Goal: Task Accomplishment & Management: Use online tool/utility

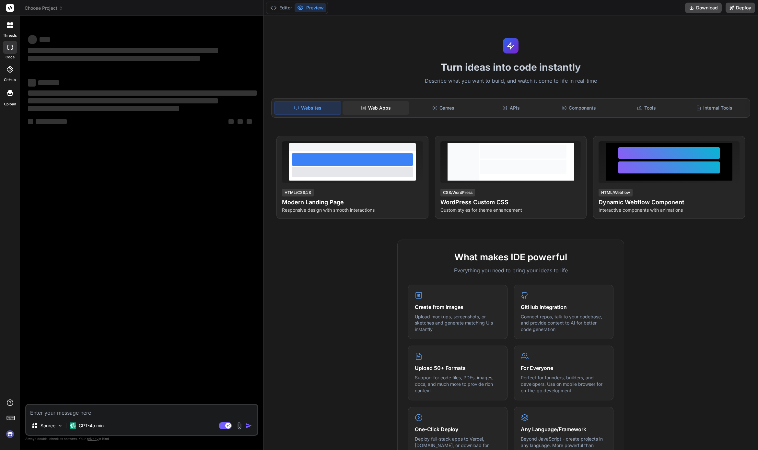
click at [371, 109] on div "Web Apps" at bounding box center [376, 108] width 66 height 14
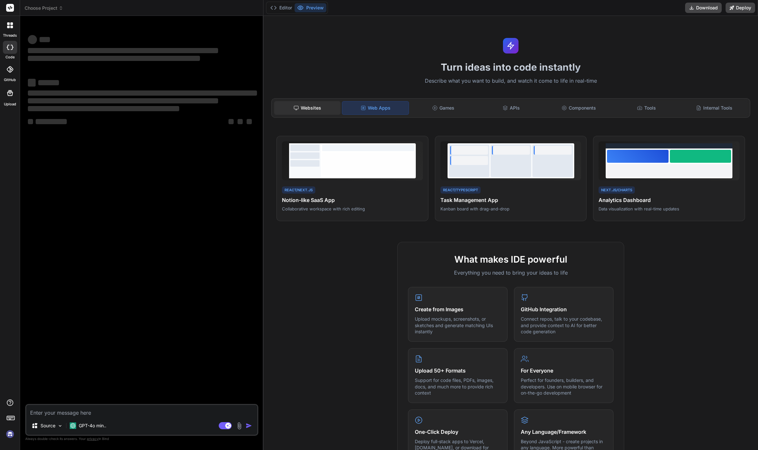
click at [314, 104] on div "Websites" at bounding box center [307, 108] width 66 height 14
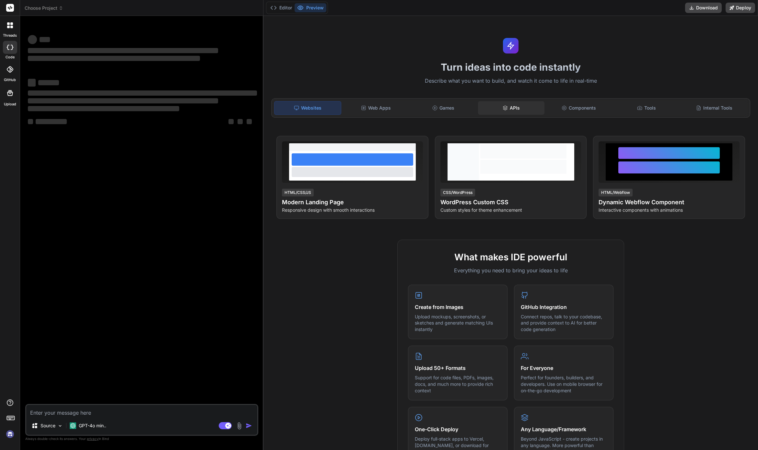
click at [515, 109] on div "APIs" at bounding box center [511, 108] width 66 height 14
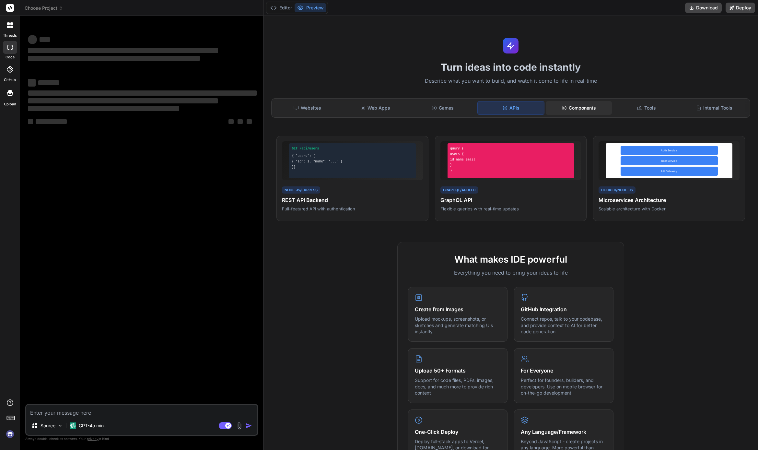
click at [588, 110] on div "Components" at bounding box center [579, 108] width 66 height 14
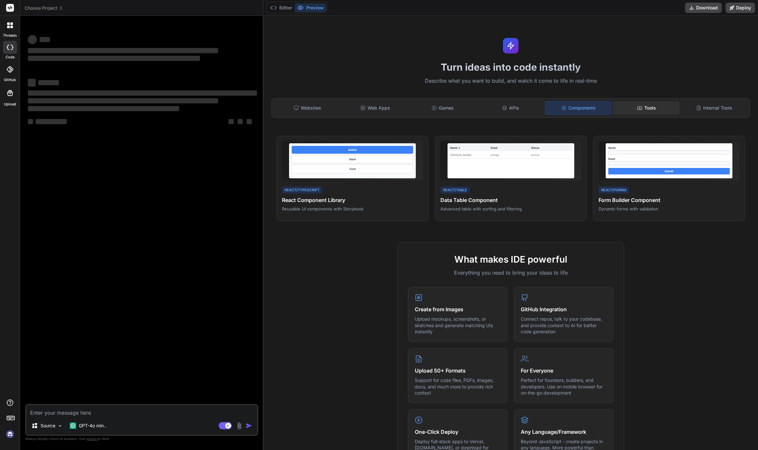
click at [643, 109] on div "Tools" at bounding box center [646, 108] width 66 height 14
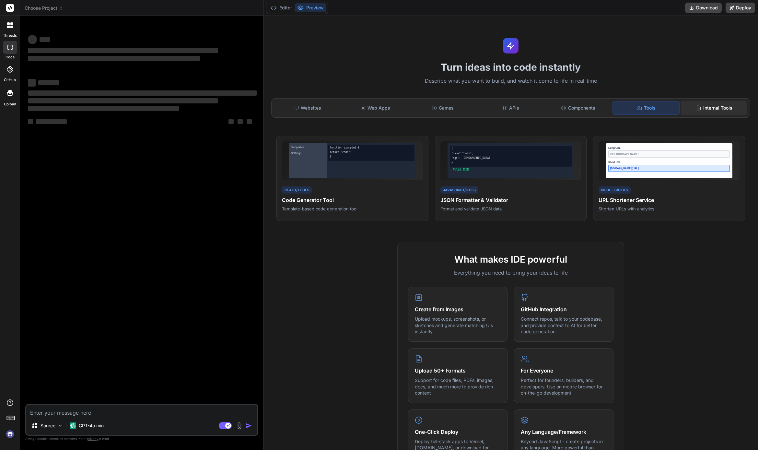
click at [727, 111] on div "Internal Tools" at bounding box center [714, 108] width 66 height 14
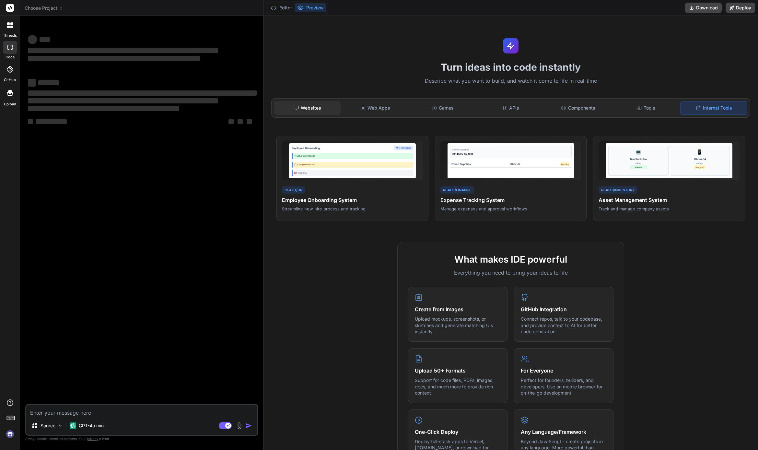
click at [289, 105] on div "Websites" at bounding box center [307, 108] width 66 height 14
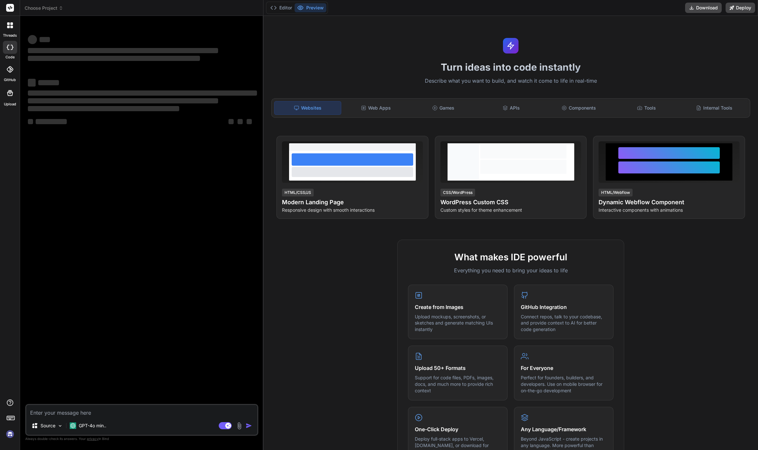
click at [12, 433] on img at bounding box center [10, 434] width 11 height 11
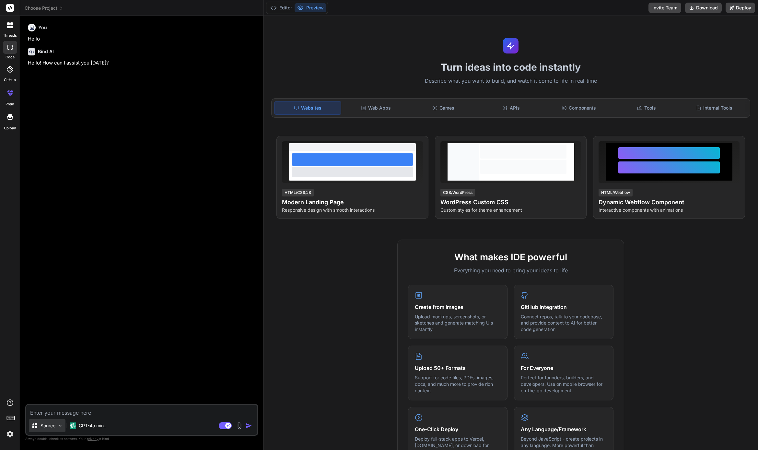
click at [60, 427] on img at bounding box center [60, 426] width 6 height 6
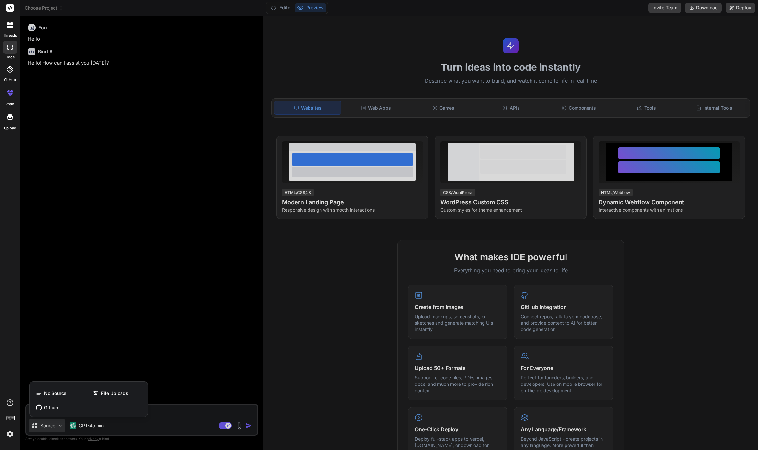
click at [60, 427] on div at bounding box center [379, 225] width 758 height 450
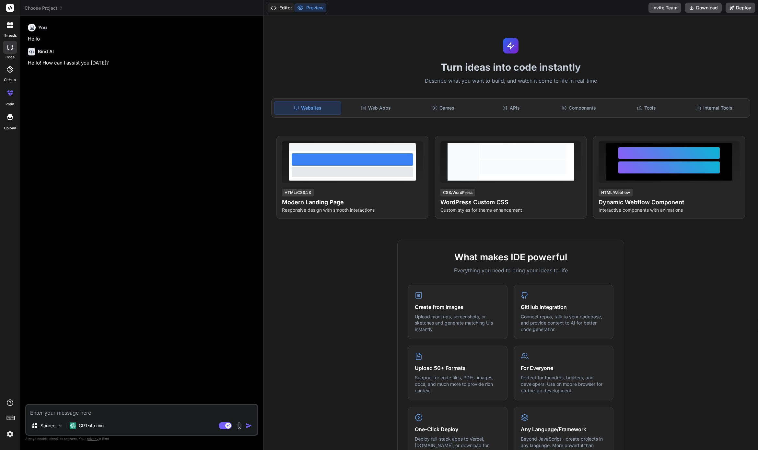
click at [282, 9] on button "Editor" at bounding box center [281, 7] width 27 height 9
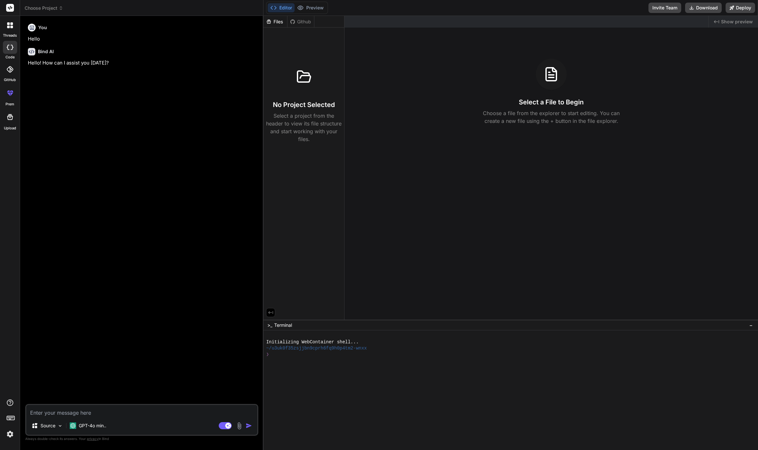
click at [9, 30] on div at bounding box center [10, 25] width 14 height 14
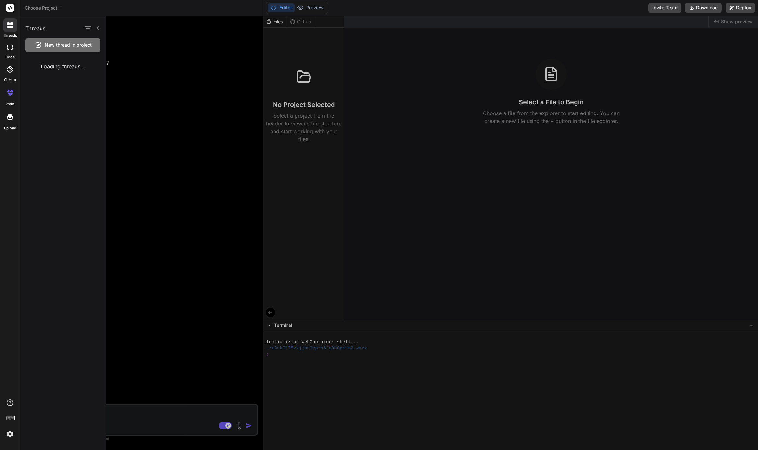
click at [9, 30] on div at bounding box center [10, 25] width 14 height 14
click at [6, 45] on div at bounding box center [10, 47] width 14 height 13
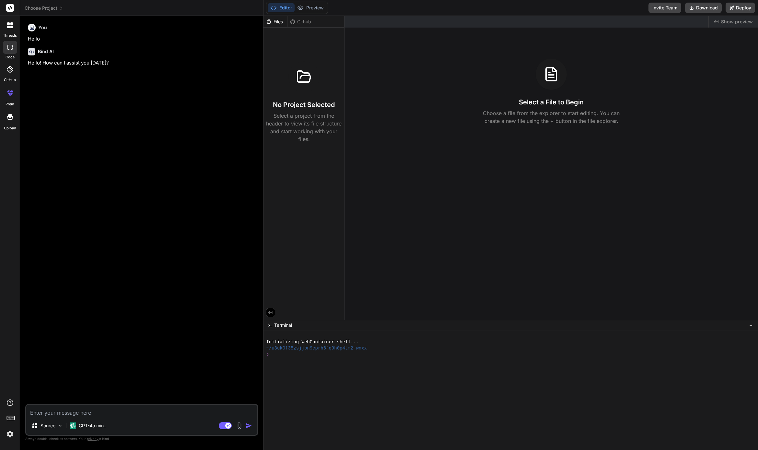
click at [277, 21] on div "Files" at bounding box center [276, 21] width 24 height 6
click at [276, 22] on div "Files" at bounding box center [276, 21] width 24 height 6
click at [300, 120] on p "Select a project from the header to view its file structure and start working w…" at bounding box center [304, 127] width 76 height 31
click at [308, 79] on icon at bounding box center [304, 77] width 16 height 16
click at [270, 19] on icon at bounding box center [269, 22] width 6 height 6
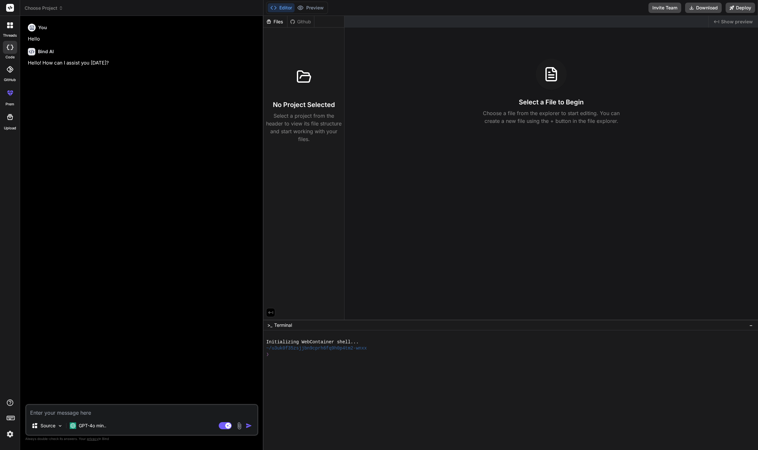
click at [274, 23] on div "Files" at bounding box center [276, 21] width 24 height 6
click at [269, 313] on icon at bounding box center [270, 312] width 5 height 3
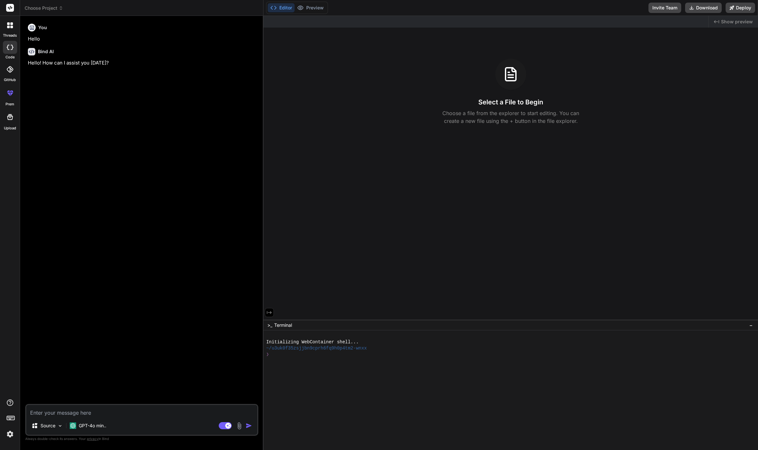
click at [269, 313] on icon at bounding box center [270, 313] width 6 height 6
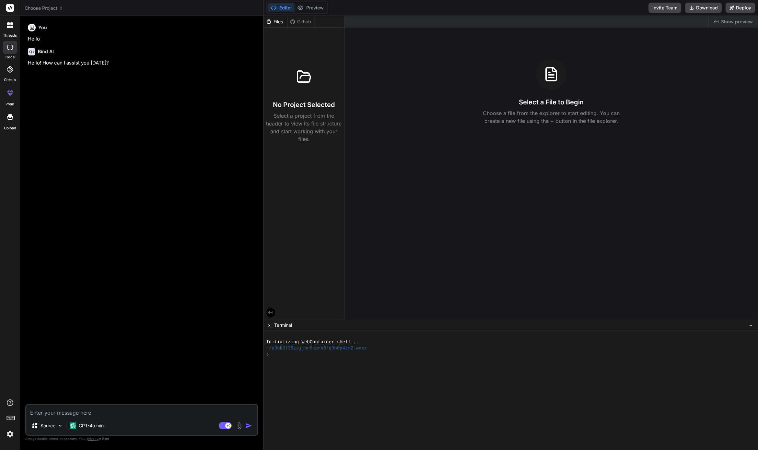
click at [295, 96] on div "No Project Selected Select a project from the header to view its file structure…" at bounding box center [304, 102] width 76 height 82
click at [301, 24] on div "Github" at bounding box center [301, 21] width 27 height 6
click at [300, 21] on div "Github" at bounding box center [301, 21] width 27 height 6
click at [276, 19] on div "Files" at bounding box center [276, 21] width 24 height 6
click at [275, 5] on icon at bounding box center [273, 8] width 6 height 6
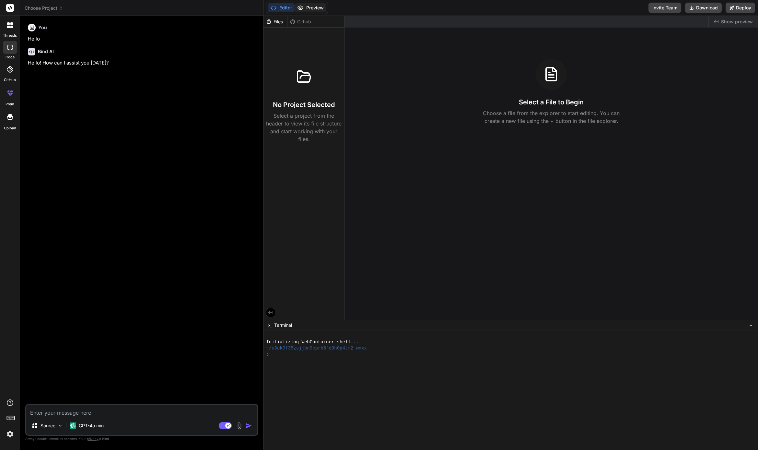
click at [304, 7] on button "Preview" at bounding box center [311, 7] width 32 height 9
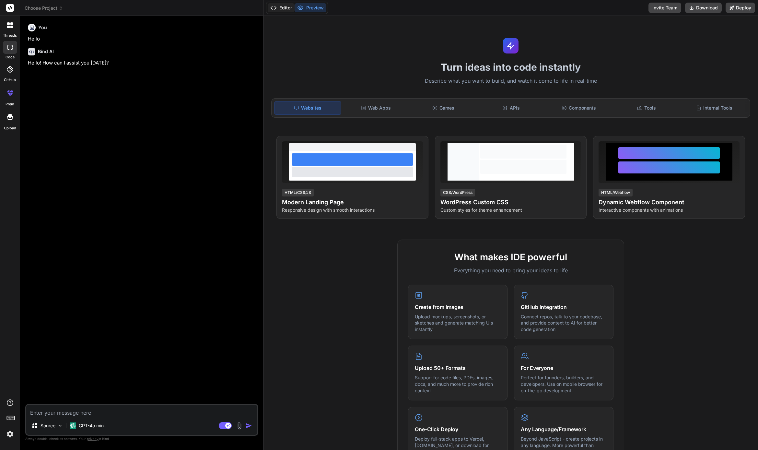
click at [280, 6] on button "Editor" at bounding box center [281, 7] width 27 height 9
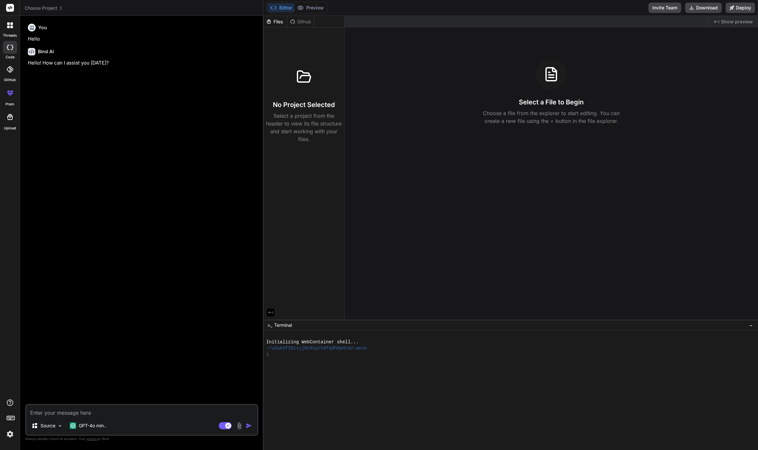
click at [13, 419] on icon at bounding box center [10, 417] width 9 height 9
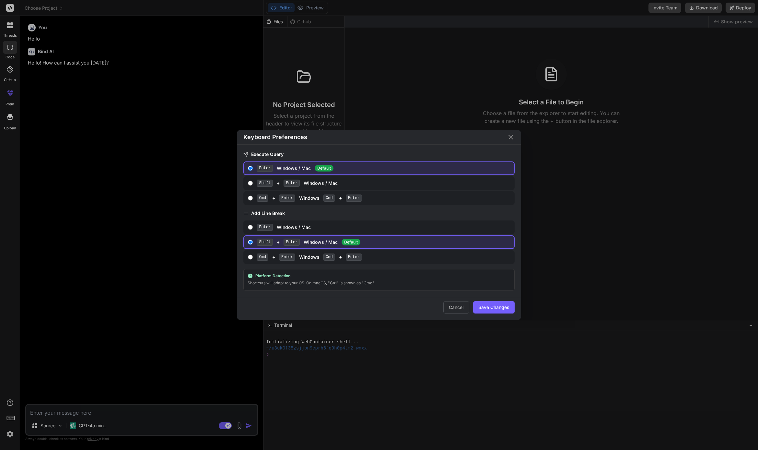
click at [514, 136] on icon "Close" at bounding box center [511, 137] width 8 height 8
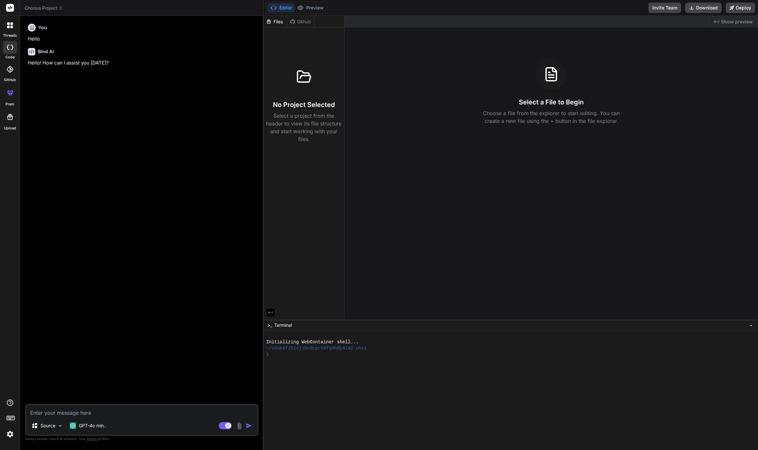
click at [436, 205] on div "Created with Pixso. Show preview Select a File to Begin Choose a file from the …" at bounding box center [552, 168] width 414 height 304
click at [10, 28] on div at bounding box center [10, 25] width 14 height 14
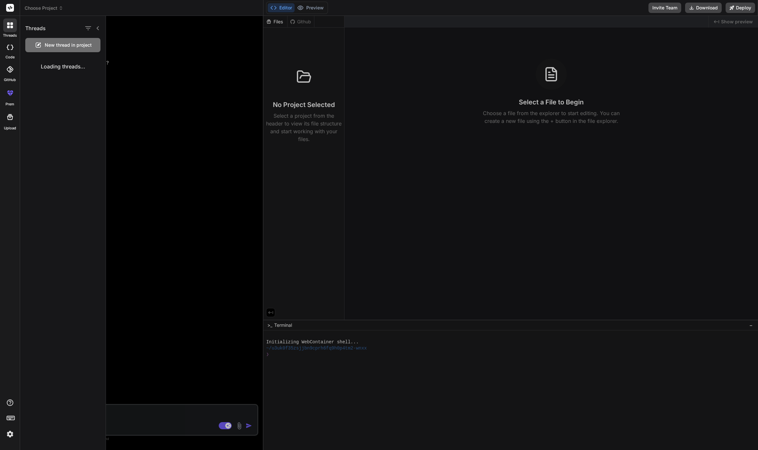
click at [11, 28] on icon at bounding box center [11, 27] width 3 height 3
click at [10, 45] on icon at bounding box center [10, 47] width 6 height 5
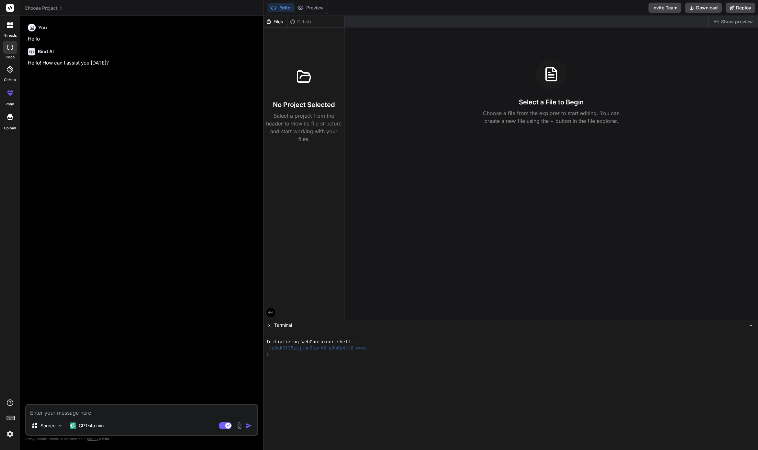
click at [10, 68] on icon at bounding box center [9, 69] width 6 height 6
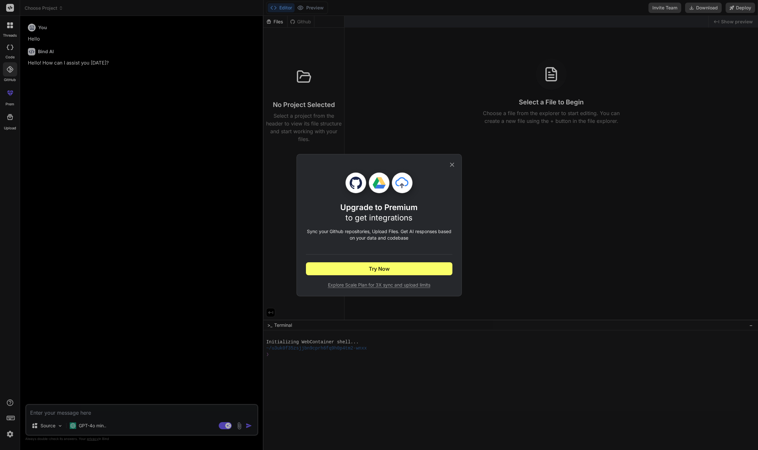
click at [11, 90] on div "Upgrade to Premium to get integrations Sync your Github repositories, Upload Fi…" at bounding box center [379, 225] width 758 height 450
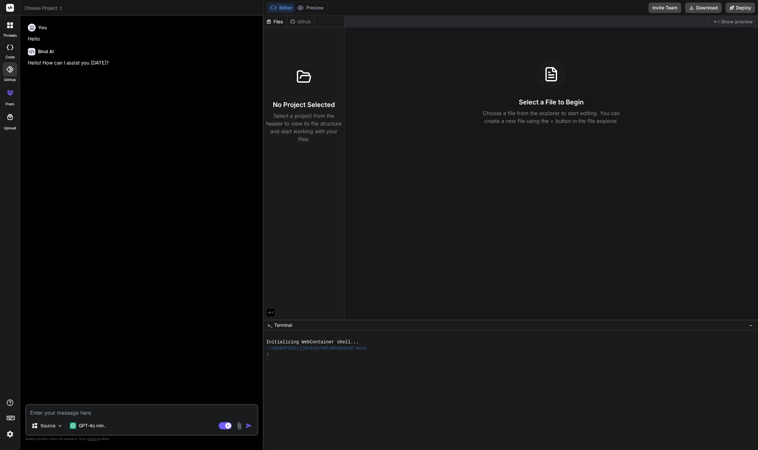
click at [11, 93] on icon at bounding box center [11, 93] width 3 height 3
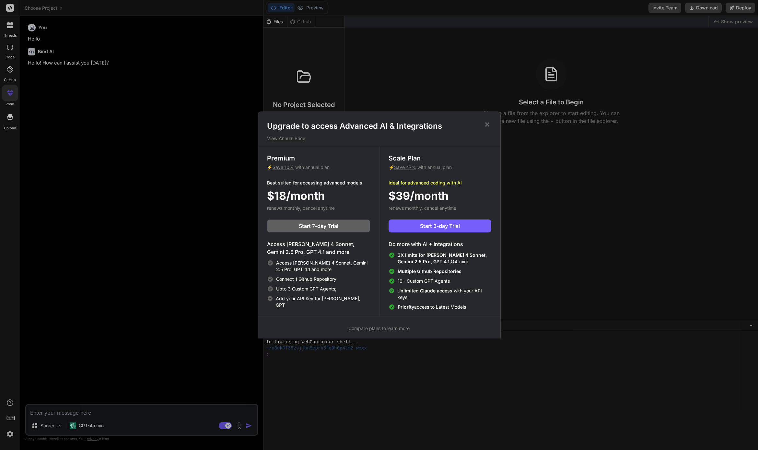
click at [11, 93] on div "Upgrade to access Advanced AI & Integrations View Annual Price Premium ⚡ Save 1…" at bounding box center [379, 225] width 758 height 450
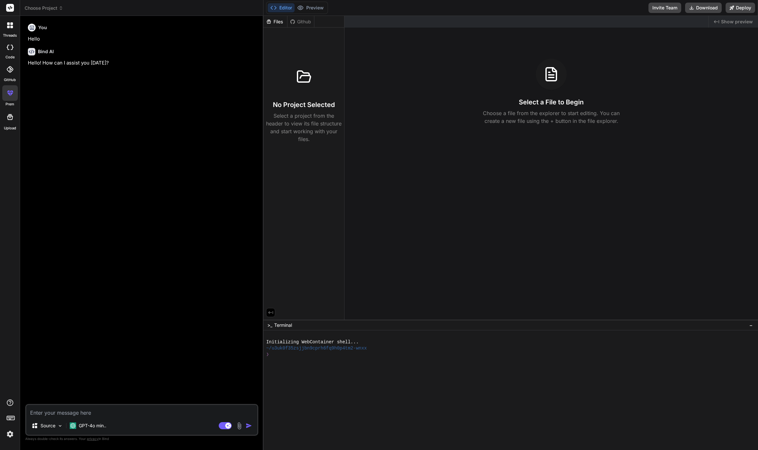
click at [14, 117] on div at bounding box center [10, 117] width 16 height 16
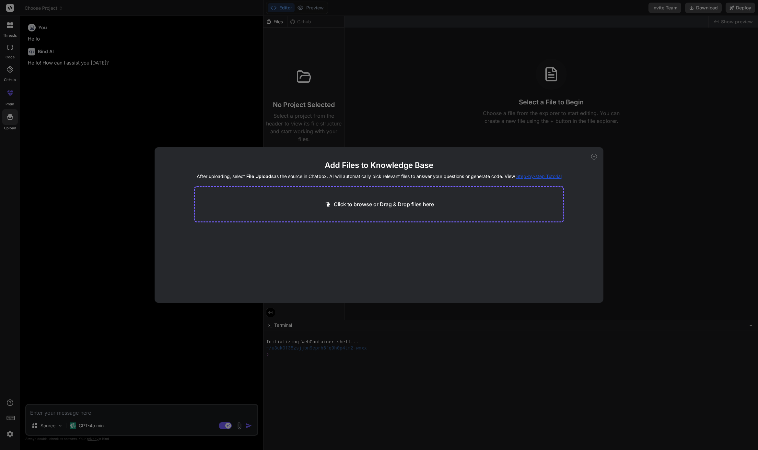
click at [14, 117] on div "Add Files to Knowledge Base After uploading, select File Uploads as the source …" at bounding box center [379, 225] width 758 height 450
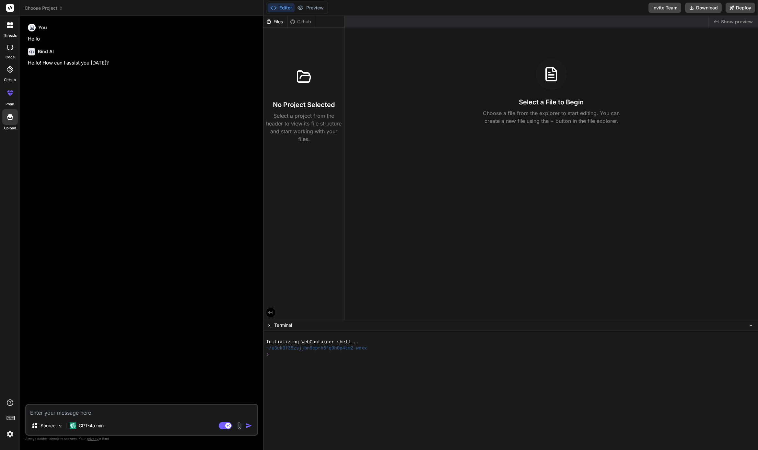
click at [61, 8] on icon at bounding box center [61, 8] width 5 height 5
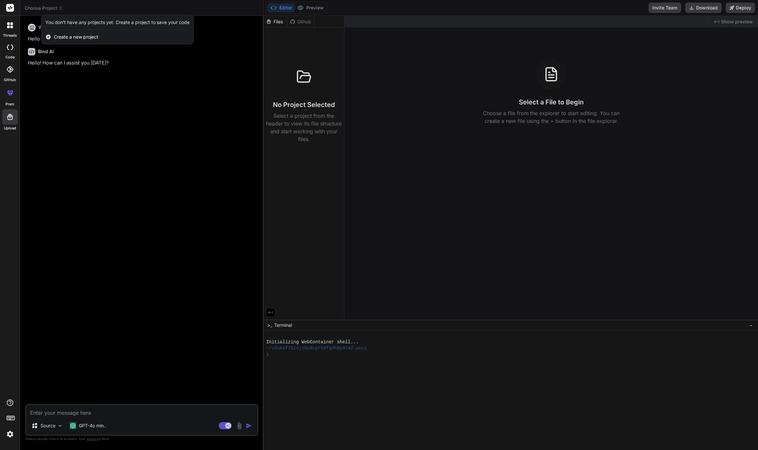
click at [61, 8] on div at bounding box center [379, 225] width 758 height 450
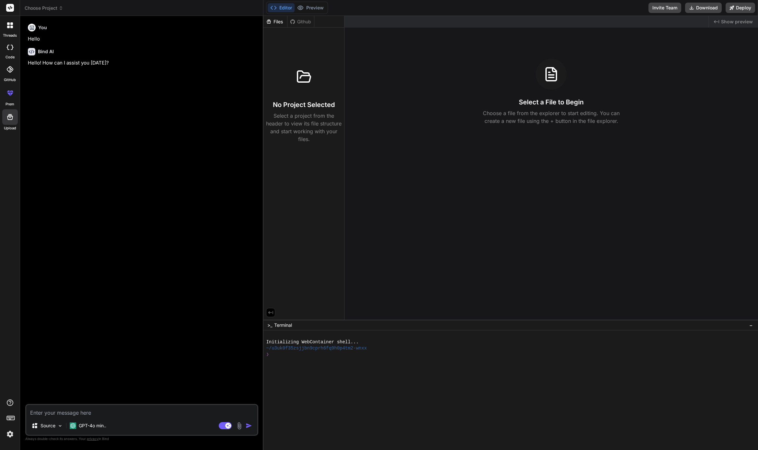
click at [281, 325] on span "Terminal" at bounding box center [283, 325] width 18 height 6
click at [752, 326] on span "−" at bounding box center [752, 325] width 4 height 6
click at [61, 425] on img at bounding box center [60, 426] width 6 height 6
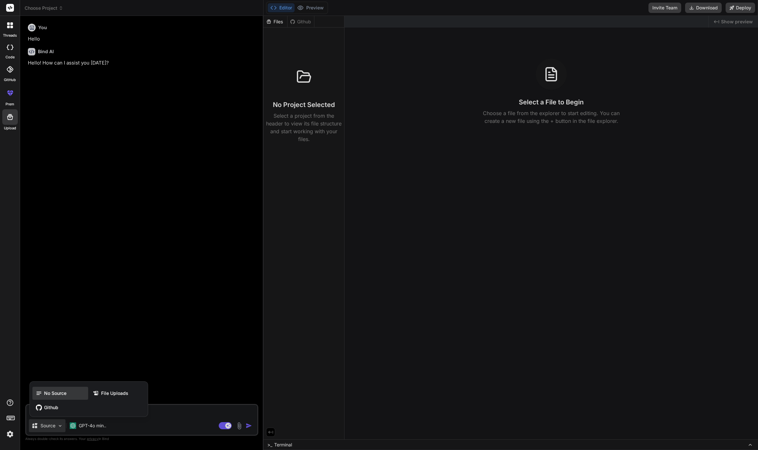
click at [52, 392] on span "No Source" at bounding box center [55, 393] width 22 height 6
type textarea "x"
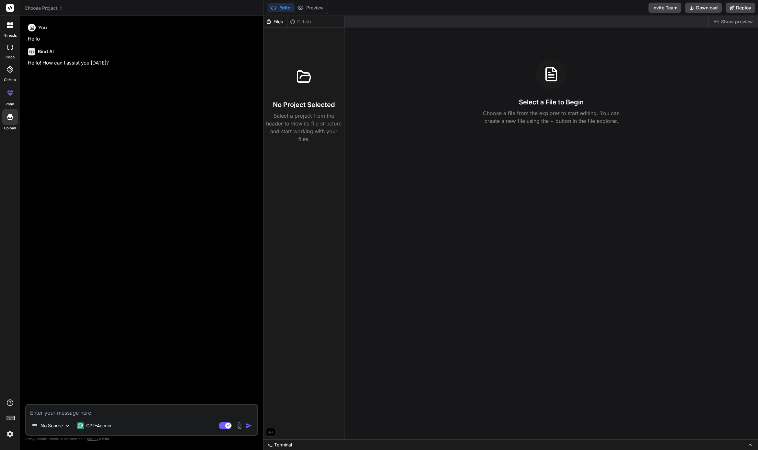
click at [59, 410] on textarea at bounding box center [141, 411] width 231 height 12
click at [276, 20] on div "Files" at bounding box center [276, 21] width 24 height 6
click at [55, 8] on span "Choose Project" at bounding box center [44, 8] width 39 height 6
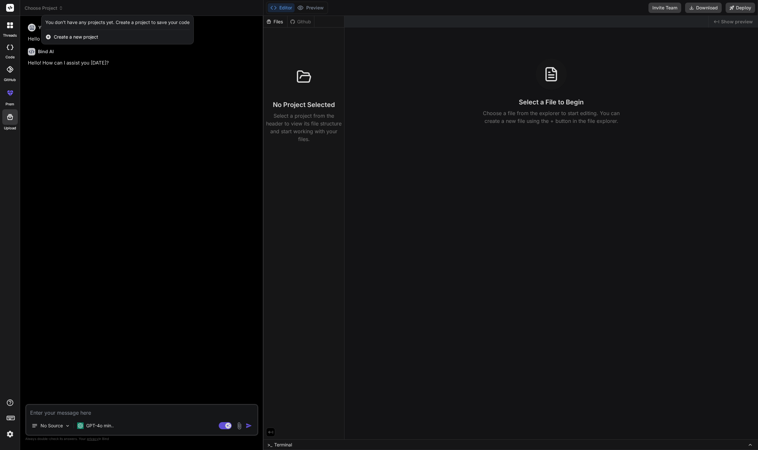
click at [65, 35] on span "Create a new project" at bounding box center [76, 37] width 44 height 6
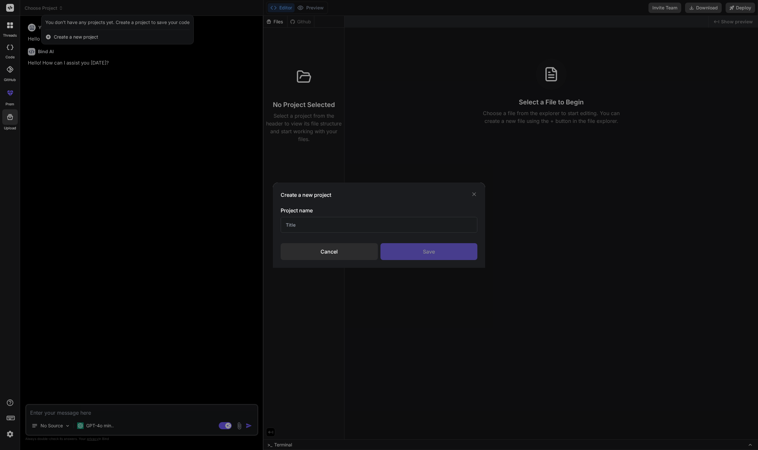
click at [317, 228] on input "text" at bounding box center [379, 225] width 197 height 16
type input "Demo"
click at [410, 247] on div "Save" at bounding box center [429, 251] width 97 height 17
click at [432, 244] on div "Saving..." at bounding box center [429, 251] width 97 height 17
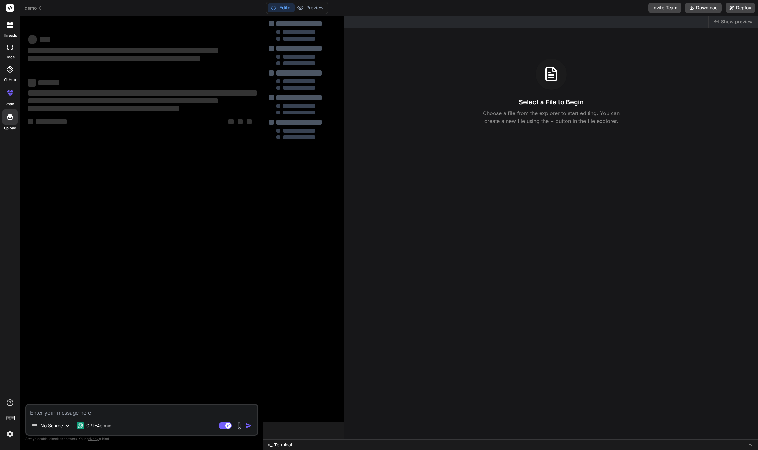
click at [563, 104] on h3 "Select a File to Begin" at bounding box center [551, 102] width 65 height 9
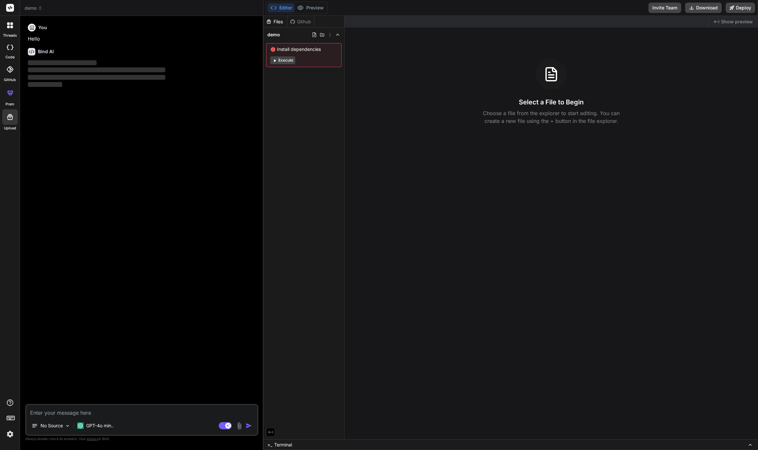
click at [274, 59] on icon at bounding box center [274, 60] width 5 height 5
type textarea "x"
click at [315, 36] on icon at bounding box center [314, 34] width 5 height 5
type input "index.html"
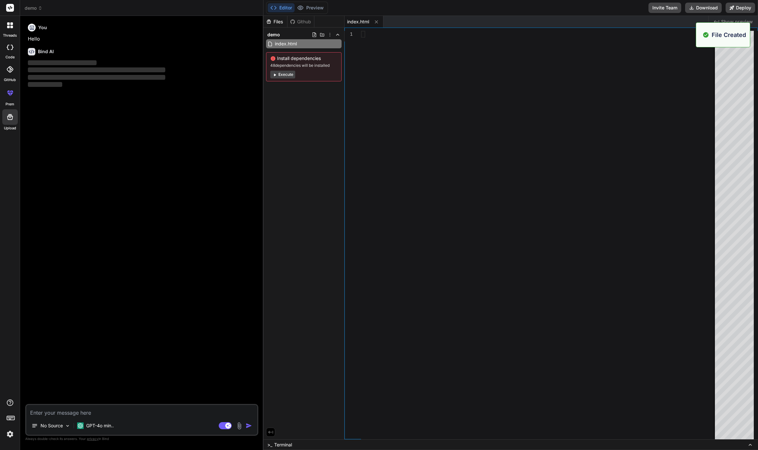
type textarea "x"
click at [404, 41] on div at bounding box center [540, 237] width 358 height 412
type textarea "!"
click at [119, 411] on textarea at bounding box center [141, 411] width 231 height 12
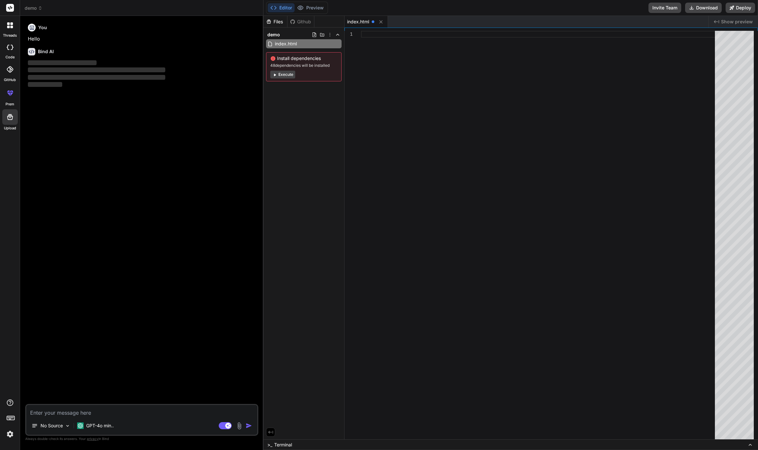
type textarea "c"
type textarea "x"
type textarea "cr"
type textarea "x"
type textarea "cre"
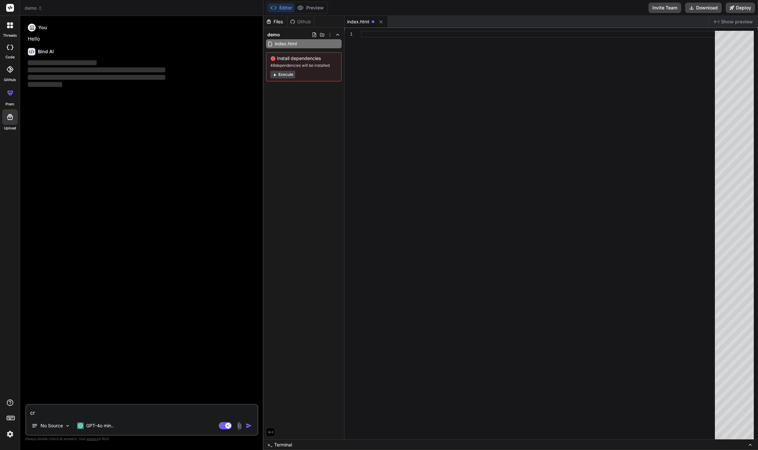
type textarea "x"
type textarea "crea"
type textarea "x"
type textarea "creat"
type textarea "x"
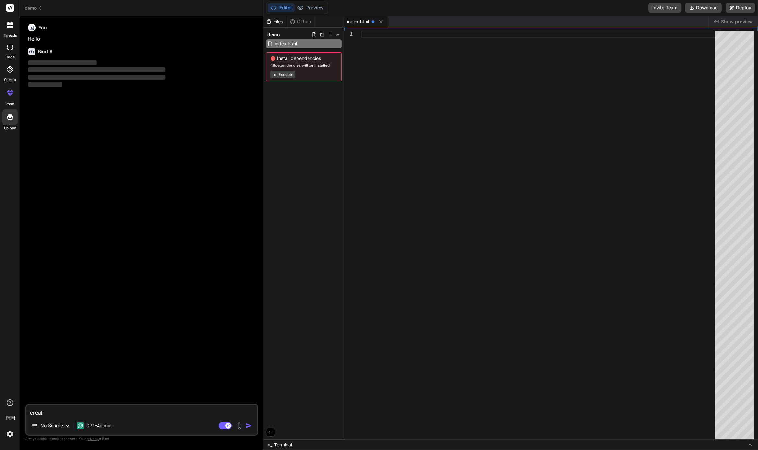
type textarea "create"
type textarea "x"
type textarea "create"
type textarea "x"
type textarea "create s"
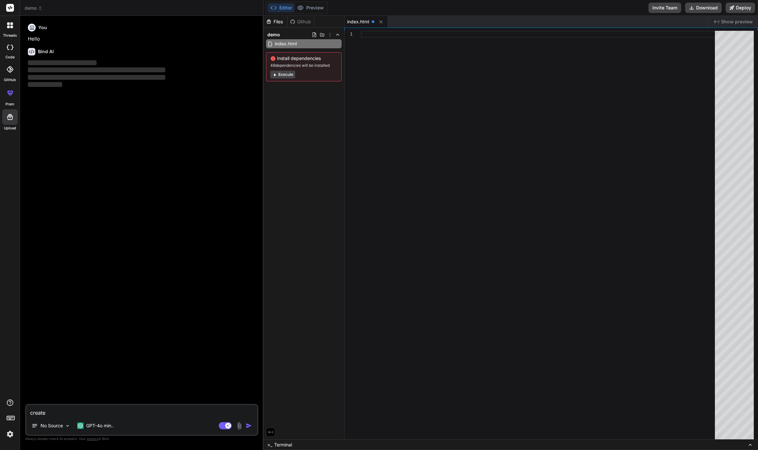
type textarea "x"
type textarea "create st"
type textarea "x"
type textarea "create sta"
type textarea "x"
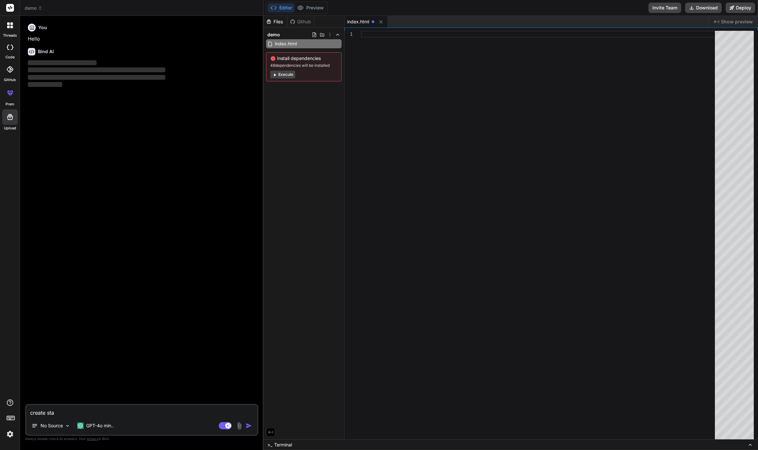
type textarea "create stan"
type textarea "x"
type textarea "create stand"
type textarea "x"
type textarea "create standa"
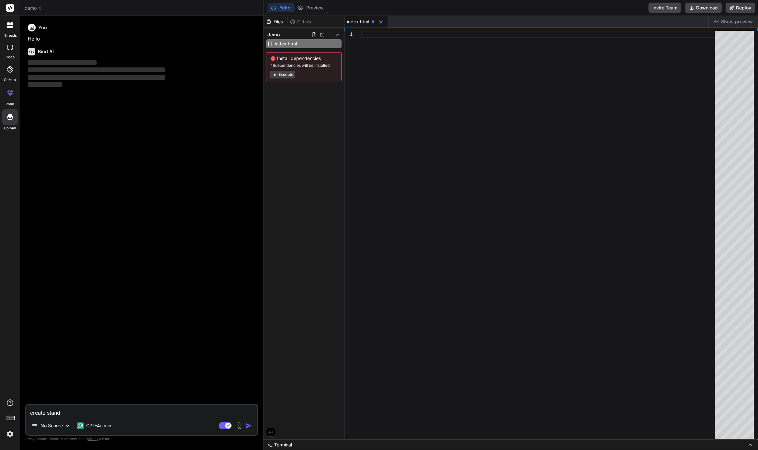
type textarea "x"
type textarea "create standar"
type textarea "x"
type textarea "create standart"
type textarea "x"
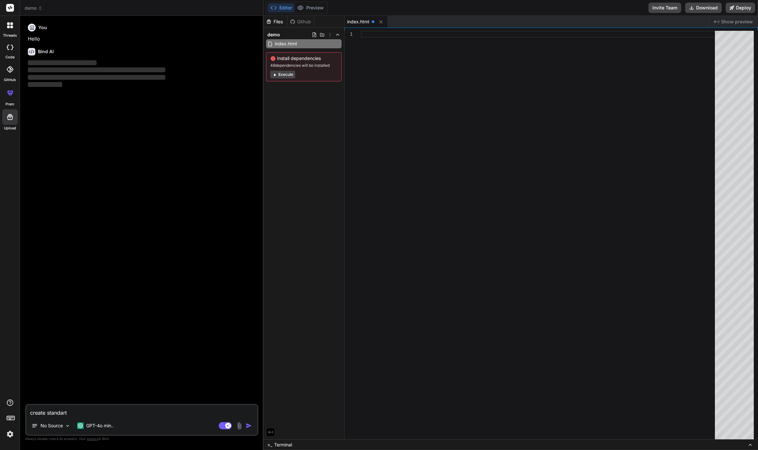
type textarea "create standart"
type textarea "x"
type textarea "create standart h"
type textarea "x"
type textarea "create standart ht"
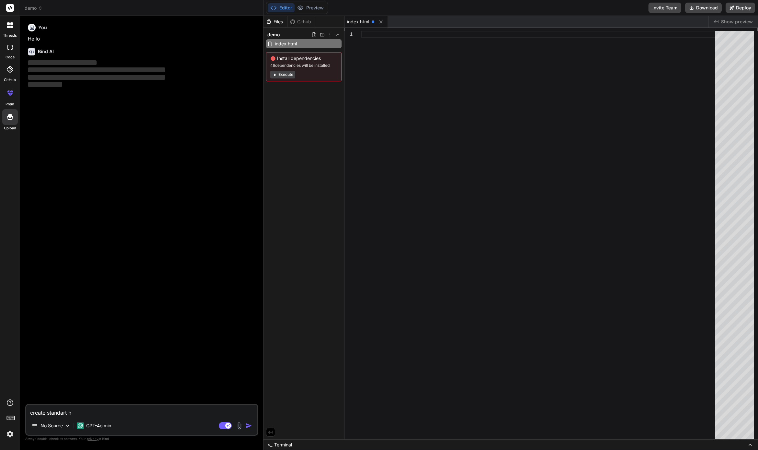
type textarea "x"
type textarea "create standart htm"
type textarea "x"
type textarea "create standart html"
type textarea "x"
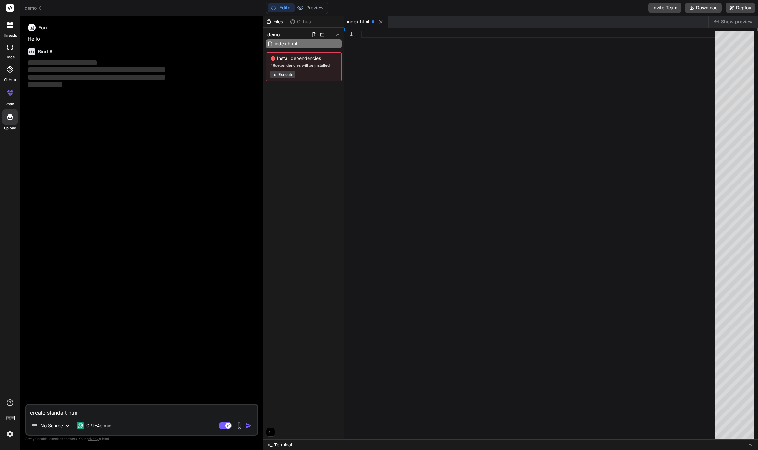
type textarea "create standart html"
type textarea "x"
type textarea "create standart html s"
type textarea "x"
type textarea "create standart html st"
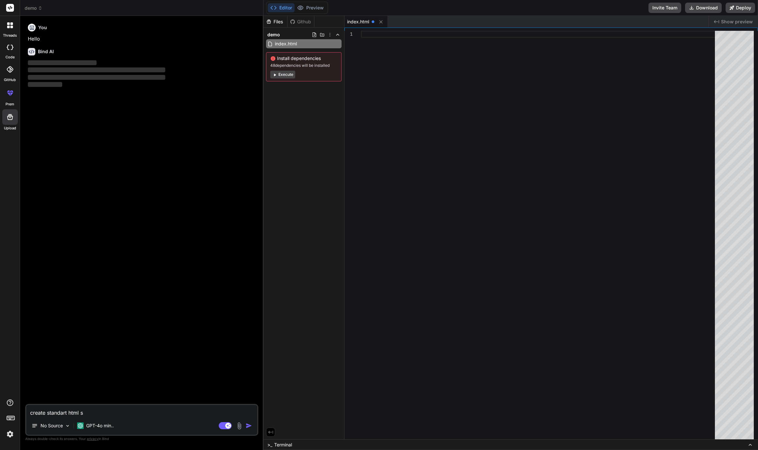
type textarea "x"
type textarea "create standart html str"
type textarea "x"
type textarea "create standart html stru"
type textarea "x"
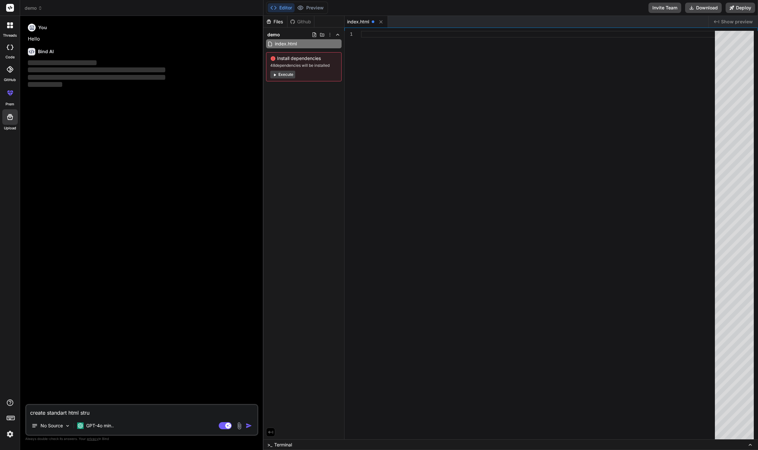
type textarea "create standart html struc"
type textarea "x"
type textarea "create standart html struct"
type textarea "x"
type textarea "create standart html structu"
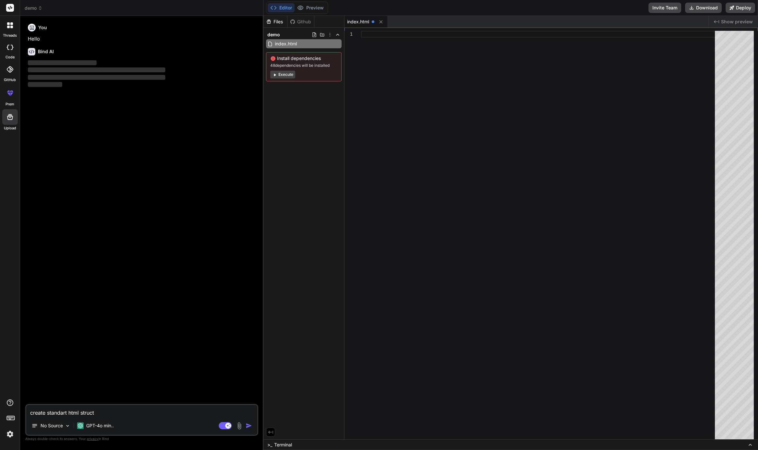
type textarea "x"
type textarea "create standart html structur"
type textarea "x"
type textarea "create standart html structure"
type textarea "x"
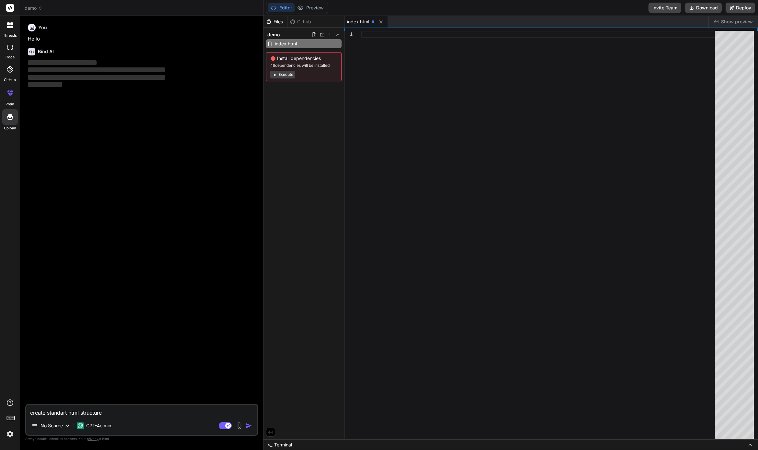
type textarea "create standart html structure"
type textarea "x"
type textarea "create standart html structure @"
type textarea "x"
type textarea "create standart html structure @i"
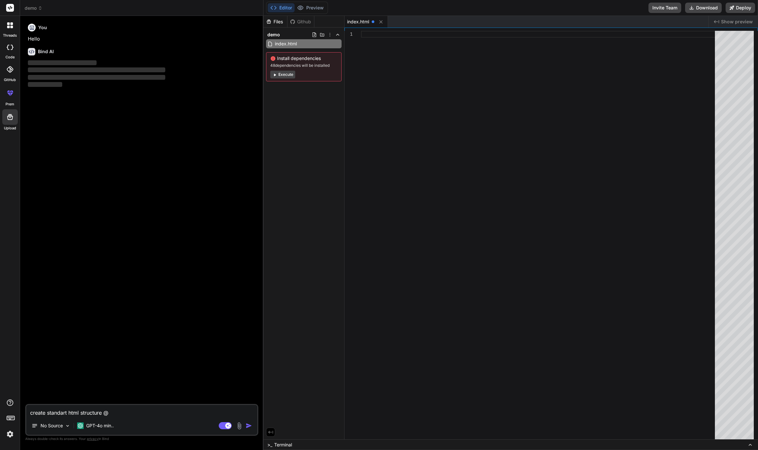
type textarea "x"
type textarea "create standart html structure @in"
type textarea "x"
type textarea "create standart html structure @i"
type textarea "x"
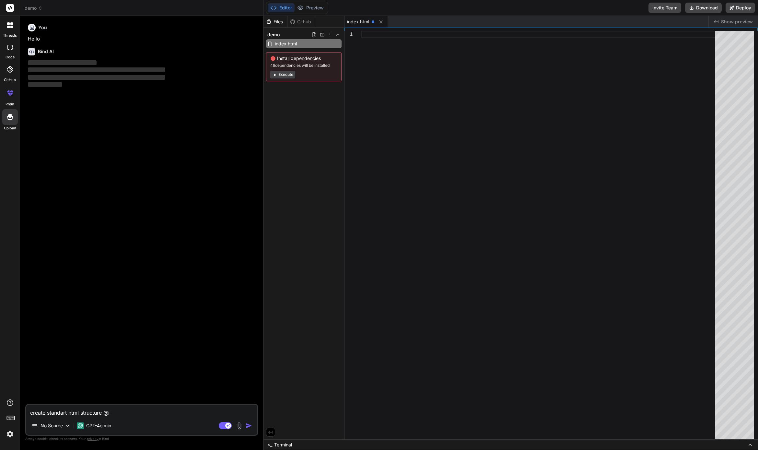
type textarea "create standart html structure @"
type textarea "x"
type textarea "create standart html structure"
type textarea "x"
type textarea "create standart html structure"
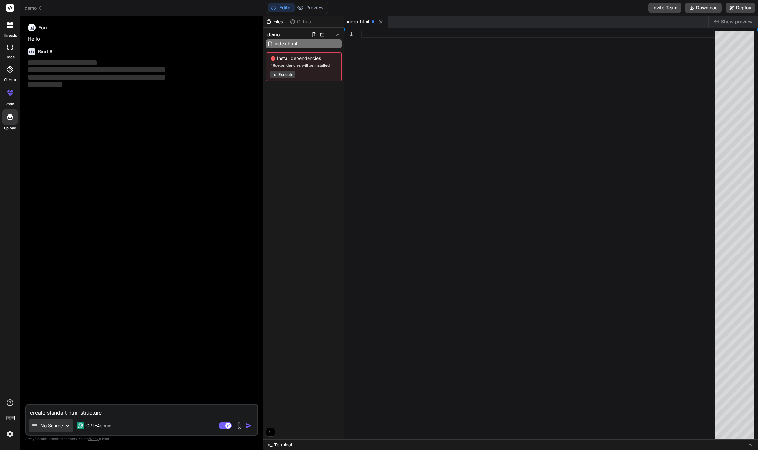
click at [67, 425] on img at bounding box center [68, 426] width 6 height 6
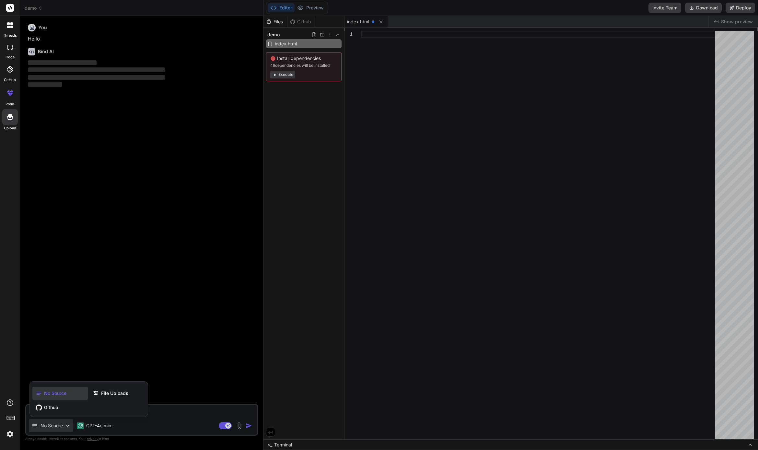
click at [62, 427] on div at bounding box center [379, 225] width 758 height 450
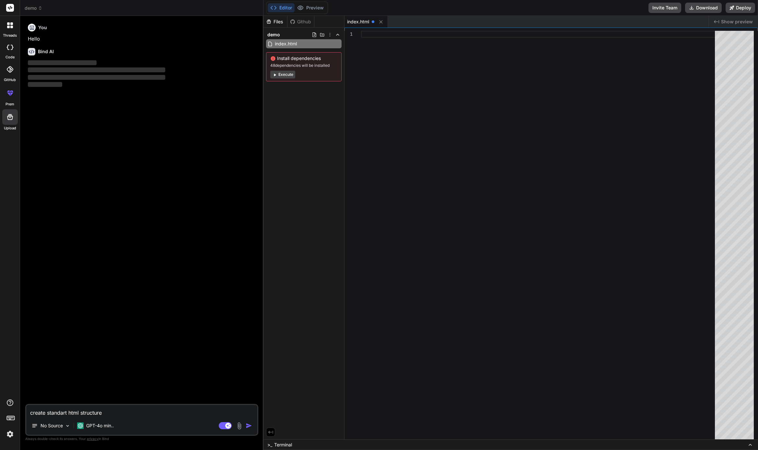
click at [130, 413] on textarea "create standart html structure" at bounding box center [141, 411] width 231 height 12
type textarea "x"
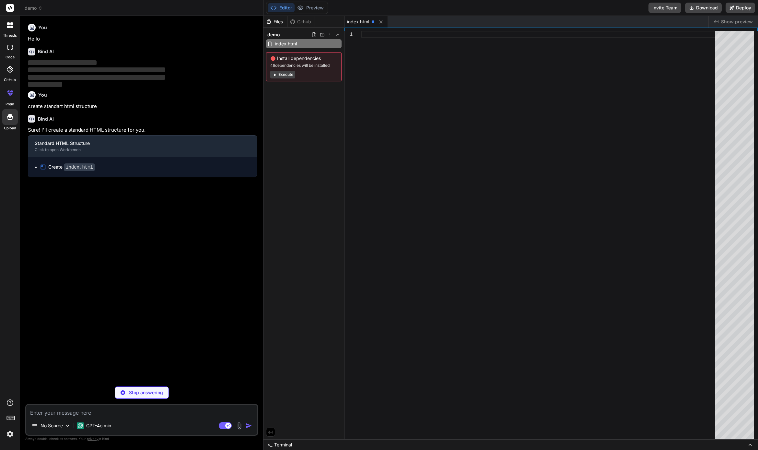
type textarea "x"
type textarea "</footer> <script src="script.js"></script> </body> </html>"
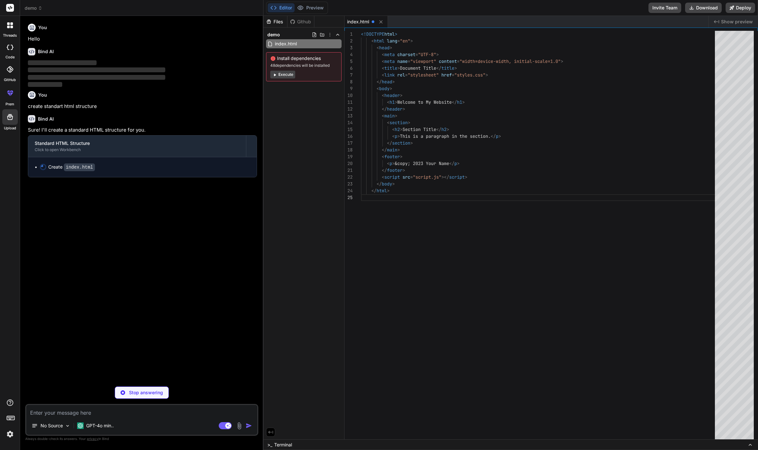
scroll to position [27, 0]
type textarea "x"
click at [315, 7] on button "Preview" at bounding box center [311, 7] width 32 height 9
type textarea "<!DOCTYPE html> <html lang="en"> <head> <meta charset="UTF-8"> <meta name="view…"
click at [460, 77] on div "<!DOCTYPE html > < html lang = "en" > < head > < meta charset = "UTF-8" > < met…" at bounding box center [540, 237] width 358 height 412
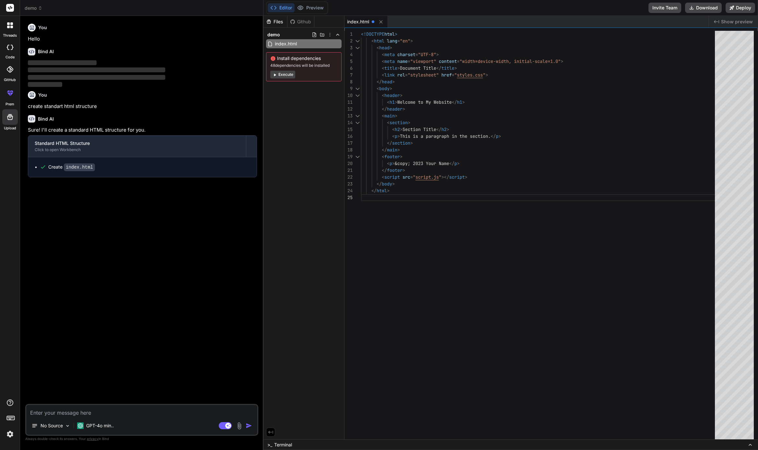
scroll to position [48, 0]
click at [741, 22] on span "Show preview" at bounding box center [737, 21] width 32 height 6
click at [339, 34] on icon at bounding box center [337, 34] width 5 height 5
click at [316, 35] on icon at bounding box center [314, 34] width 5 height 5
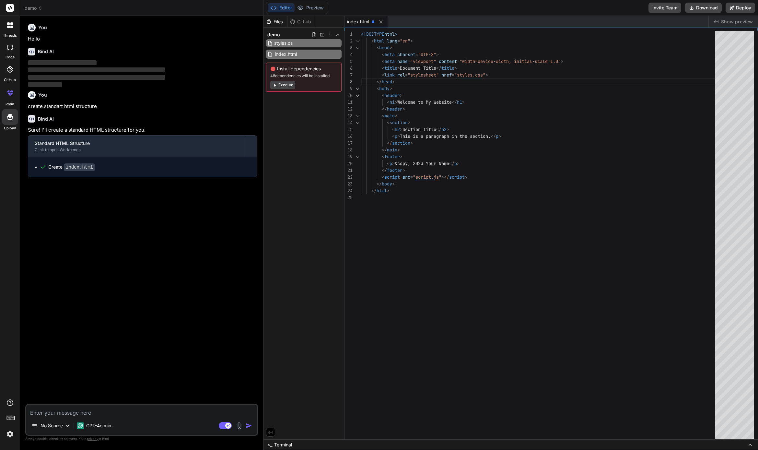
type input "styles.css"
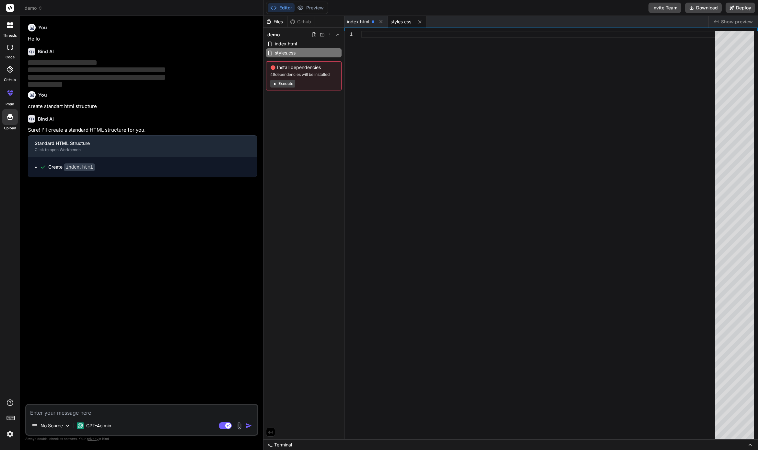
click at [55, 411] on textarea at bounding box center [141, 411] width 231 height 12
type textarea "f"
type textarea "x"
type textarea "fo"
type textarea "x"
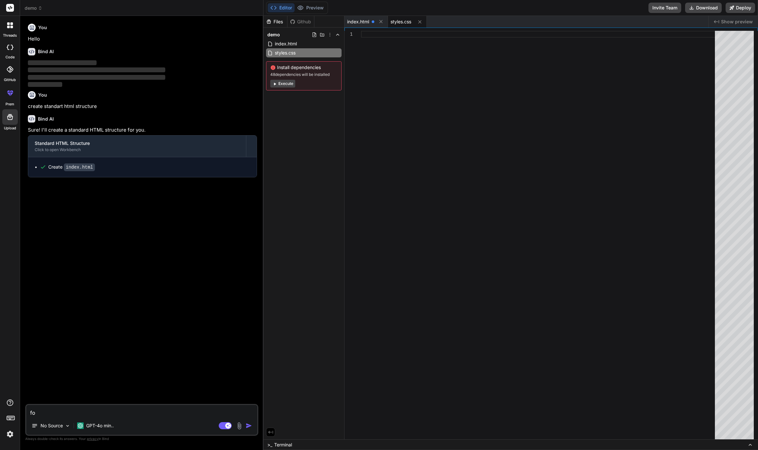
type textarea "for"
type textarea "x"
type textarea "for"
type textarea "x"
type textarea "for s"
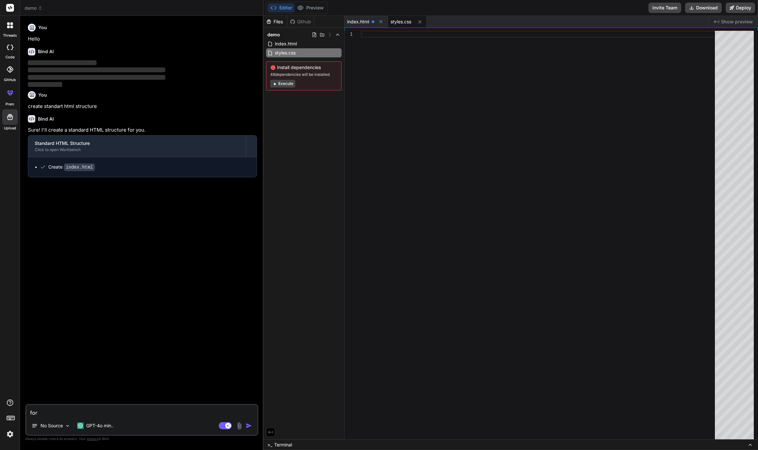
type textarea "x"
type textarea "for st"
type textarea "x"
type textarea "for sty"
type textarea "x"
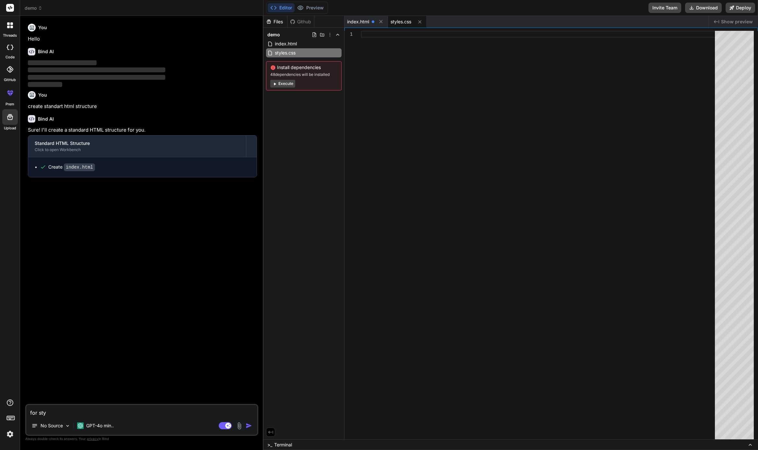
type textarea "for styl"
type textarea "x"
type textarea "for style"
type textarea "x"
type textarea "for styles"
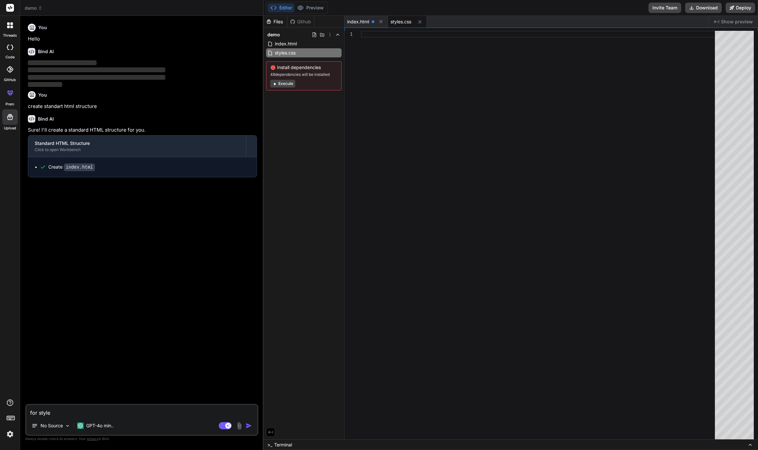
type textarea "x"
type textarea "for styles"
type textarea "x"
type textarea "for styles c"
type textarea "x"
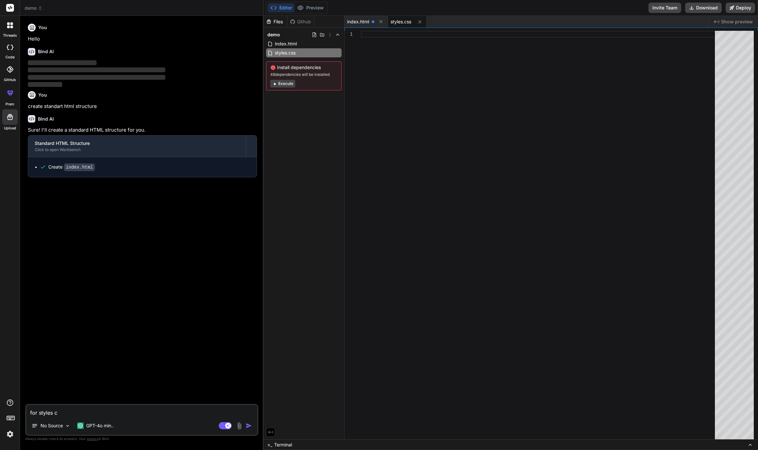
type textarea "for styles cs"
type textarea "x"
type textarea "for styles css"
type textarea "x"
type textarea "for styles css"
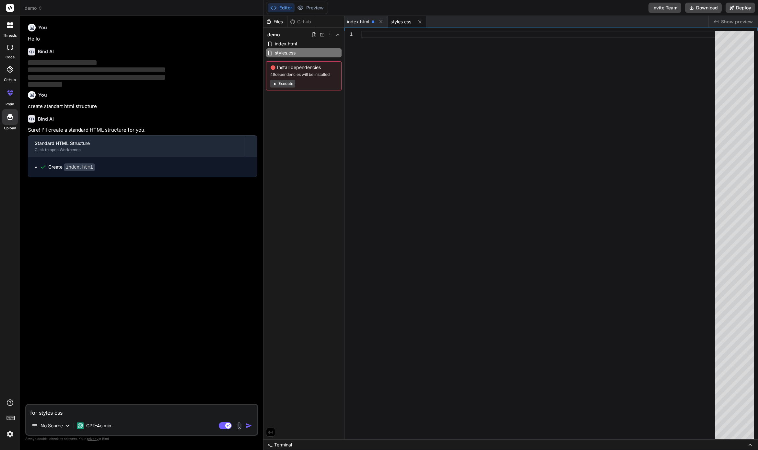
type textarea "x"
type textarea "for styles css s"
type textarea "x"
type textarea "for styles css se"
type textarea "x"
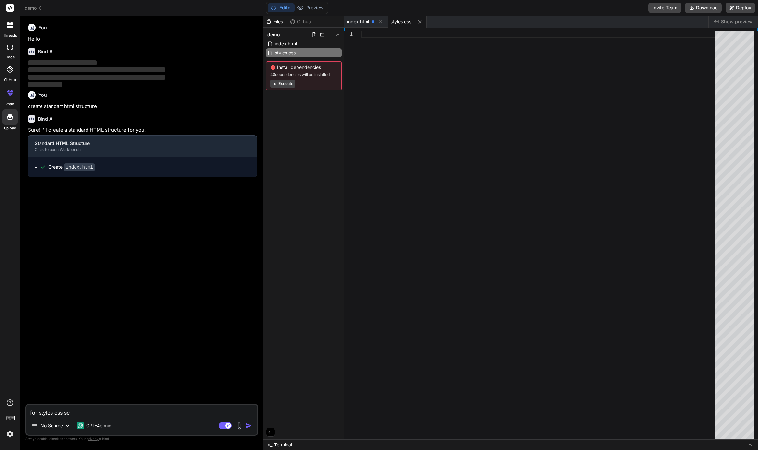
type textarea "for styles css set"
type textarea "x"
type textarea "for styles css setu"
type textarea "x"
type textarea "for styles css setup"
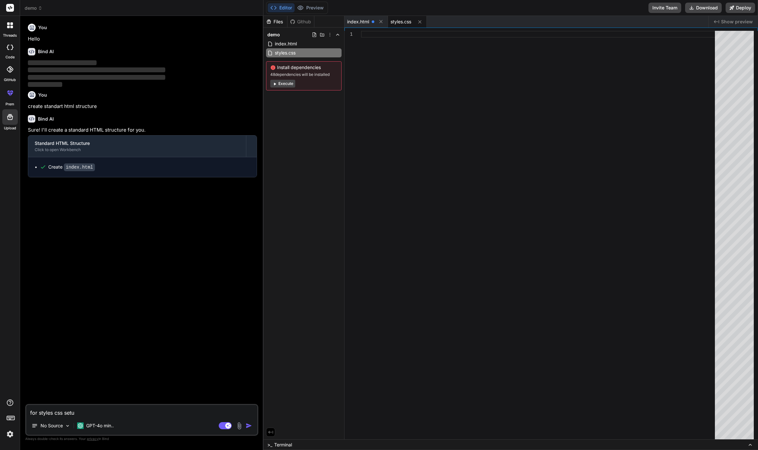
type textarea "x"
type textarea "for styles css setup"
type textarea "x"
type textarea "for styles css setup s"
type textarea "x"
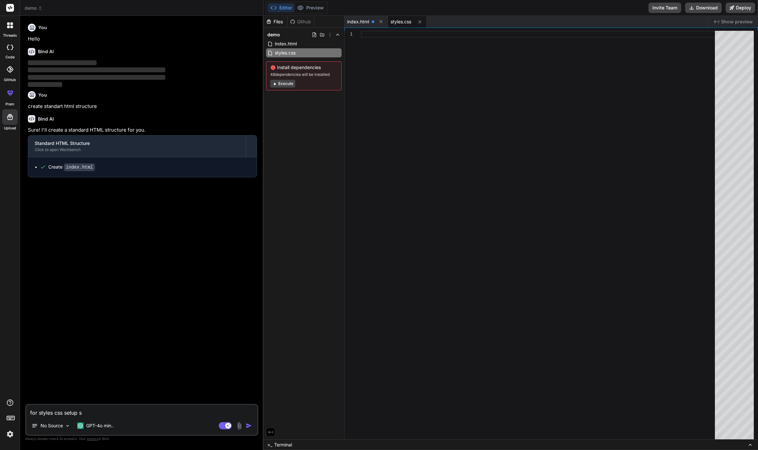
type textarea "for styles css setup st"
type textarea "x"
type textarea "for styles css setup sta"
type textarea "x"
type textarea "for styles css setup stan"
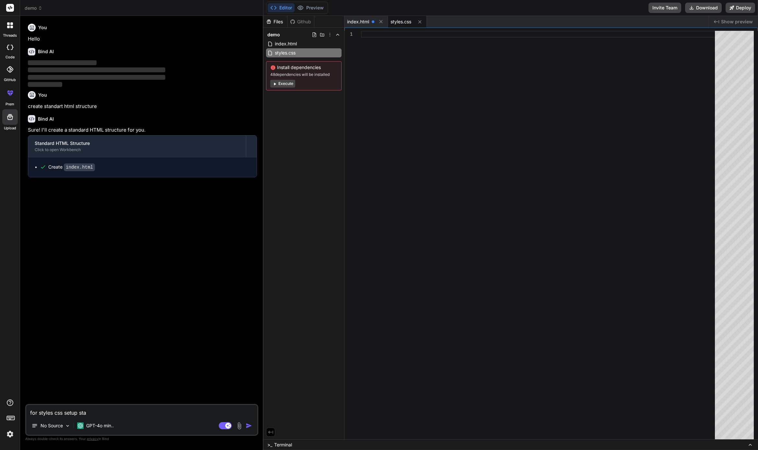
type textarea "x"
type textarea "for styles css setup stand"
type textarea "x"
type textarea "for styles css setup standa"
type textarea "x"
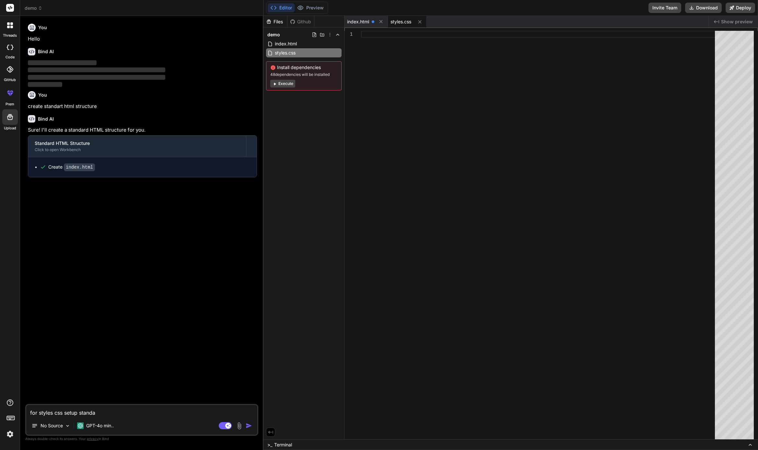
type textarea "for styles css setup standar"
type textarea "x"
type textarea "for styles css setup standart"
type textarea "x"
type textarea "for styles css setup standart"
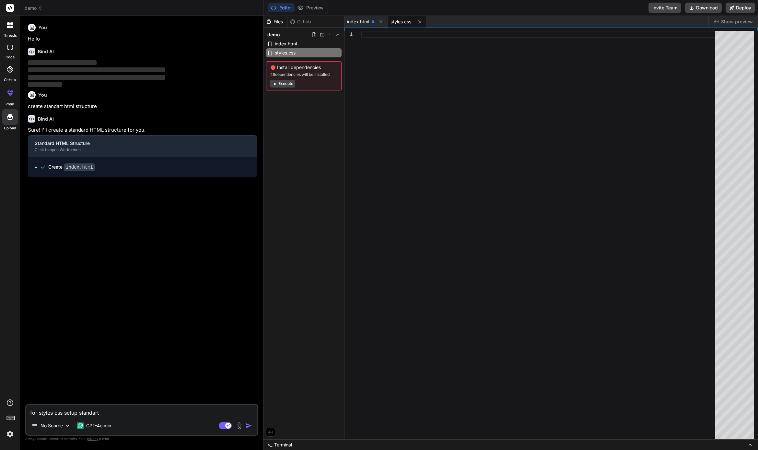
type textarea "x"
type textarea "for styles css setup standart r"
type textarea "x"
type textarea "for styles css setup standart re"
type textarea "x"
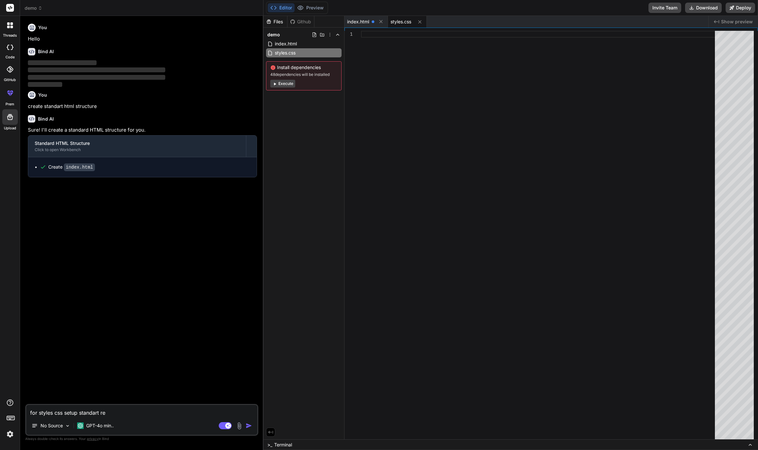
type textarea "for styles css setup standart res"
type textarea "x"
type textarea "for styles css setup standart rese"
type textarea "x"
type textarea "for styles css setup standart reset"
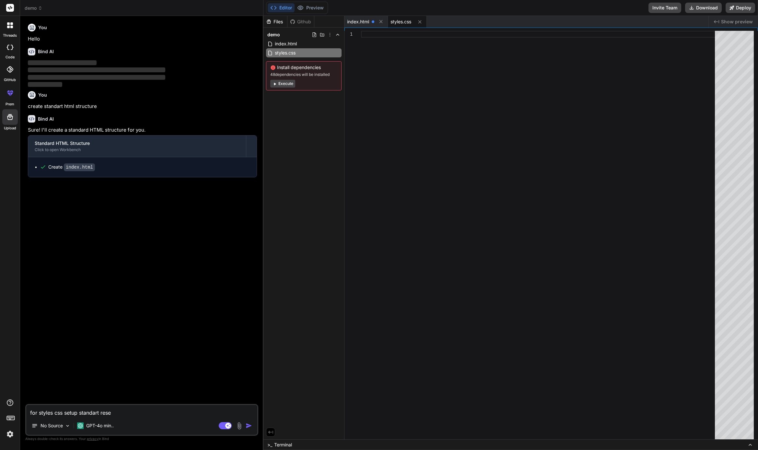
type textarea "x"
type textarea "for styles css setup standart reset"
type textarea "x"
type textarea "for styles css setup standart reset s"
type textarea "x"
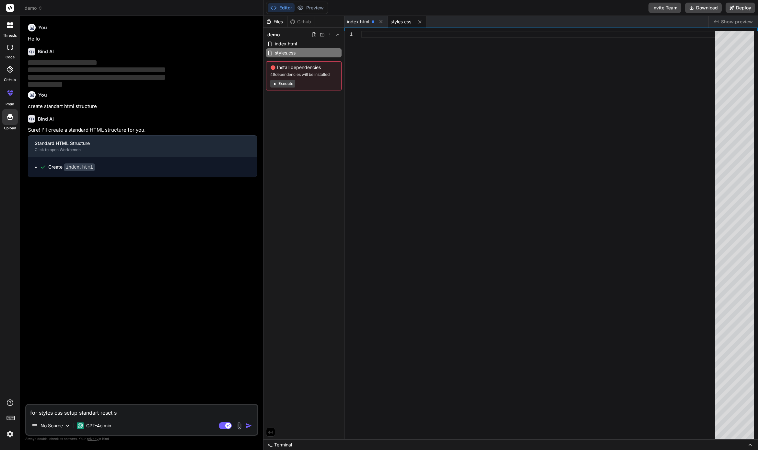
type textarea "for styles css setup standart reset se"
type textarea "x"
type textarea "for styles css setup standart reset set"
type textarea "x"
type textarea "for styles css setup standart reset sett"
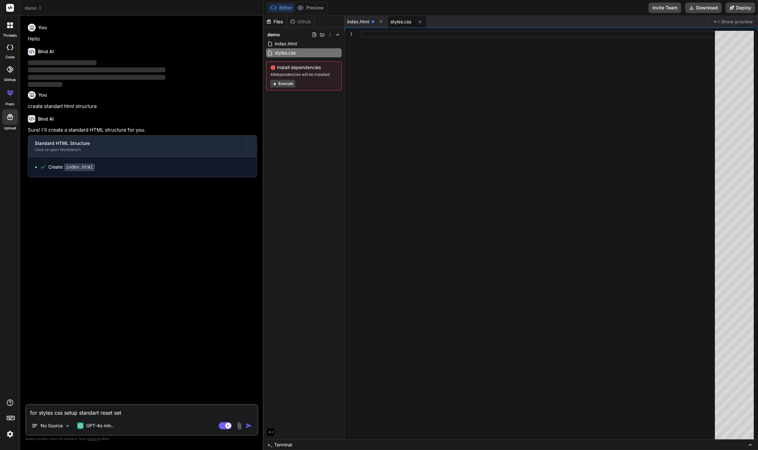
type textarea "x"
type textarea "for styles css setup standart reset setti"
type textarea "x"
type textarea "for styles css setup standart reset settin"
type textarea "x"
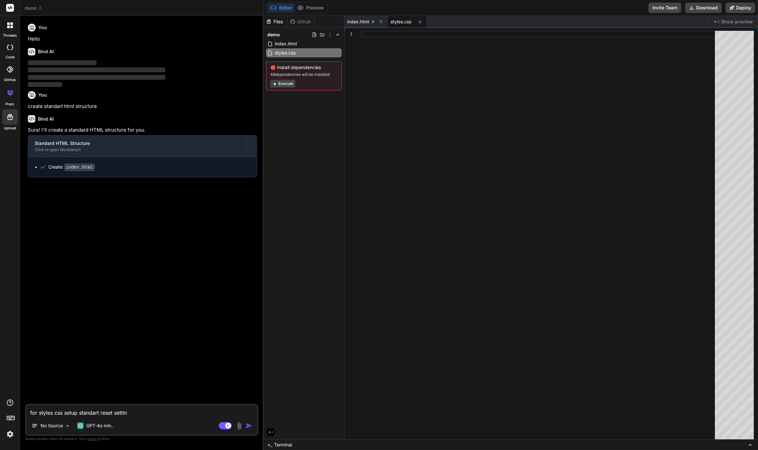
type textarea "for styles css setup standart reset setting"
type textarea "x"
type textarea "for styles css setup standart reset settings"
type textarea "x"
type textarea "for styles css setup standart reset settings"
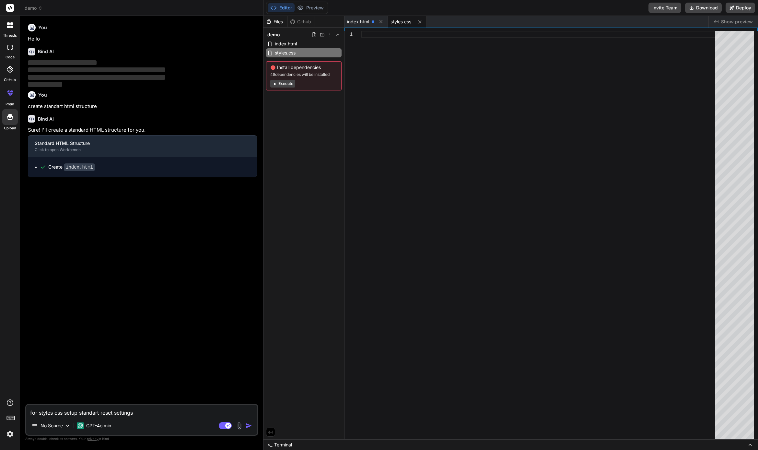
type textarea "x"
type textarea "for styles css setup standart reset settings a"
type textarea "x"
type textarea "for styles css setup standart reset settings an"
type textarea "x"
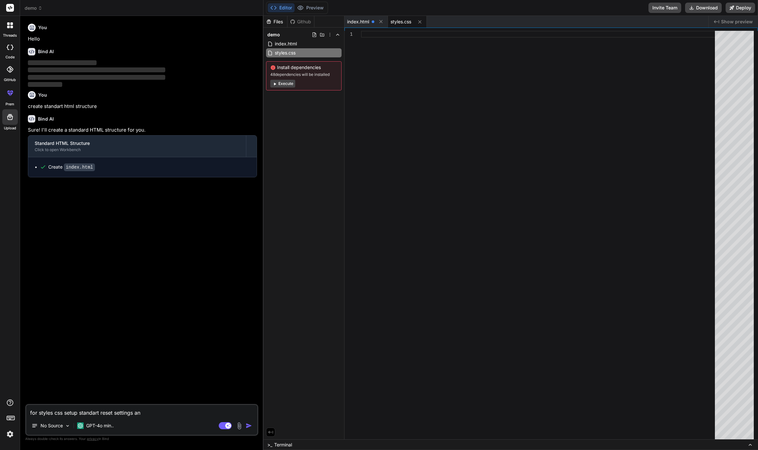
type textarea "for styles css setup standart reset settings and"
type textarea "x"
type textarea "for styles css setup standart reset settings an"
type textarea "x"
type textarea "for styles css setup standart reset settings a"
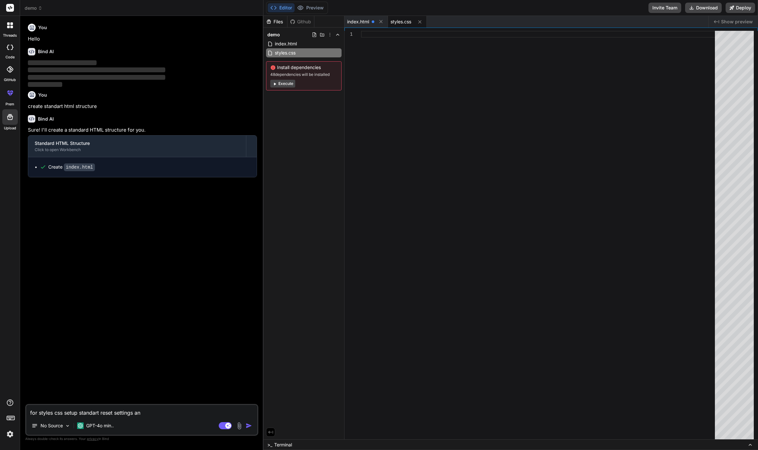
type textarea "x"
type textarea "for styles css setup standart reset settings"
type textarea "x"
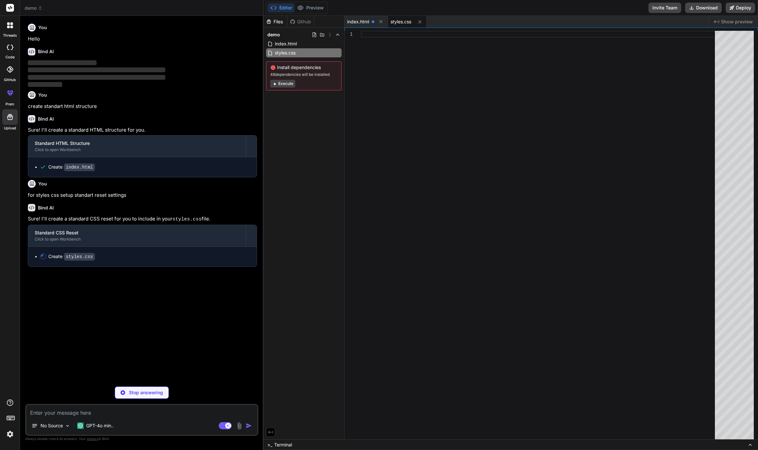
type textarea "x"
type textarea "img { max-width: 100%; height: auto; }"
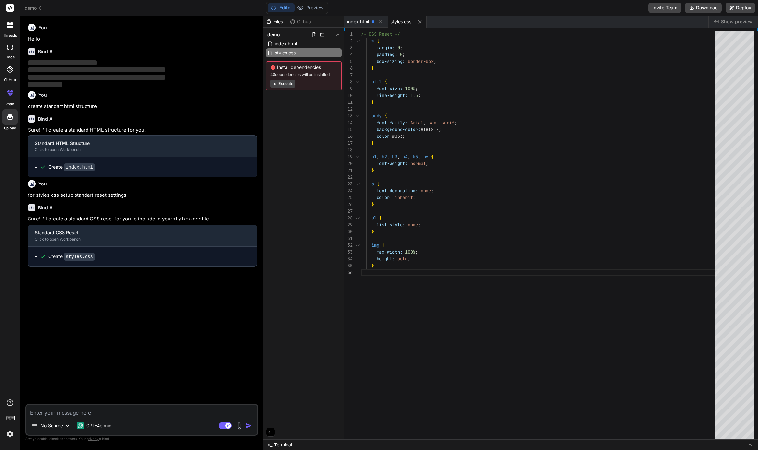
type textarea "x"
click at [719, 23] on icon at bounding box center [716, 21] width 5 height 3
click at [718, 19] on div "Created with Pixso. Show preview" at bounding box center [733, 22] width 49 height 12
click at [736, 20] on span "Show preview" at bounding box center [737, 21] width 32 height 6
click at [296, 42] on span "index.html" at bounding box center [285, 44] width 23 height 8
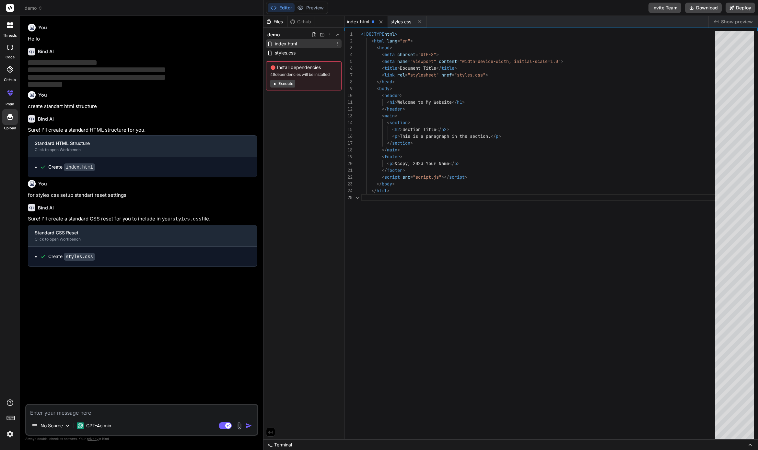
scroll to position [27, 0]
click at [12, 434] on img at bounding box center [10, 434] width 11 height 11
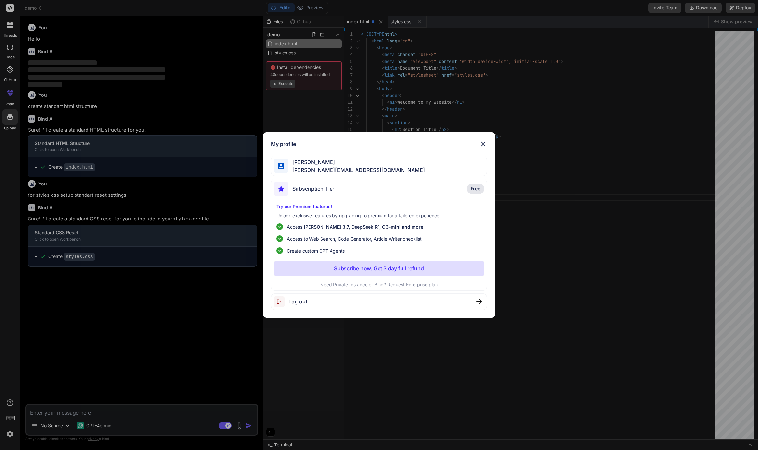
click at [481, 144] on img at bounding box center [484, 144] width 8 height 8
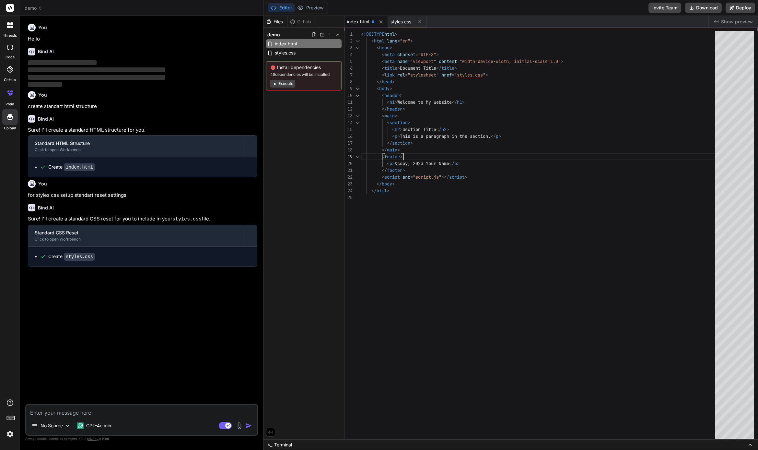
click at [478, 154] on div "<!DOCTYPE html > < html lang = "en" > < head > < meta charset = "UTF-8" > < met…" at bounding box center [540, 237] width 358 height 412
click at [361, 21] on span "index.html" at bounding box center [358, 21] width 22 height 6
click at [365, 19] on span "index.html" at bounding box center [358, 21] width 22 height 6
click at [366, 20] on span "index.html" at bounding box center [358, 21] width 22 height 6
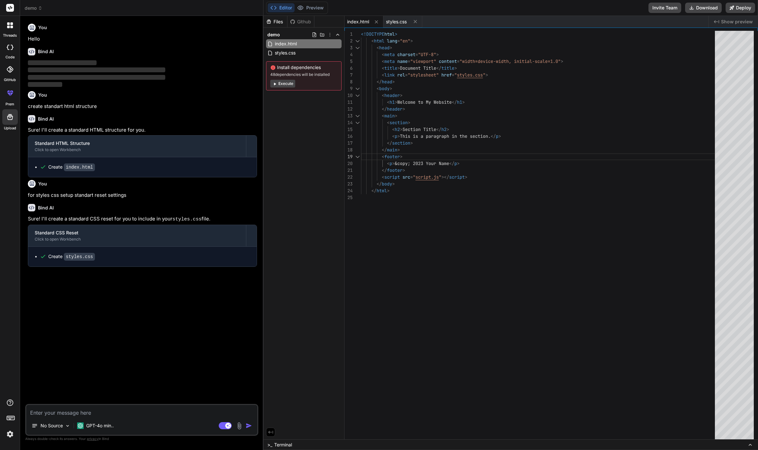
click at [363, 20] on span "index.html" at bounding box center [358, 21] width 22 height 6
click at [365, 20] on span "index.html" at bounding box center [358, 21] width 22 height 6
click at [363, 20] on span "index.html" at bounding box center [358, 21] width 22 height 6
click at [404, 20] on span "styles.css" at bounding box center [396, 21] width 21 height 6
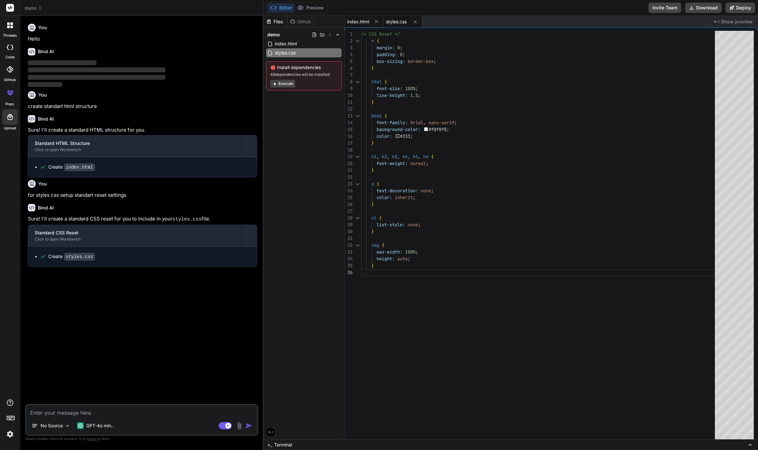
click at [359, 22] on span "index.html" at bounding box center [358, 21] width 22 height 6
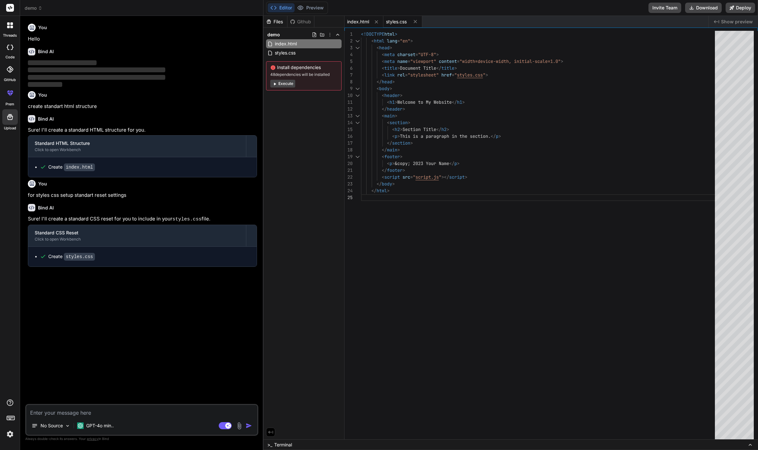
click at [395, 22] on span "styles.css" at bounding box center [396, 21] width 21 height 6
type textarea "img { max-width: 100%; height: auto; }"
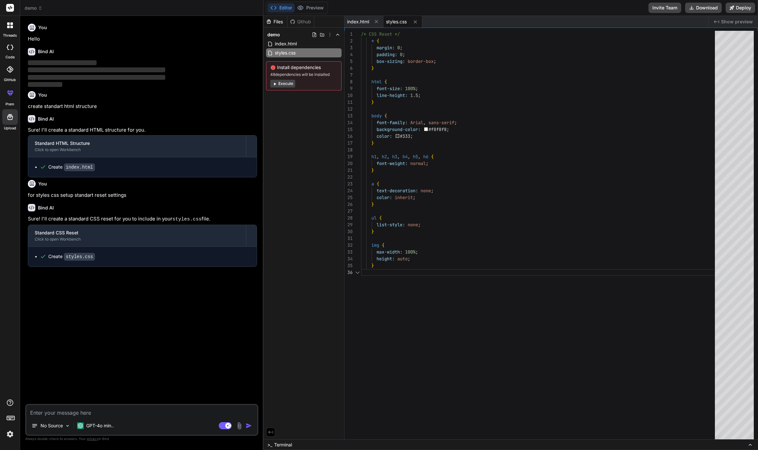
scroll to position [34, 0]
click at [289, 70] on span "Install dependencies" at bounding box center [303, 67] width 67 height 6
click at [274, 83] on icon at bounding box center [274, 83] width 5 height 5
click at [275, 84] on icon at bounding box center [275, 84] width 2 height 3
click at [290, 84] on button "Execute" at bounding box center [282, 84] width 25 height 8
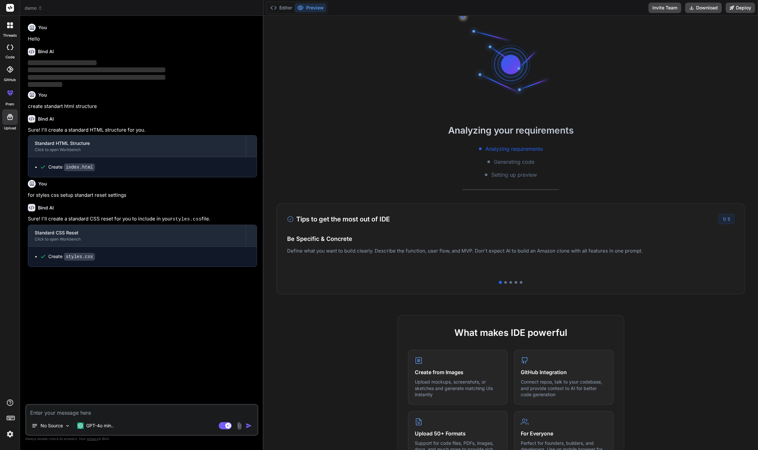
type textarea "x"
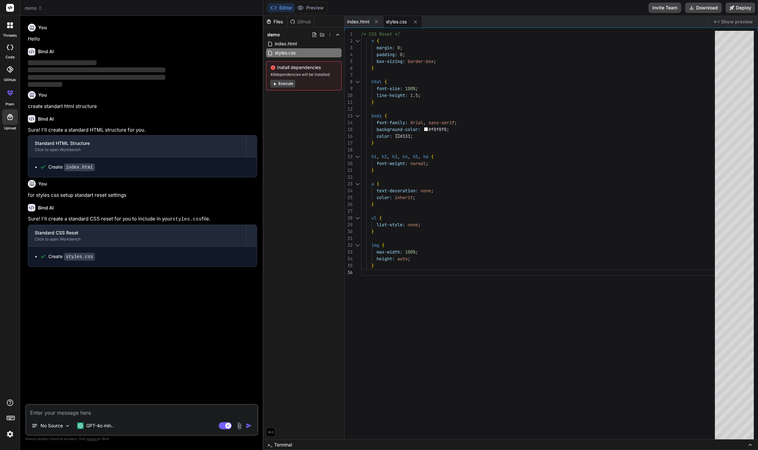
click at [314, 65] on span "Install dependencies" at bounding box center [303, 67] width 67 height 6
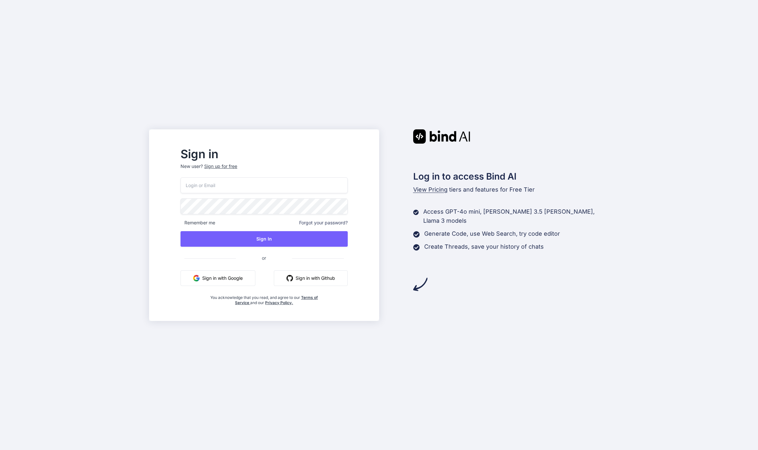
click at [219, 279] on button "Sign in with Google" at bounding box center [218, 278] width 75 height 16
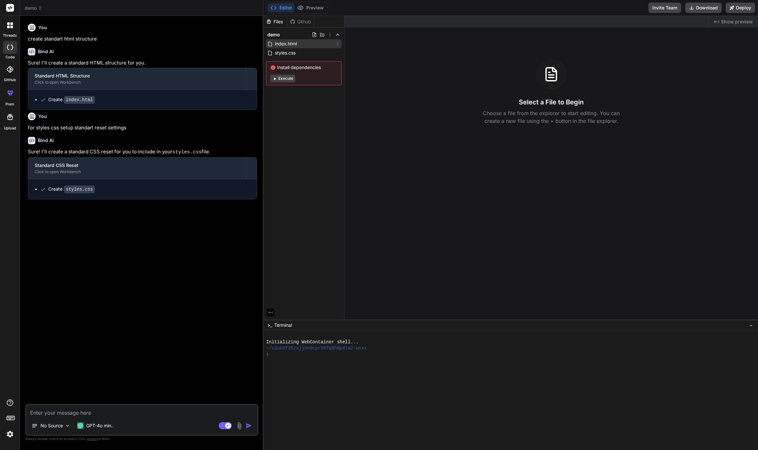
click at [296, 44] on span "index.html" at bounding box center [285, 44] width 23 height 8
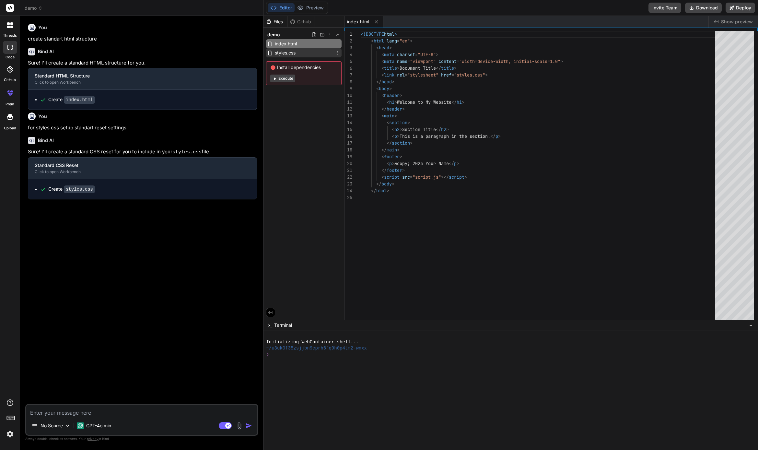
type textarea "x"
click at [295, 53] on span "styles.css" at bounding box center [285, 53] width 22 height 8
type textarea "img { max-width: 100%; height: auto; }"
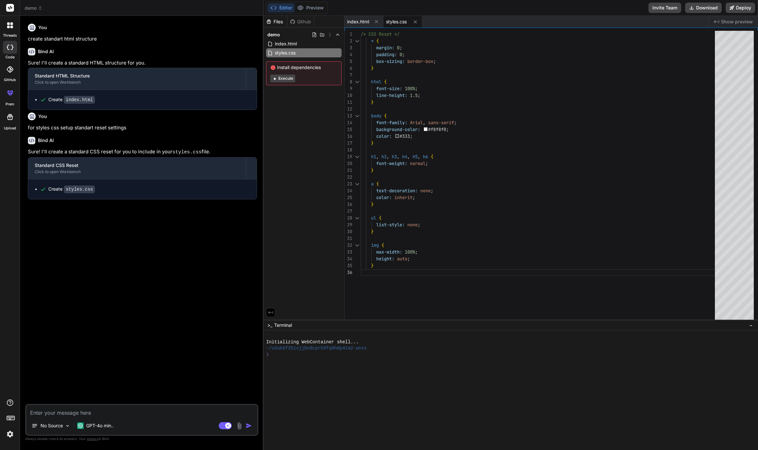
click at [128, 415] on textarea at bounding box center [141, 411] width 231 height 12
type textarea "w"
type textarea "x"
type textarea "wh"
type textarea "x"
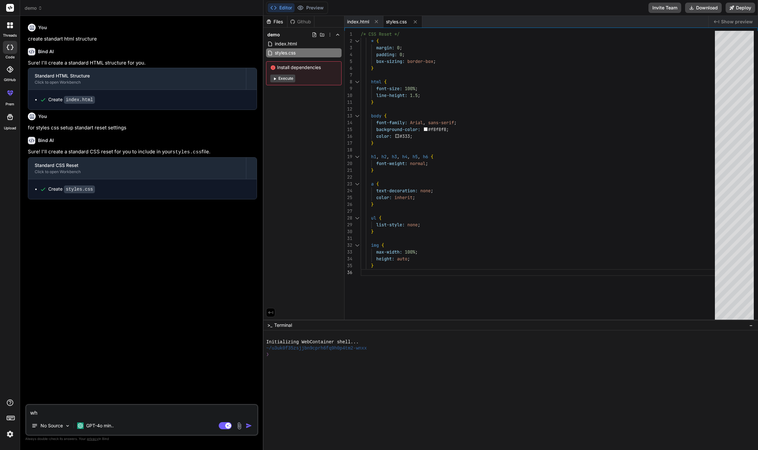
type textarea "why"
type textarea "x"
type textarea "why"
type textarea "x"
type textarea "why i"
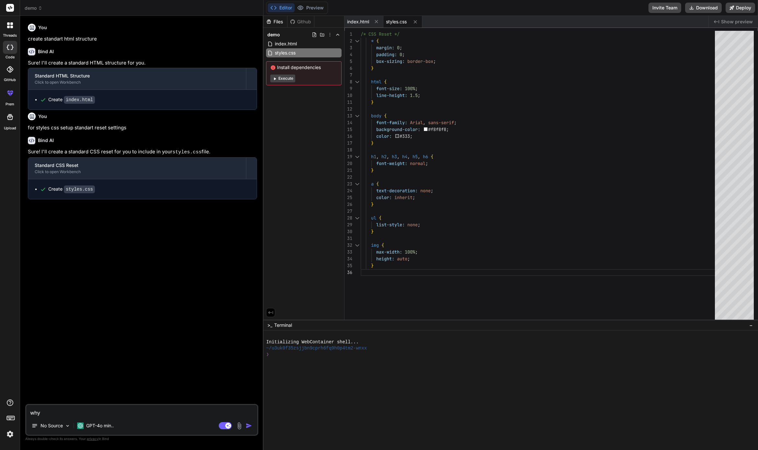
type textarea "x"
type textarea "why i"
type textarea "x"
type textarea "why i d"
type textarea "x"
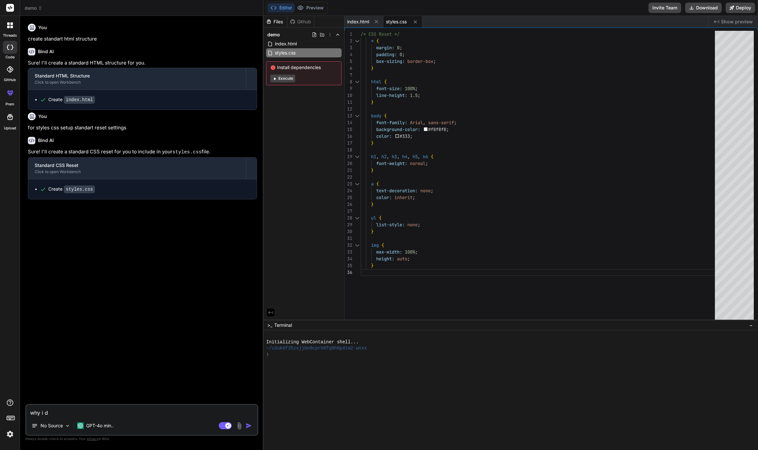
type textarea "why i do"
type textarea "x"
type textarea "why i don"
type textarea "x"
type textarea "why i dont"
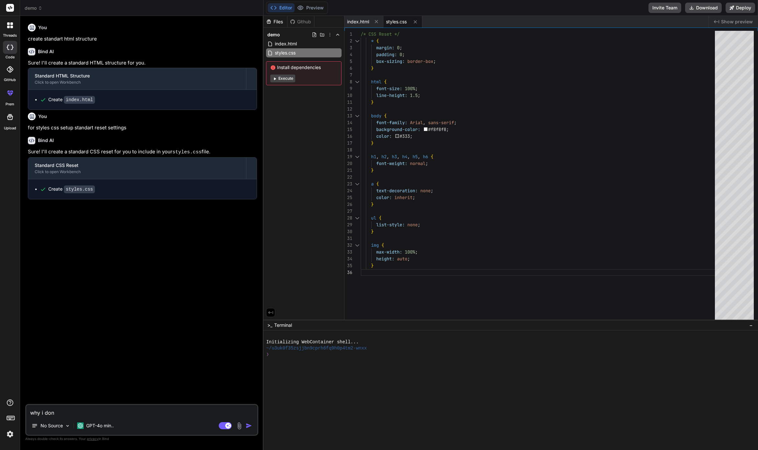
type textarea "x"
type textarea "why i dont"
type textarea "x"
type textarea "why i dont s"
type textarea "x"
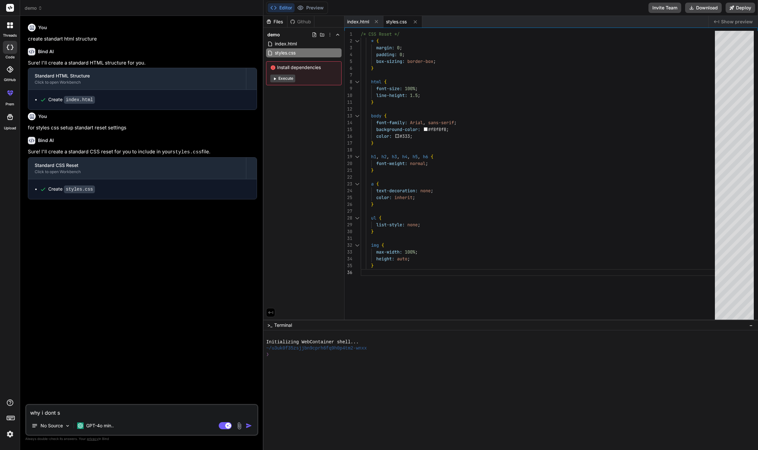
type textarea "why i dont se"
type textarea "x"
type textarea "why i dont see"
type textarea "x"
type textarea "why i dont see"
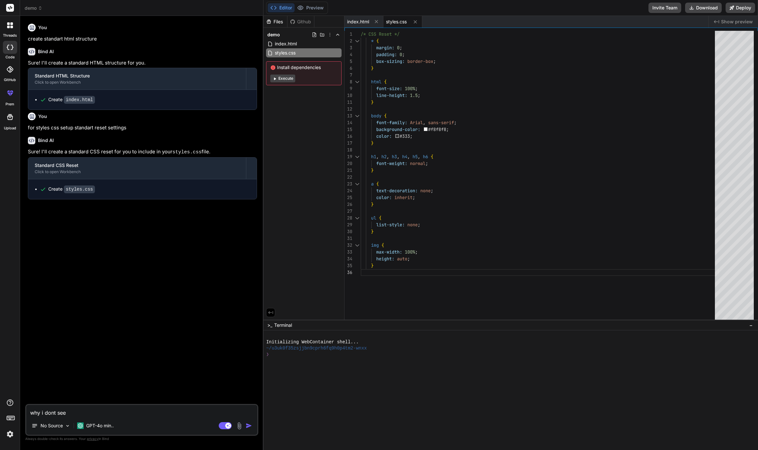
type textarea "x"
type textarea "why i dont see p"
type textarea "x"
type textarea "why i dont see pr"
type textarea "x"
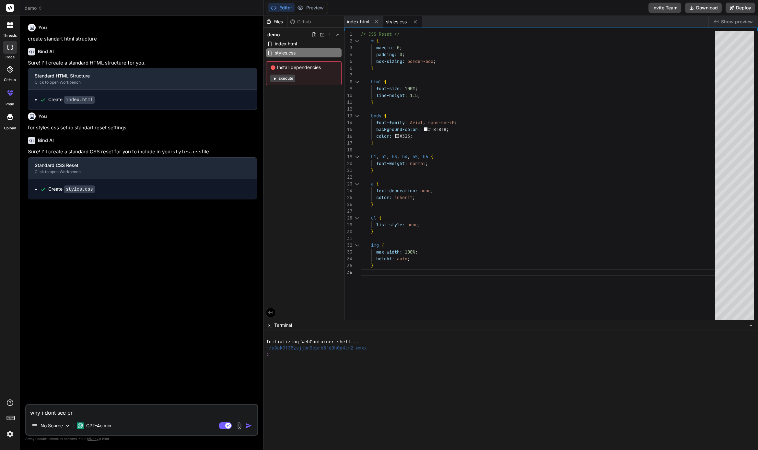
type textarea "why i dont see pre"
type textarea "x"
type textarea "why i dont see prew"
type textarea "x"
type textarea "why i dont see prewi"
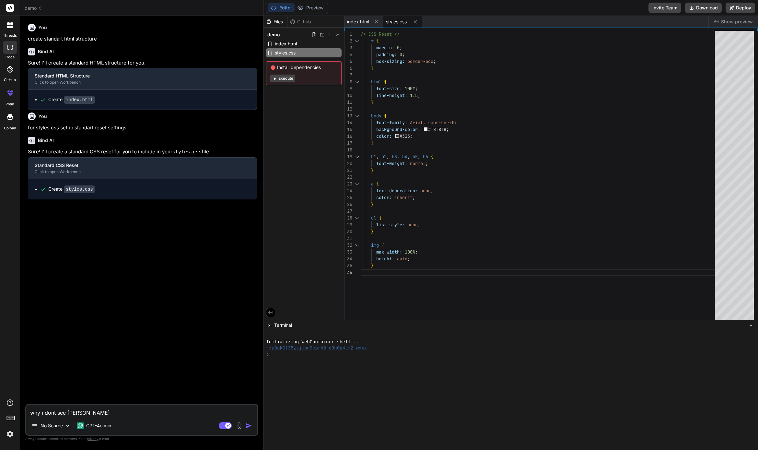
type textarea "x"
type textarea "why i dont see prewie"
type textarea "x"
type textarea "why i dont see prewiev"
type textarea "x"
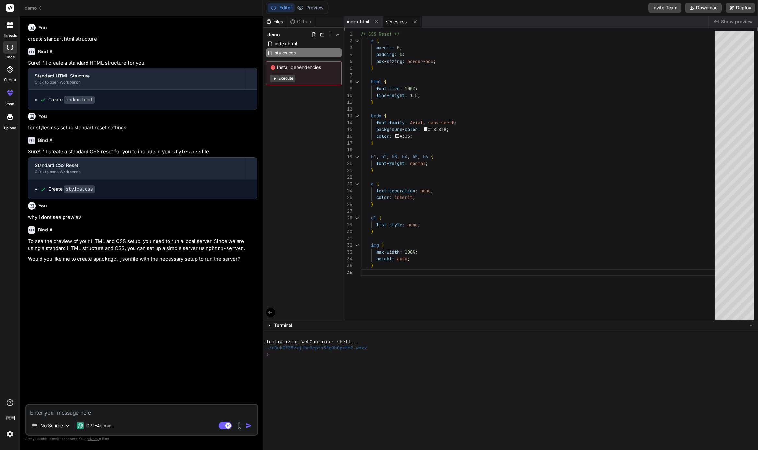
type textarea "x"
type textarea "y"
type textarea "x"
type textarea "ye"
type textarea "x"
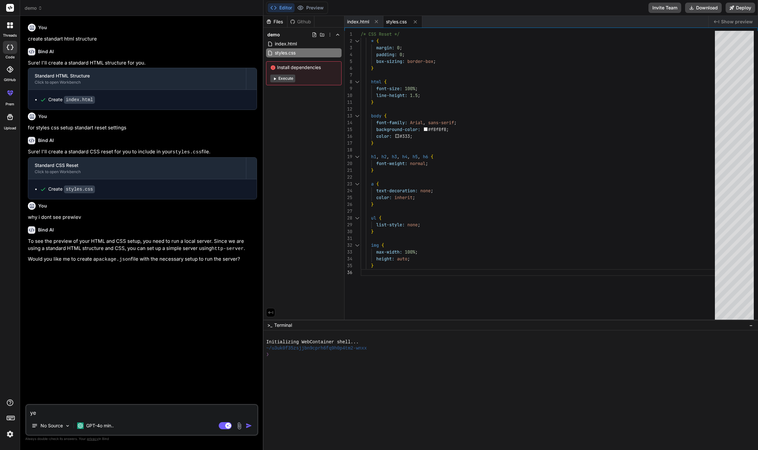
type textarea "yes"
type textarea "x"
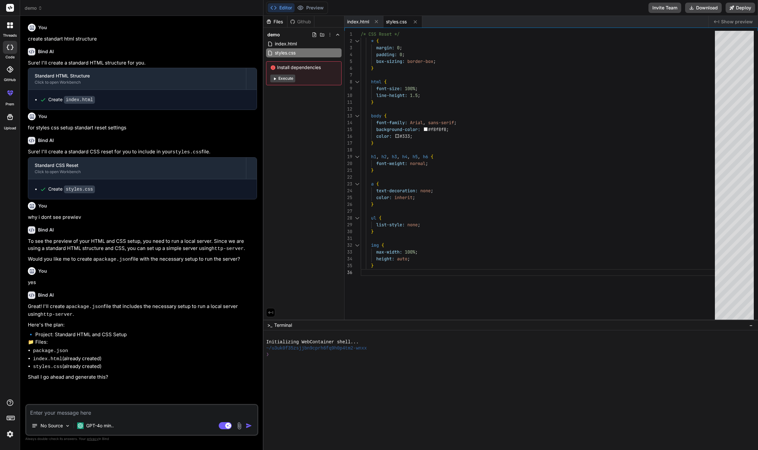
type textarea "x"
type textarea "y"
type textarea "x"
type textarea "ye"
type textarea "x"
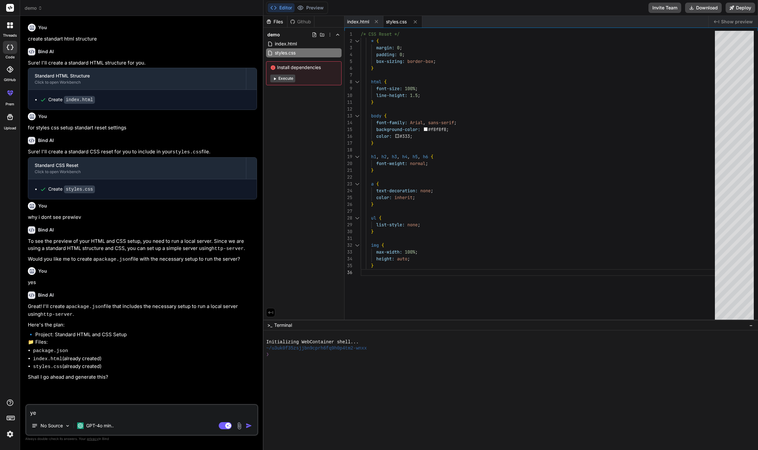
type textarea "yes"
type textarea "x"
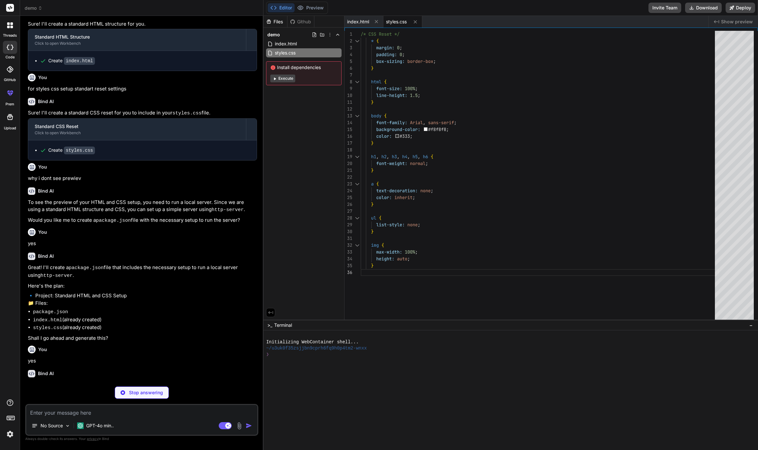
scroll to position [47, 0]
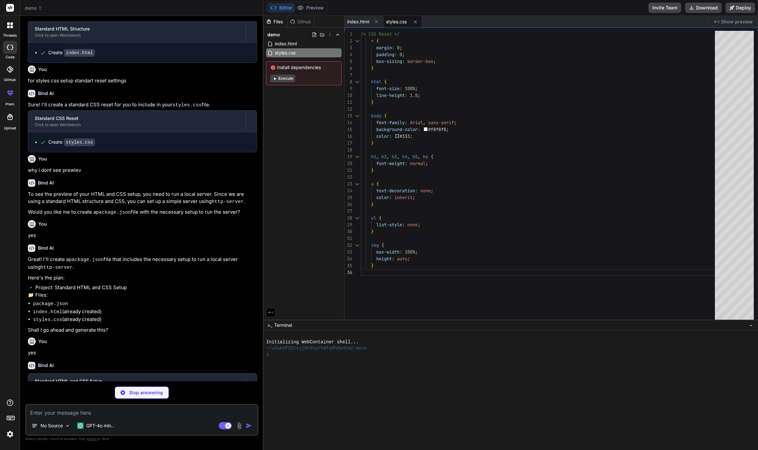
type textarea "x"
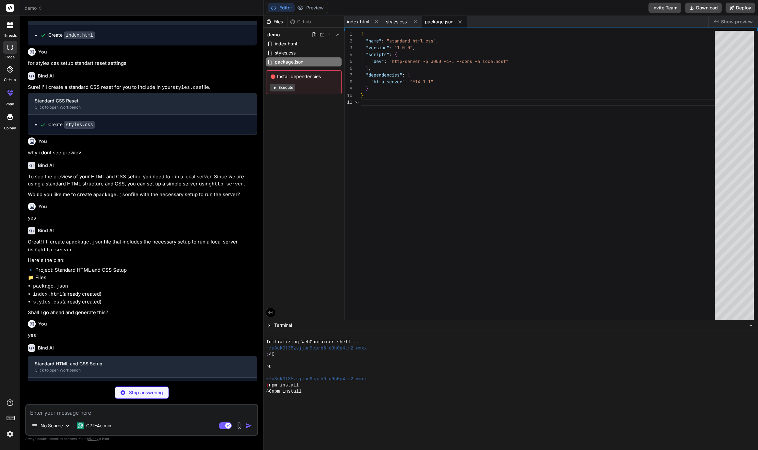
scroll to position [82, 0]
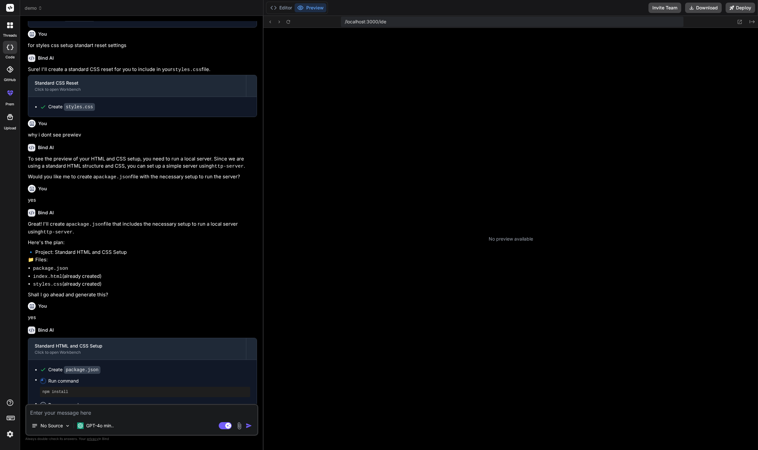
type textarea "x"
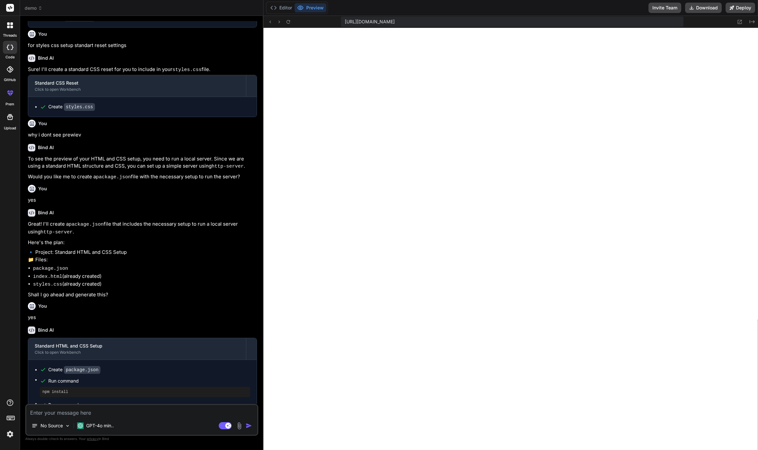
scroll to position [542, 0]
click at [283, 7] on button "Editor" at bounding box center [281, 7] width 27 height 9
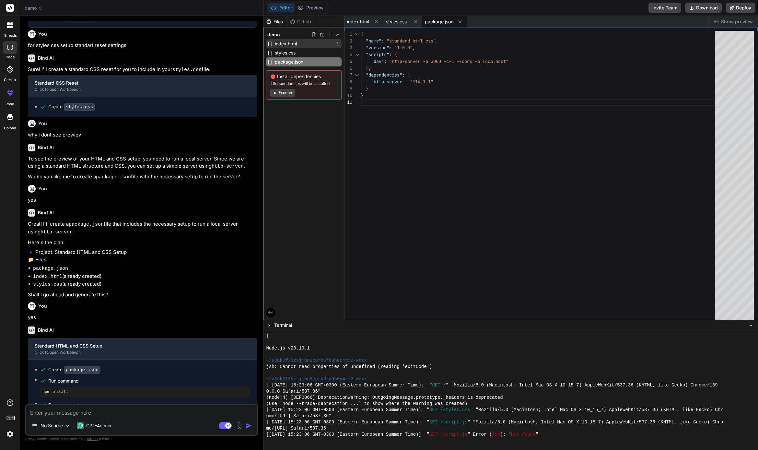
click at [302, 47] on div "index.html" at bounding box center [304, 43] width 76 height 9
type textarea "</footer> <script src="script.js"></script> </body> </html>"
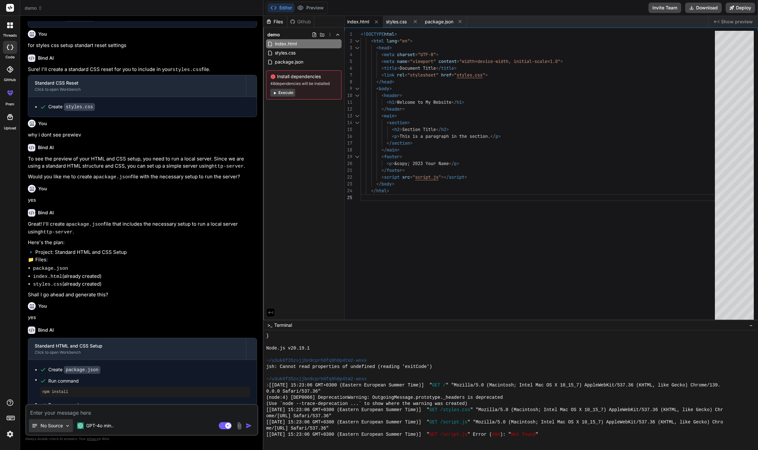
click at [60, 425] on p "No Source" at bounding box center [52, 425] width 22 height 6
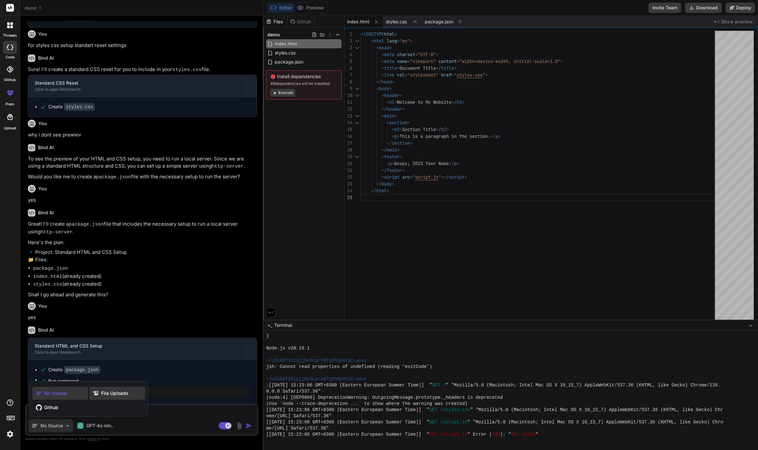
click at [109, 390] on span "File Uploads" at bounding box center [114, 393] width 27 height 6
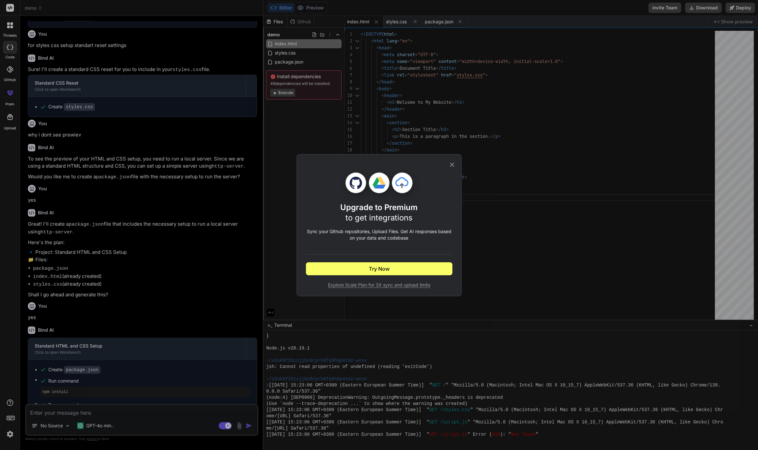
click at [452, 162] on icon at bounding box center [452, 164] width 7 height 7
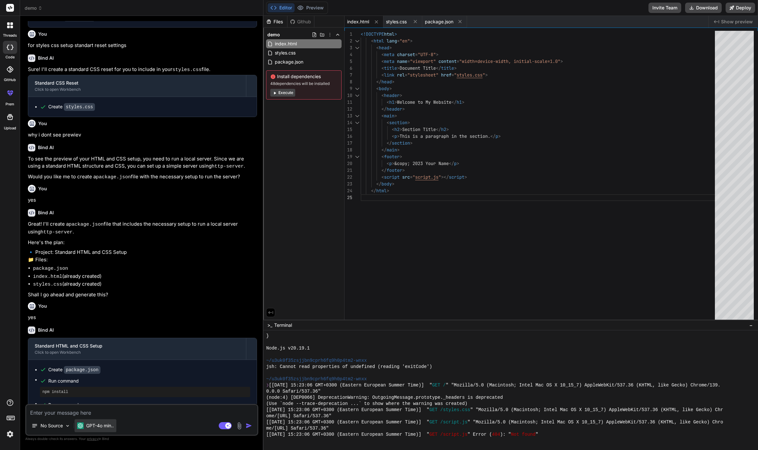
click at [113, 423] on p "GPT-4o min.." at bounding box center [100, 425] width 28 height 6
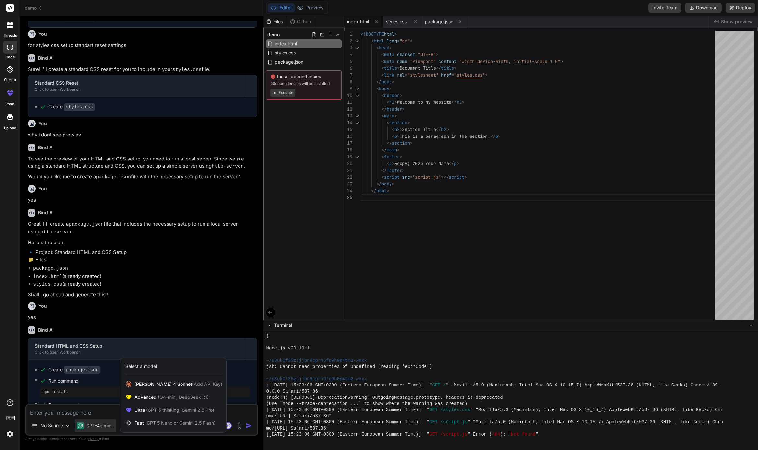
click at [107, 427] on div at bounding box center [379, 225] width 758 height 450
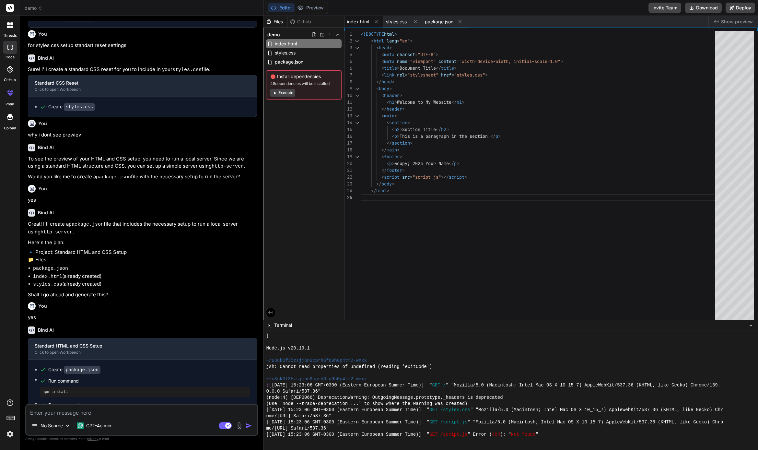
click at [241, 425] on img at bounding box center [239, 425] width 7 height 7
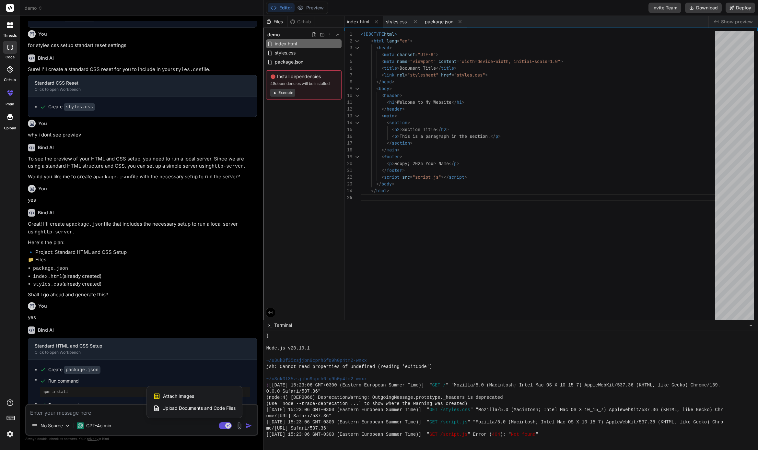
click at [9, 26] on icon at bounding box center [8, 27] width 3 height 3
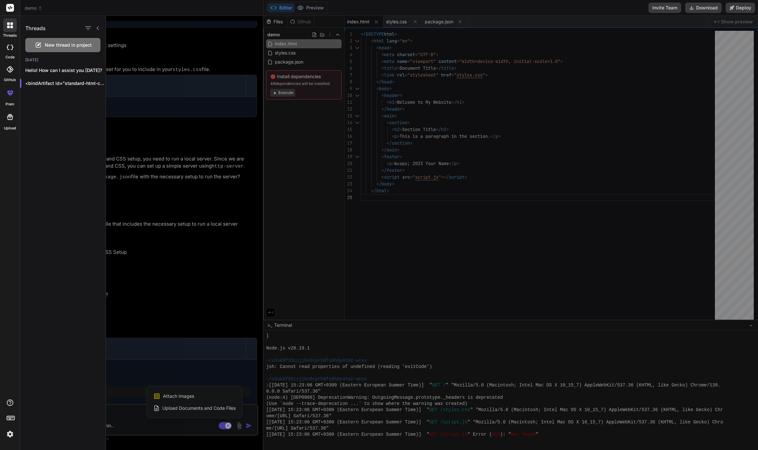
click at [10, 25] on icon at bounding box center [10, 25] width 6 height 6
click at [9, 8] on rect at bounding box center [10, 8] width 8 height 8
click at [12, 48] on icon at bounding box center [12, 47] width 3 height 5
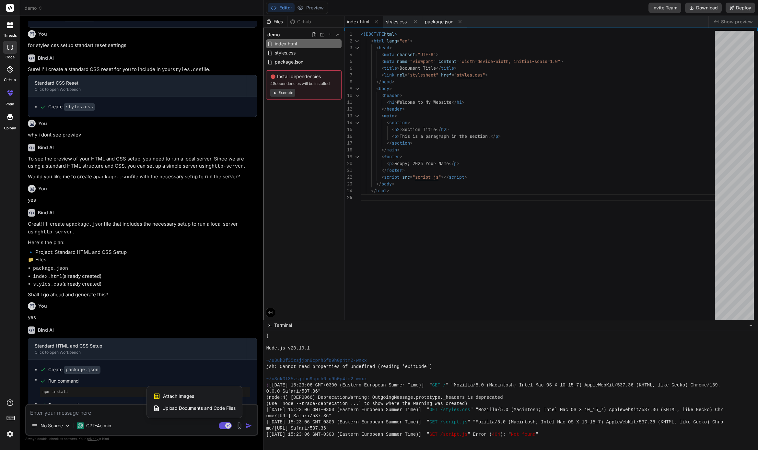
click at [12, 48] on icon at bounding box center [12, 47] width 3 height 5
click at [11, 72] on icon at bounding box center [9, 69] width 6 height 6
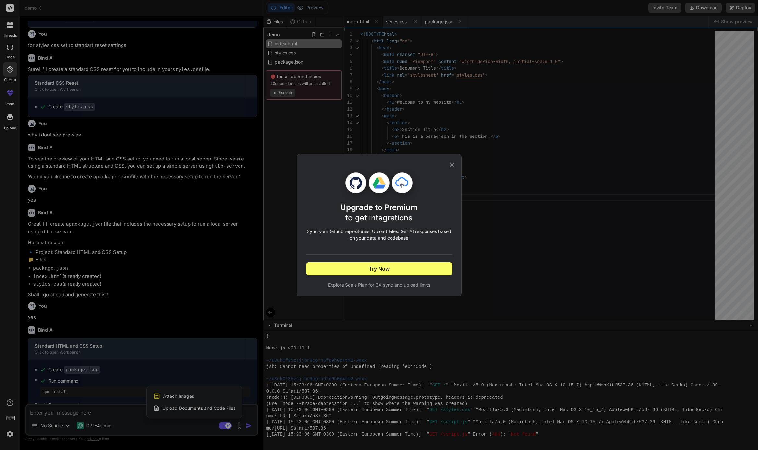
click at [11, 72] on div "Upgrade to Premium to get integrations Sync your Github repositories, Upload Fi…" at bounding box center [379, 225] width 758 height 450
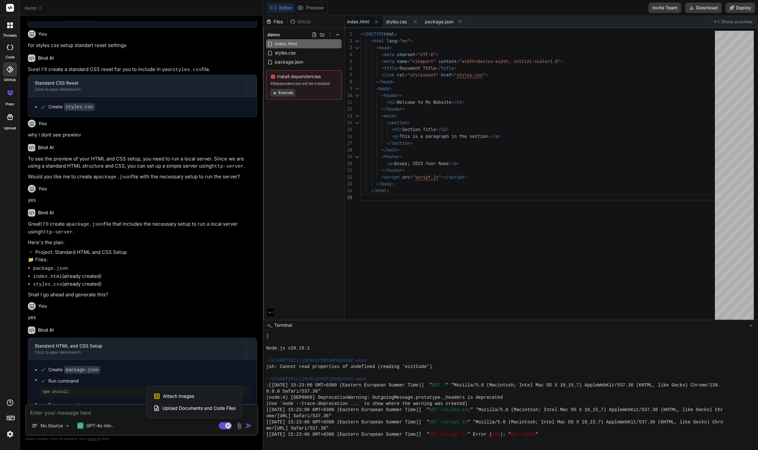
click at [11, 96] on icon at bounding box center [10, 93] width 8 height 8
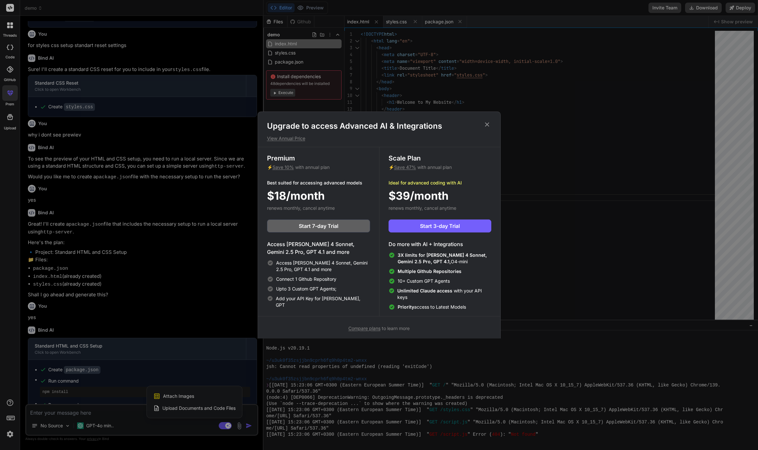
click at [11, 96] on div "Upgrade to access Advanced AI & Integrations View Annual Price Premium ⚡ Save 1…" at bounding box center [379, 225] width 758 height 450
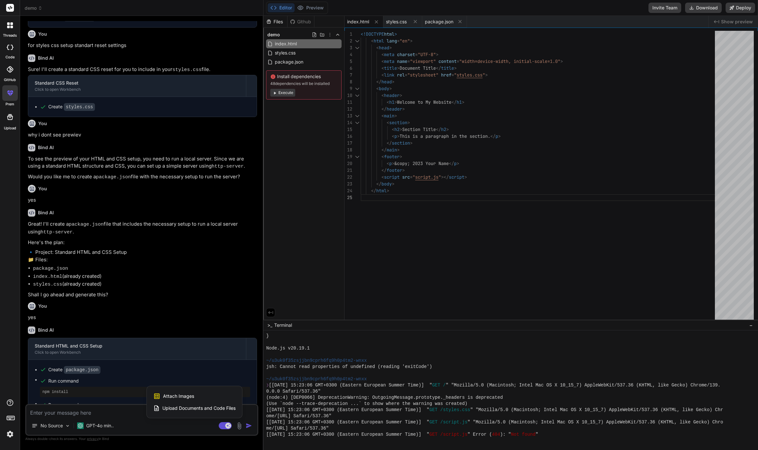
click at [10, 116] on icon at bounding box center [10, 117] width 8 height 8
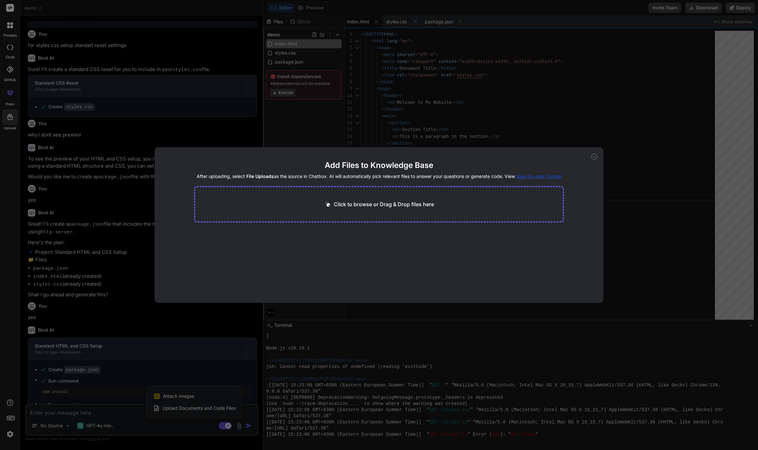
click at [553, 177] on span "Step-by-step Tutorial" at bounding box center [538, 176] width 45 height 6
click at [595, 157] on icon at bounding box center [594, 157] width 6 height 6
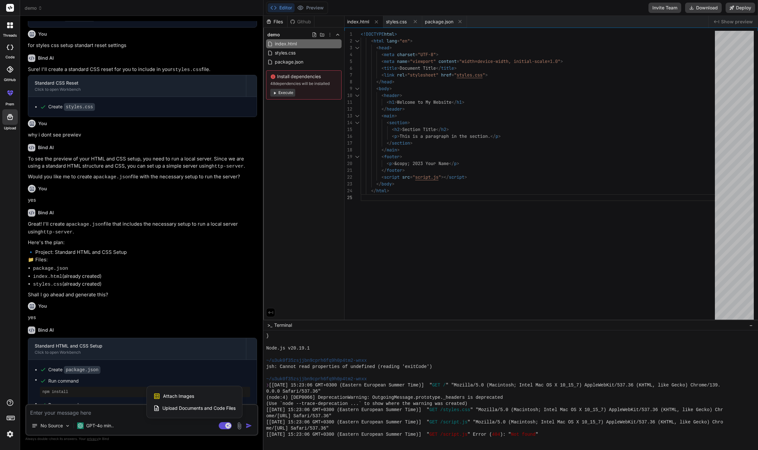
click at [355, 19] on div at bounding box center [379, 225] width 758 height 450
type textarea "x"
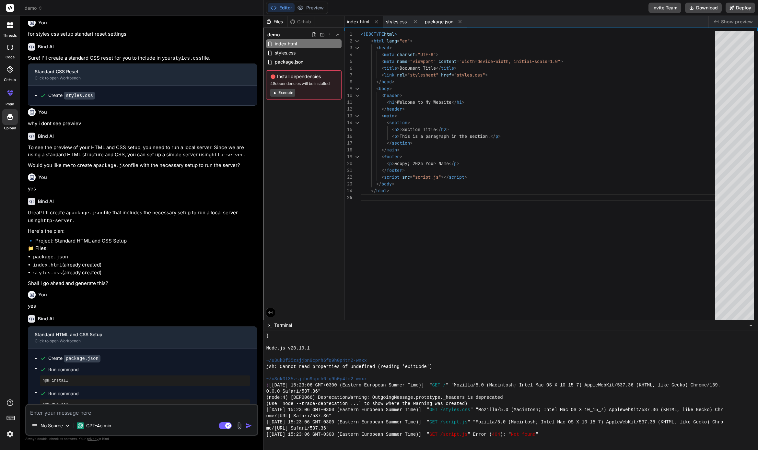
scroll to position [108, 0]
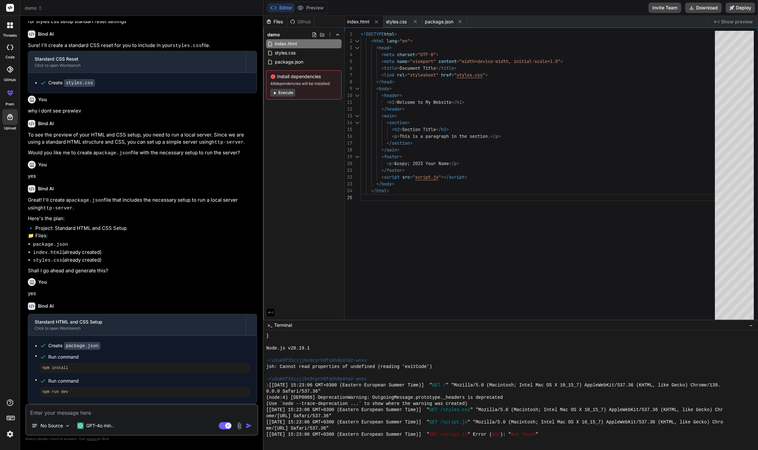
click at [97, 411] on textarea at bounding box center [141, 411] width 231 height 12
type textarea "p"
type textarea "x"
type textarea "pl"
type textarea "x"
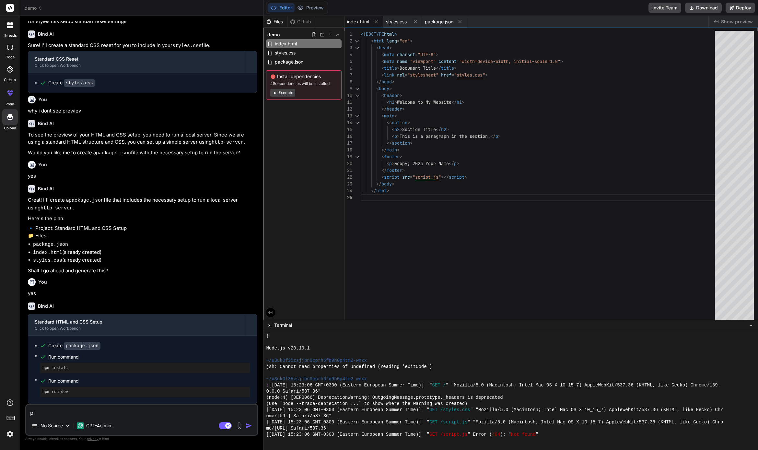
type textarea "plz"
type textarea "x"
type textarea "plz"
type textarea "x"
type textarea "plz a"
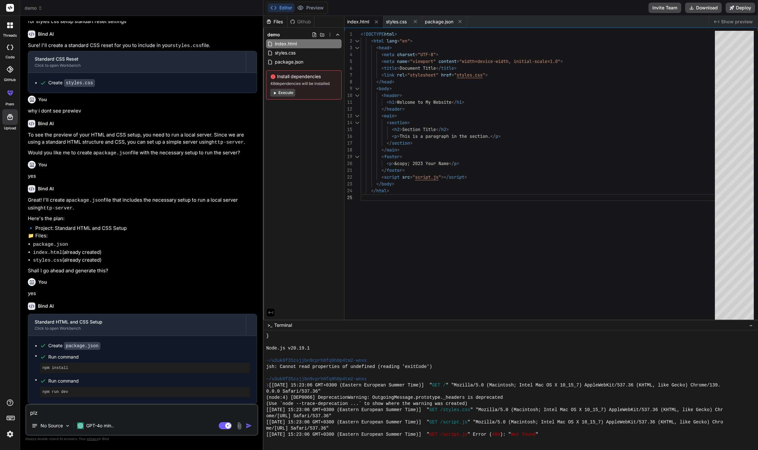
type textarea "x"
type textarea "plz ad"
type textarea "x"
type textarea "plz add"
type textarea "x"
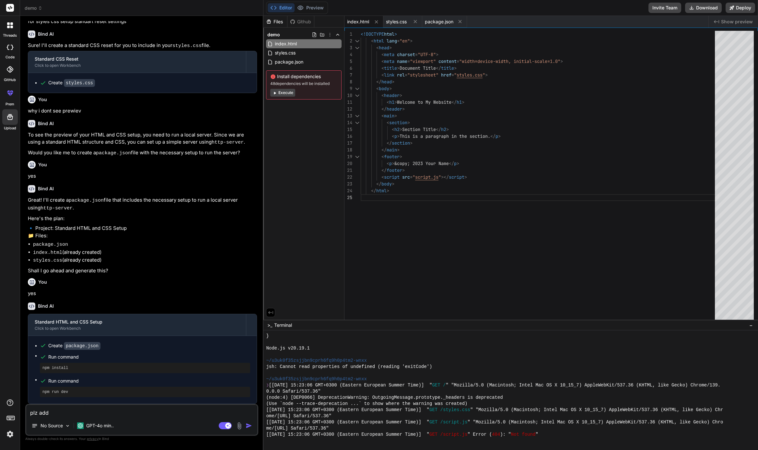
type textarea "plz add"
type textarea "x"
type textarea "plz add 2"
type textarea "x"
type textarea "plz add 2"
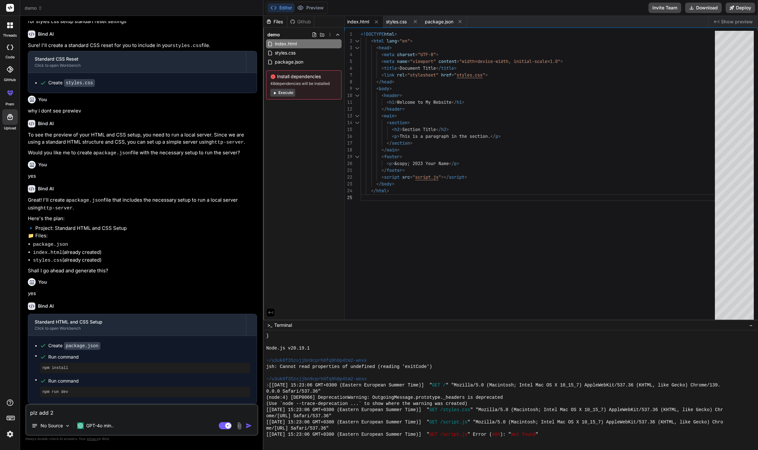
type textarea "x"
type textarea "plz add 2 s"
type textarea "x"
type textarea "plz add 2 se"
type textarea "x"
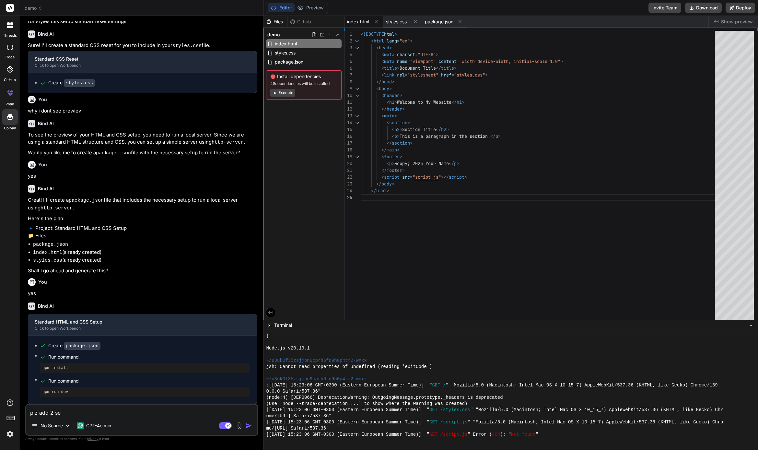
type textarea "plz add 2 sec"
type textarea "x"
type textarea "plz add 2 sect"
type textarea "x"
type textarea "plz add 2 secti"
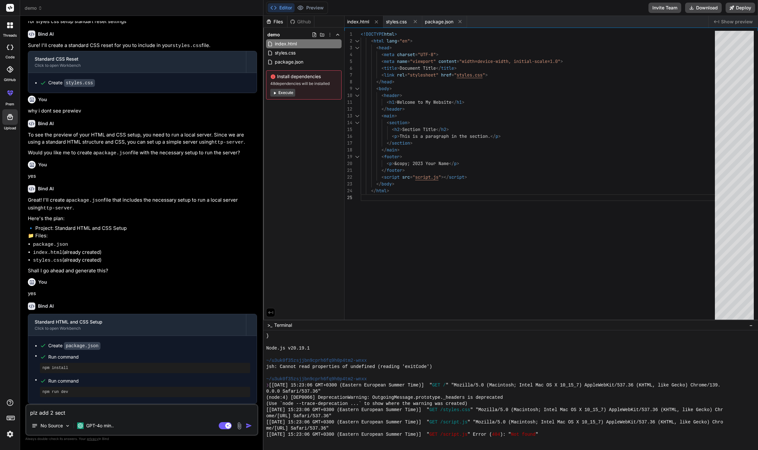
type textarea "x"
type textarea "plz add 2 sectio"
type textarea "x"
type textarea "plz add 2 section"
type textarea "x"
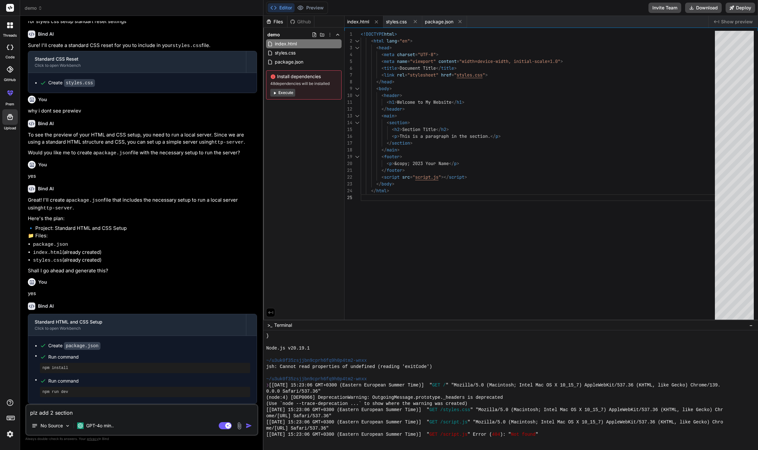
type textarea "plz add 2 sections"
type textarea "x"
type textarea "plz add 2 sections"
type textarea "x"
type textarea "plz add 2 sections ,"
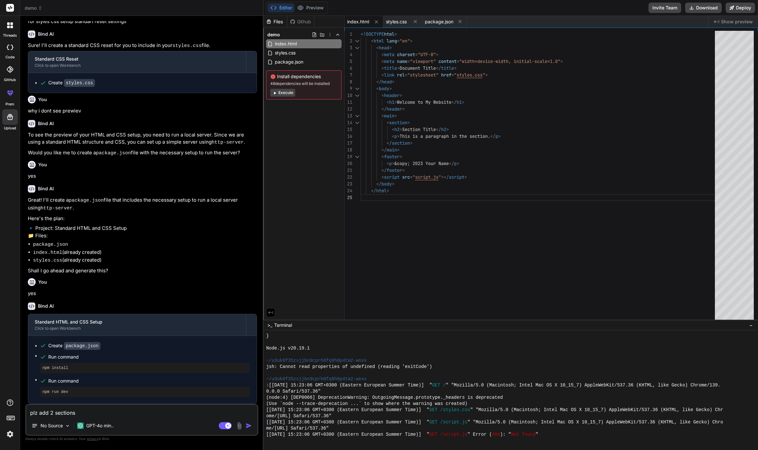
type textarea "x"
type textarea "plz add 2 sections ,"
type textarea "x"
type textarea "plz add 2 sections , o"
type textarea "x"
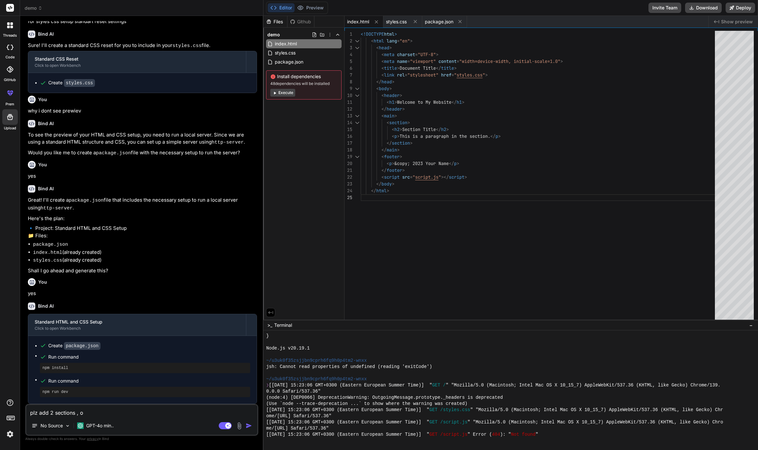
type textarea "plz add 2 sections , on"
type textarea "x"
type textarea "plz add 2 sections , one"
type textarea "x"
type textarea "plz add 2 sections , one"
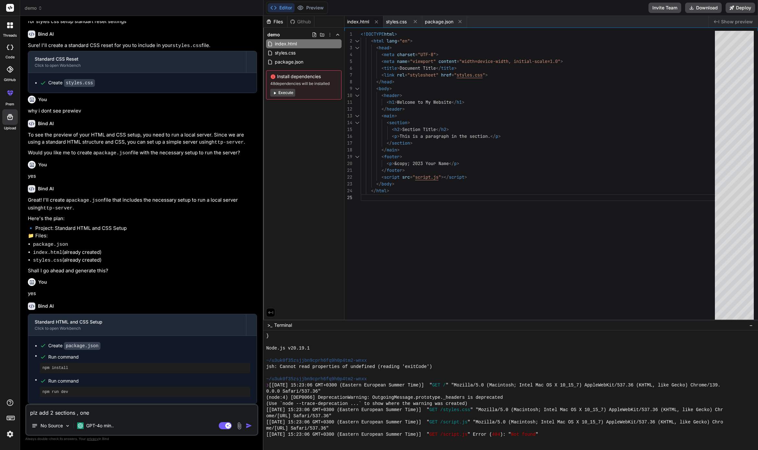
type textarea "x"
type textarea "plz add 2 sections , one w"
type textarea "x"
type textarea "plz add 2 sections , one wi"
type textarea "x"
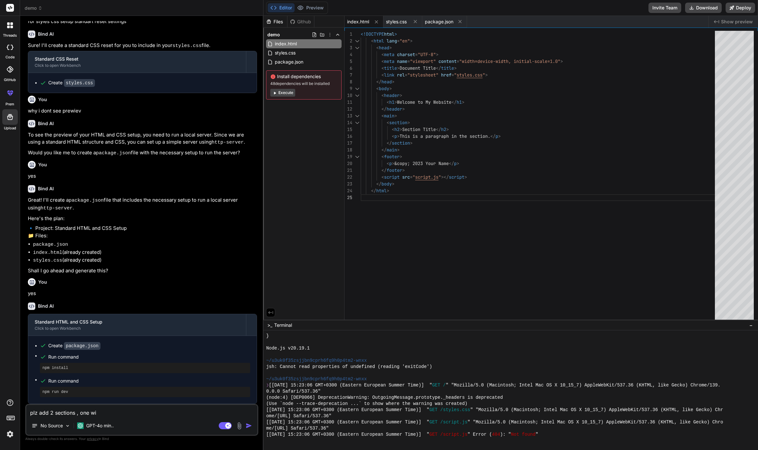
type textarea "plz add 2 sections , one wit"
type textarea "x"
type textarea "plz add 2 sections , one with"
type textarea "x"
type textarea "plz add 2 sections , one with"
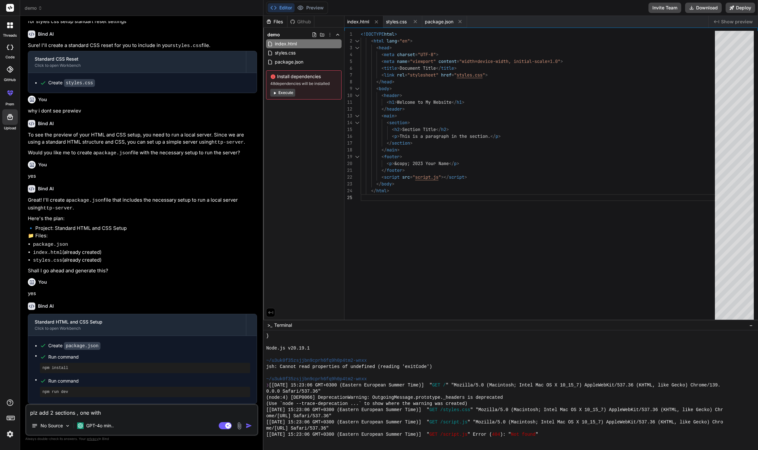
type textarea "x"
type textarea "plz add 2 sections , one with s"
type textarea "x"
type textarea "plz add 2 sections , one with sl"
type textarea "x"
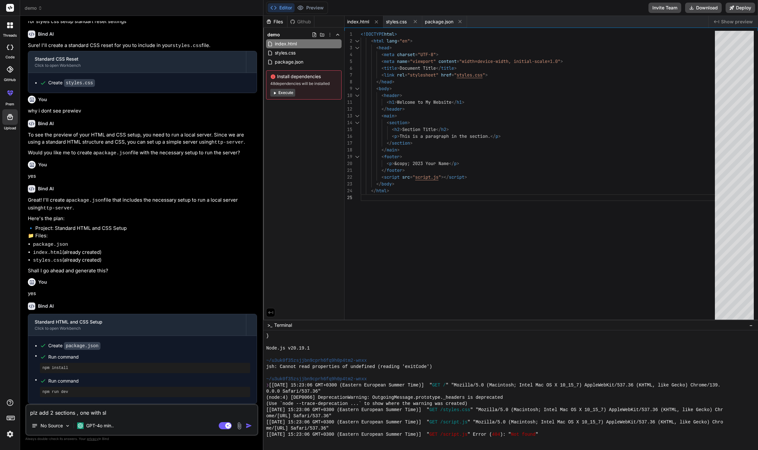
type textarea "plz add 2 sections , one with sli"
type textarea "x"
type textarea "plz add 2 sections , one with slid"
type textarea "x"
type textarea "plz add 2 sections , one with slide"
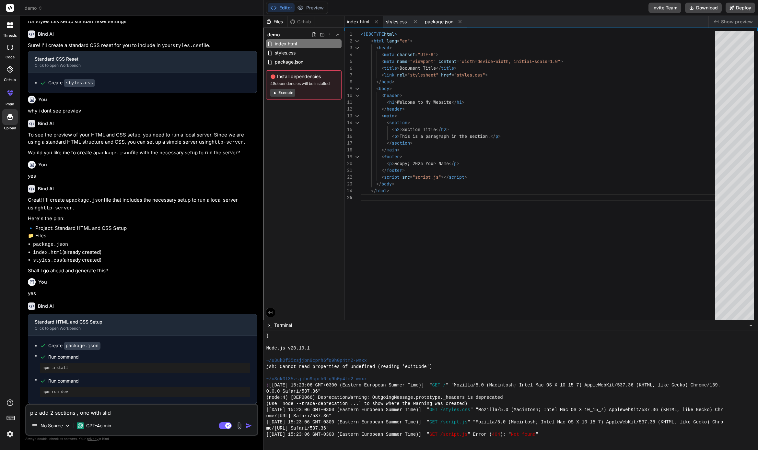
type textarea "x"
type textarea "plz add 2 sections , one with slider"
type textarea "x"
type textarea "plz add 2 sections , one with slider"
type textarea "x"
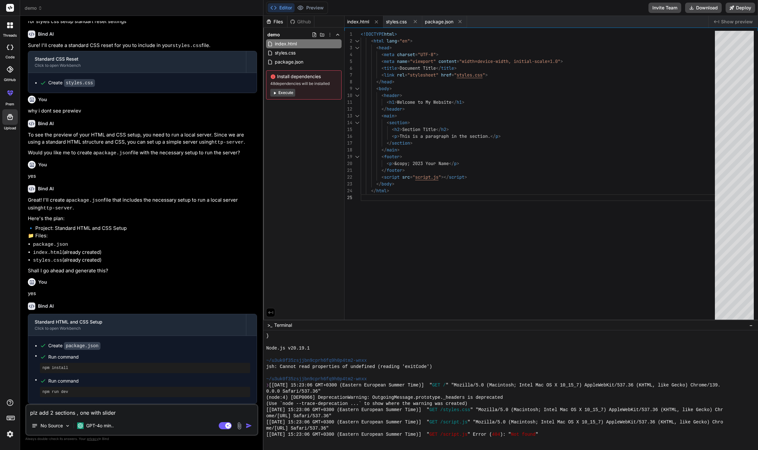
type textarea "plz add 2 sections , one with slider ("
type textarea "x"
type textarea "plz add 2 sections , one with slider ("
type textarea "x"
type textarea "plz add 2 sections , one with slider ( s"
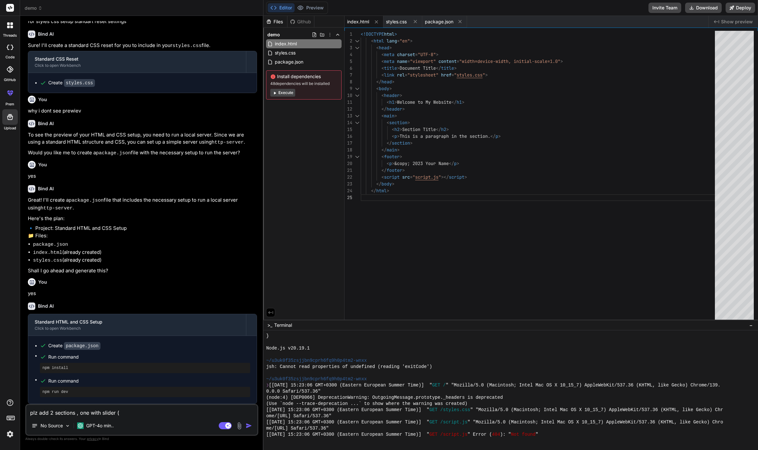
type textarea "x"
type textarea "plz add 2 sections , one with slider ( sl"
type textarea "x"
type textarea "plz add 2 sections , one with slider ( sli"
type textarea "x"
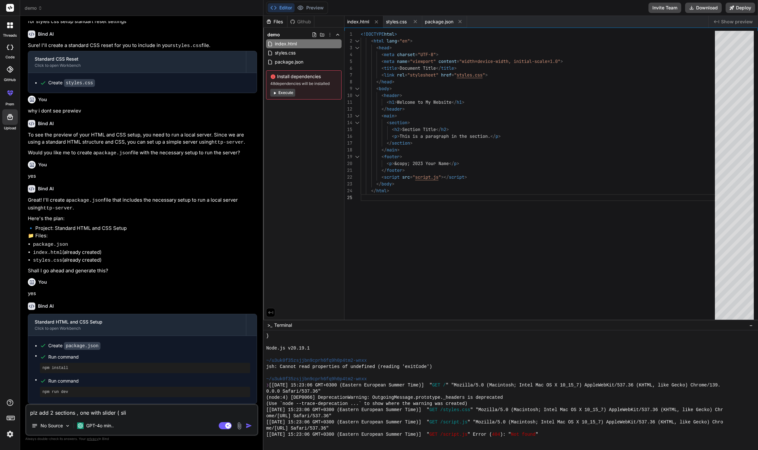
type textarea "plz add 2 sections , one with slider ( slid"
type textarea "x"
type textarea "plz add 2 sections , one with slider ( slide"
type textarea "x"
type textarea "plz add 2 sections , one with slider ( slider"
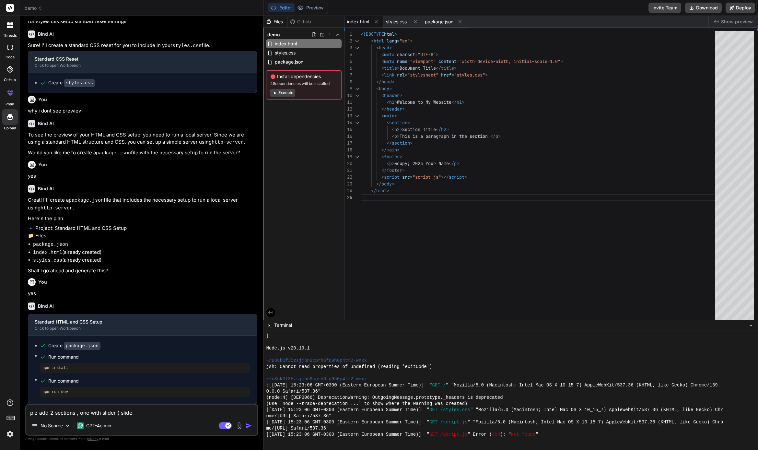
type textarea "x"
type textarea "plz add 2 sections , one with slider ( slider"
type textarea "x"
type textarea "plz add 2 sections , one with slider ( slider w"
type textarea "x"
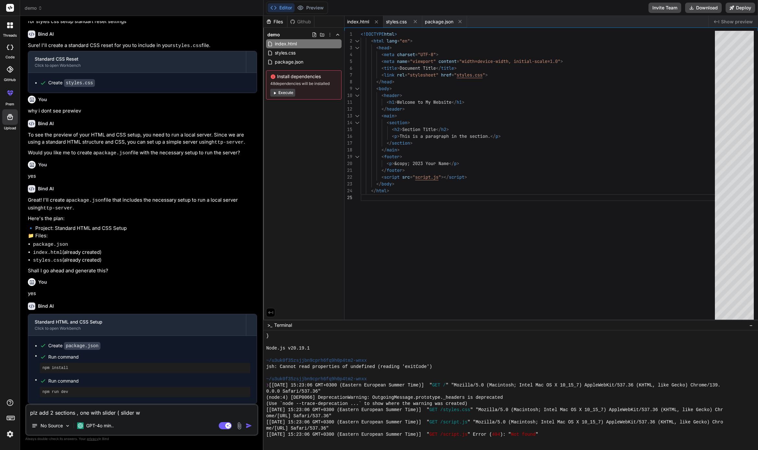
type textarea "plz add 2 sections , one with slider ( slider wi"
type textarea "x"
type textarea "plz add 2 sections , one with slider ( slider wit"
type textarea "x"
type textarea "plz add 2 sections , one with slider ( slider with"
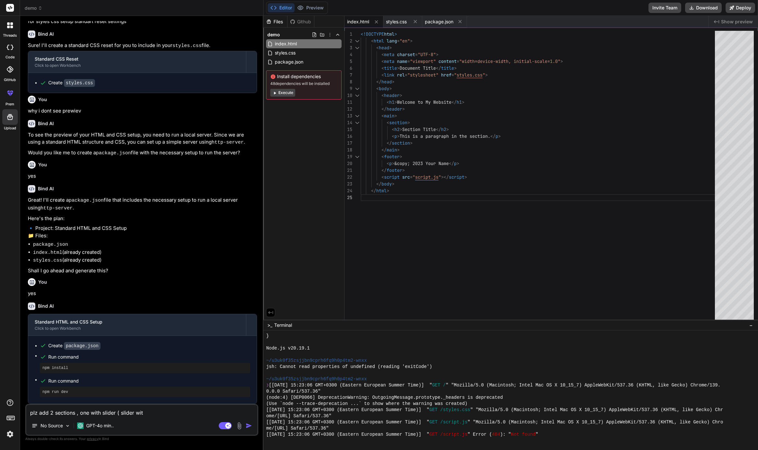
type textarea "x"
type textarea "plz add 2 sections , one with slider ( slider with"
type textarea "x"
type textarea "plz add 2 sections , one with slider ( slider with t"
type textarea "x"
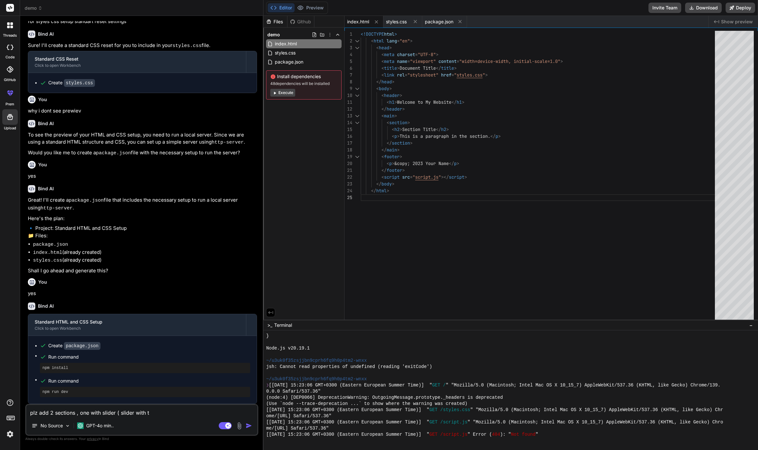
type textarea "plz add 2 sections , one with slider ( slider with th"
type textarea "x"
type textarea "plz add 2 sections , one with slider ( slider with thu"
type textarea "x"
type textarea "plz add 2 sections , one with slider ( slider with thum"
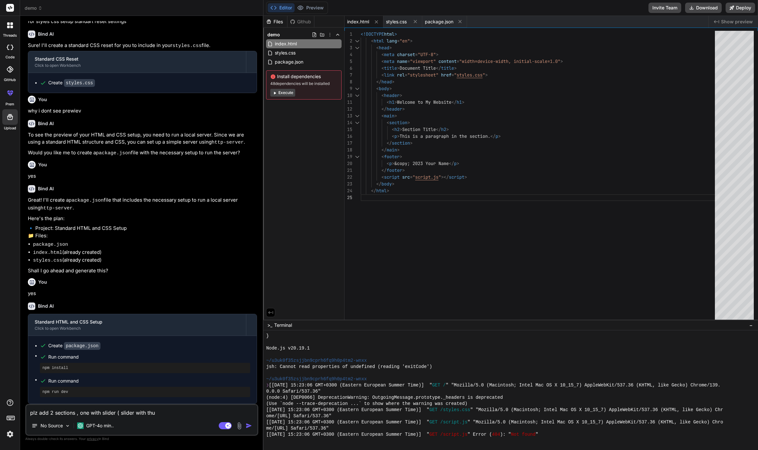
type textarea "x"
type textarea "plz add 2 sections , one with slider ( slider with thumb"
type textarea "x"
type textarea "plz add 2 sections , one with slider ( slider with thumbn"
type textarea "x"
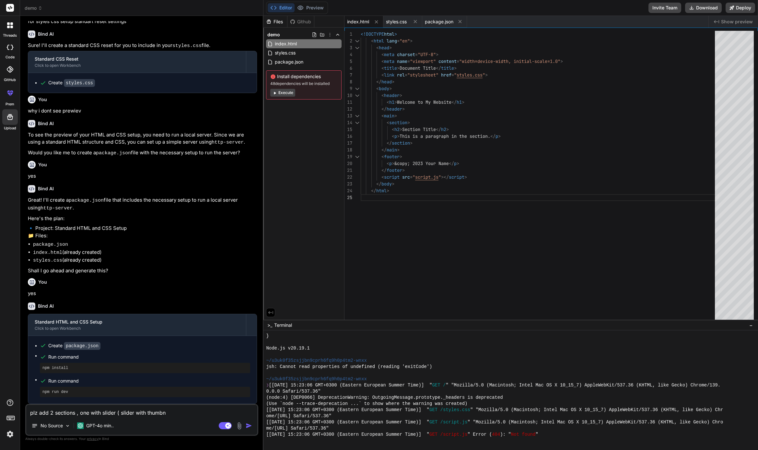
type textarea "plz add 2 sections , one with slider ( slider with thumbna"
type textarea "x"
type textarea "plz add 2 sections , one with slider ( slider with thumbnai"
type textarea "x"
type textarea "plz add 2 sections , one with slider ( slider with thumbnail"
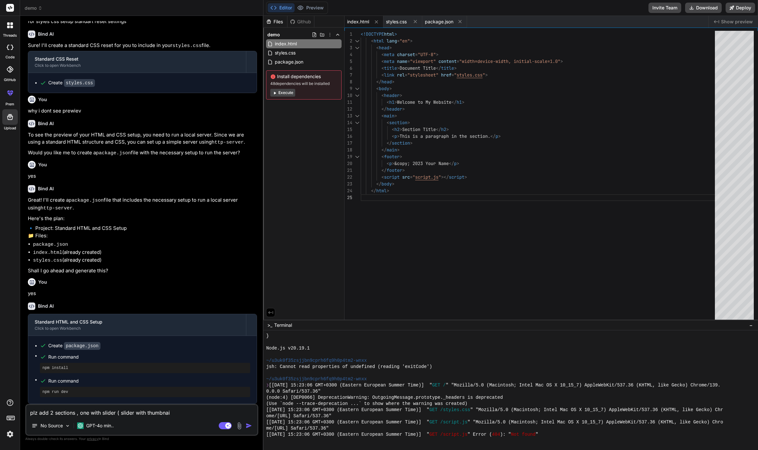
type textarea "x"
type textarea "plz add 2 sections , one with slider ( slider with thumbnails"
type textarea "x"
type textarea "plz add 2 sections , one with slider ( slider with thumbnails"
type textarea "x"
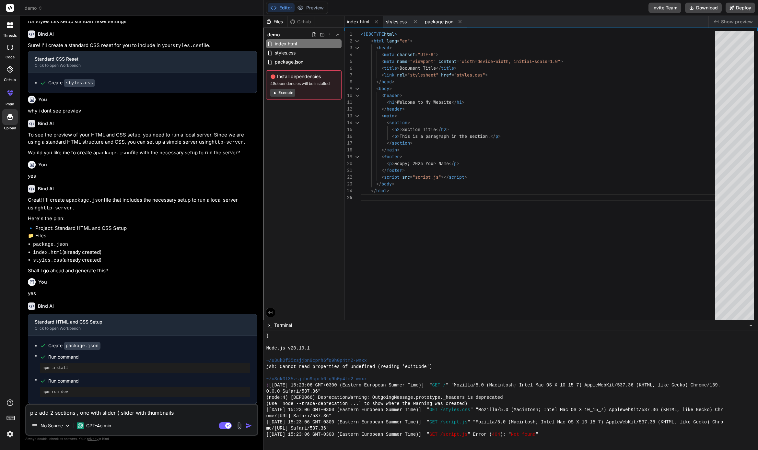
type textarea "plz add 2 sections , one with slider ( slider with thumbnails i"
type textarea "x"
type textarea "plz add 2 sections , one with slider ( slider with thumbnails in"
type textarea "x"
type textarea "plz add 2 sections , one with slider ( slider with thumbnails in"
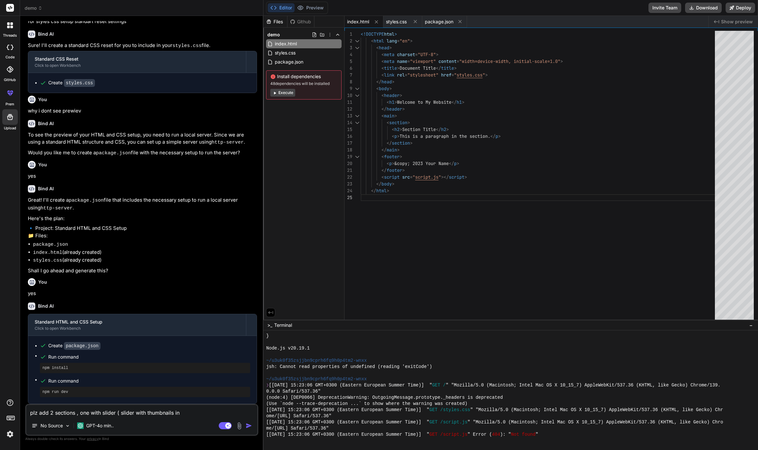
type textarea "x"
type textarea "plz add 2 sections , one with slider ( slider with thumbnails in t"
type textarea "x"
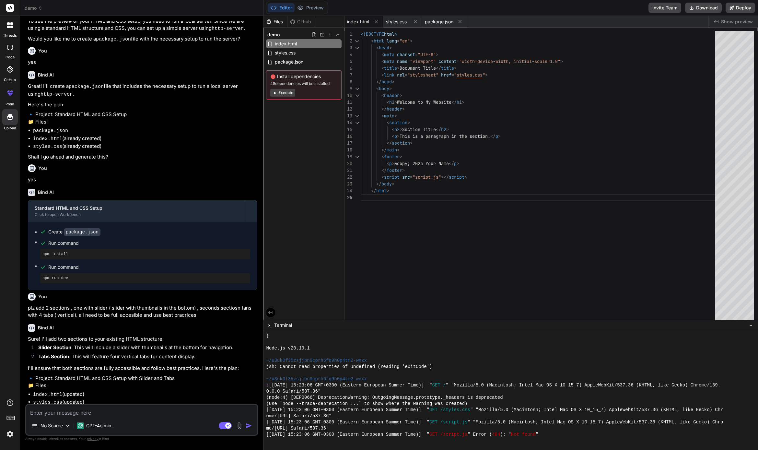
scroll to position [249, 0]
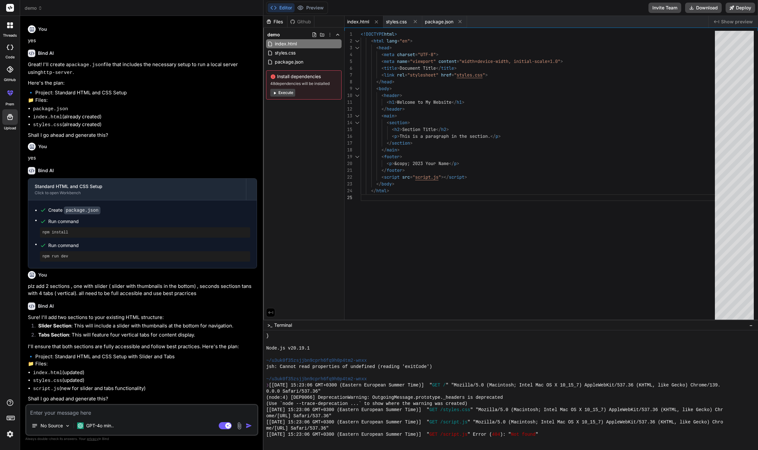
click at [132, 415] on textarea at bounding box center [141, 411] width 231 height 12
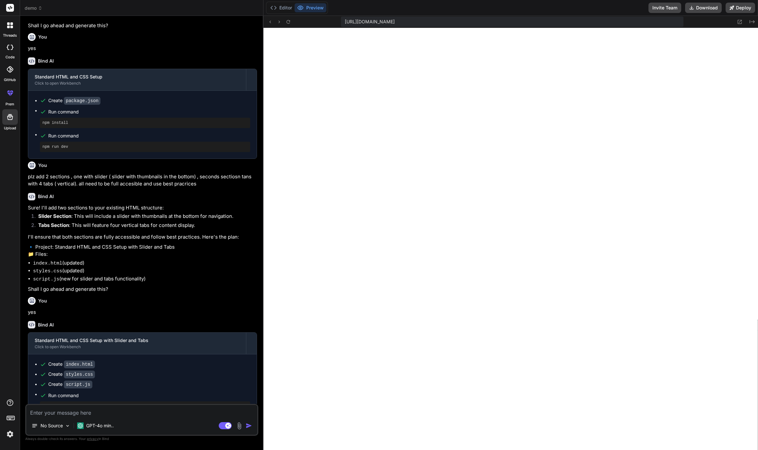
scroll to position [813, 0]
click at [279, 10] on button "Editor" at bounding box center [281, 7] width 27 height 9
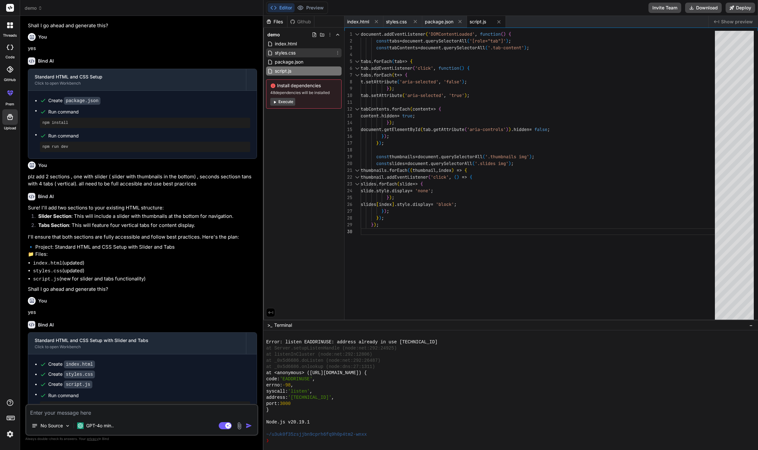
click at [289, 49] on div "styles.css" at bounding box center [304, 52] width 76 height 9
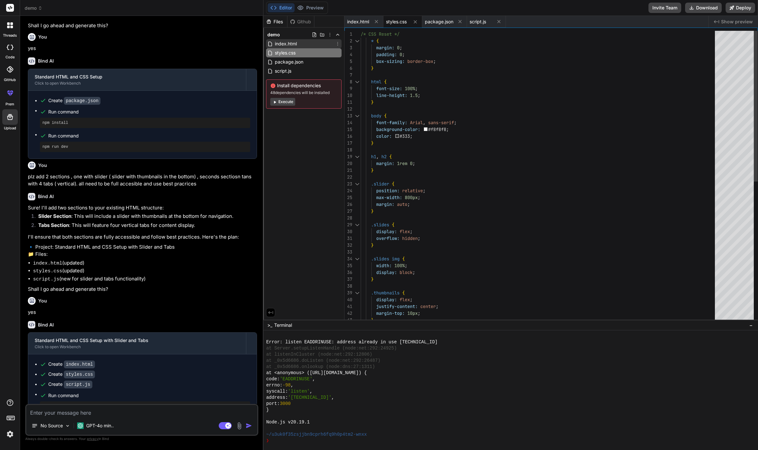
click at [289, 44] on span "index.html" at bounding box center [285, 44] width 23 height 8
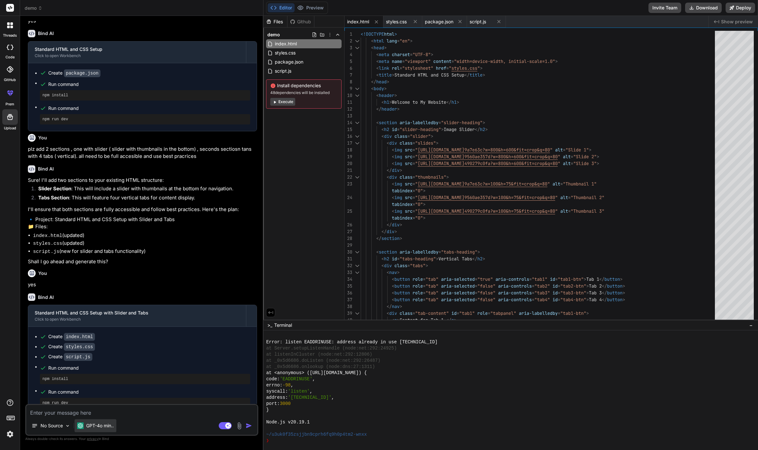
scroll to position [397, 0]
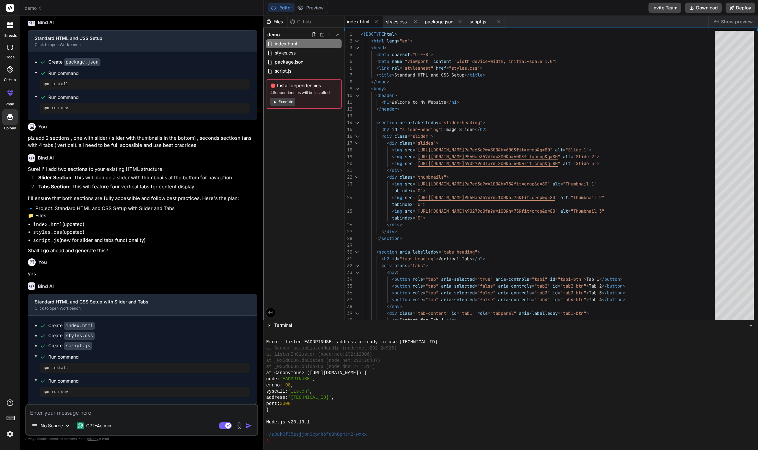
click at [101, 410] on textarea at bounding box center [141, 411] width 231 height 12
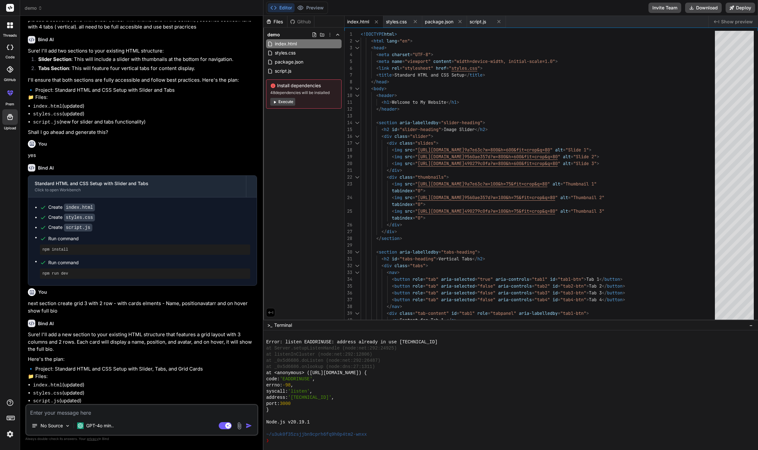
scroll to position [532, 0]
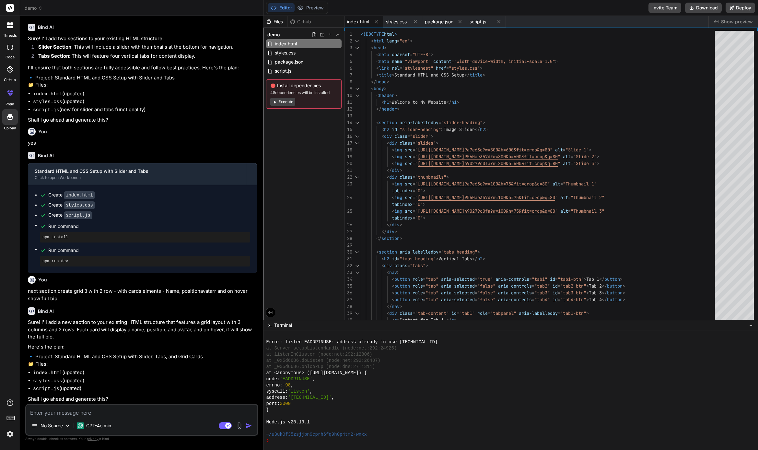
click at [123, 410] on textarea at bounding box center [141, 411] width 231 height 12
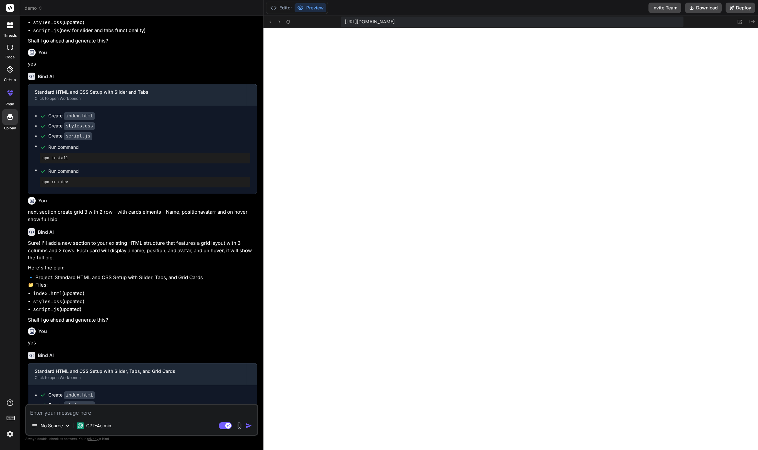
scroll to position [1084, 0]
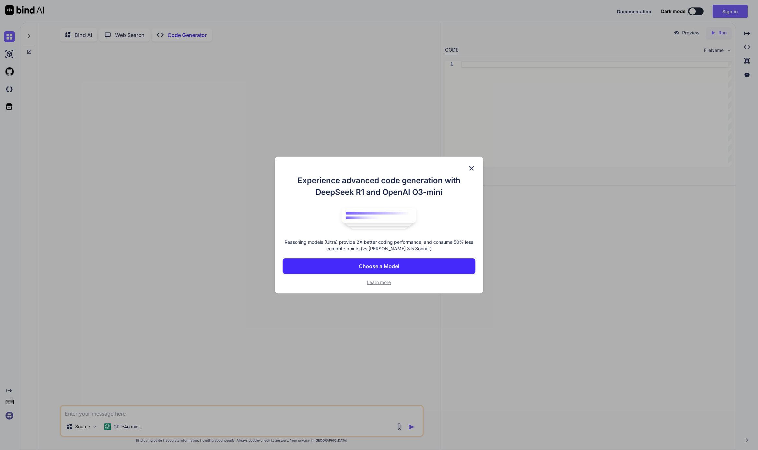
click at [470, 167] on img at bounding box center [472, 168] width 8 height 8
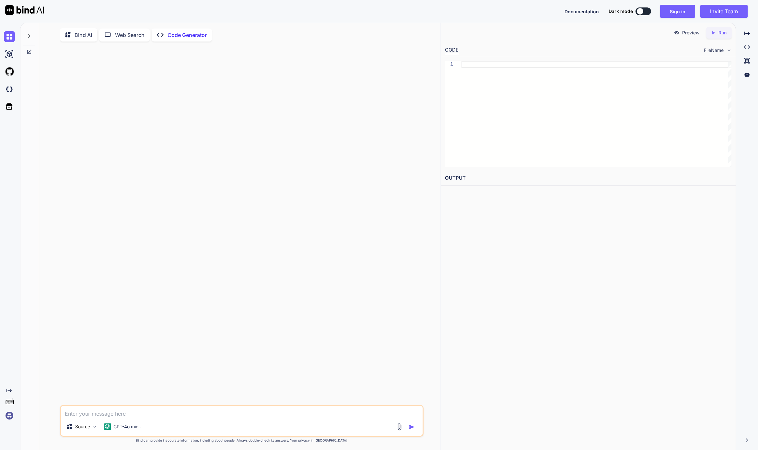
click at [632, 14] on span "Dark mode" at bounding box center [621, 11] width 24 height 6
click at [644, 11] on button at bounding box center [644, 11] width 16 height 8
type textarea "x"
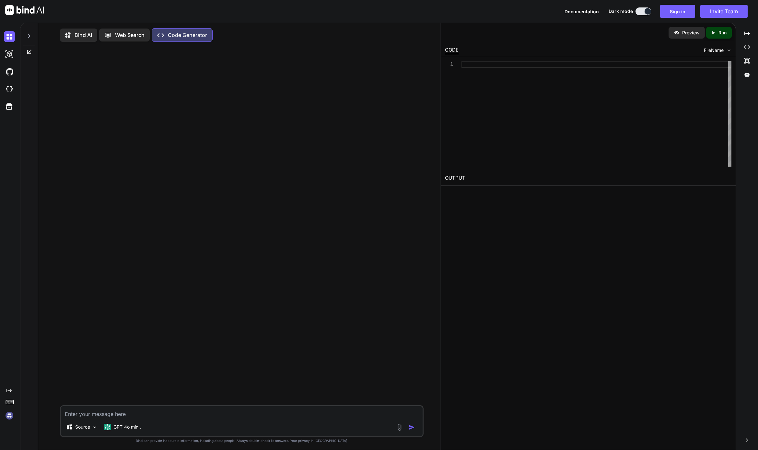
click at [504, 73] on div at bounding box center [597, 114] width 270 height 106
click at [475, 197] on div "Preview Created with Pixso. Run CODE FileName 1 OUTPUT" at bounding box center [588, 236] width 295 height 427
click at [9, 53] on img at bounding box center [9, 54] width 11 height 11
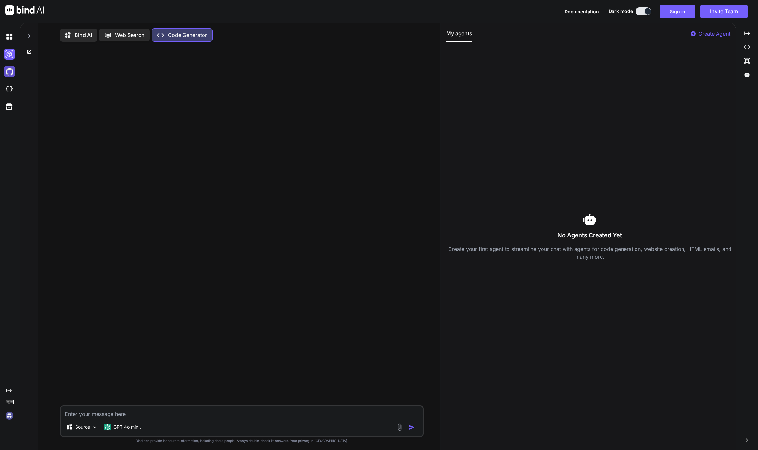
click at [11, 73] on img at bounding box center [9, 71] width 11 height 11
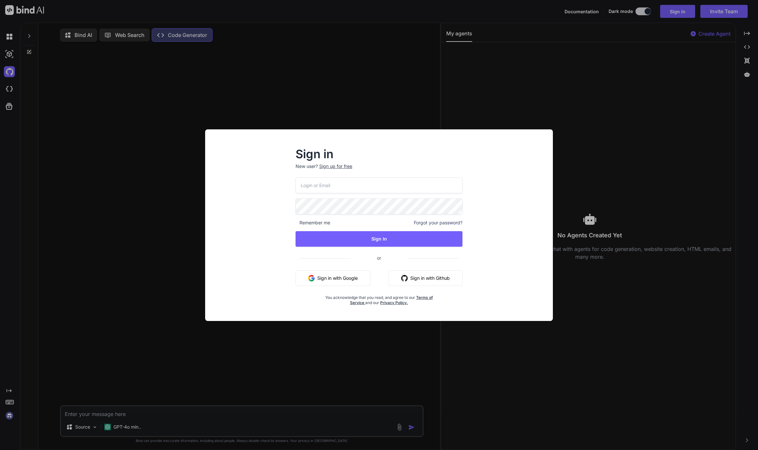
click at [8, 88] on div "Sign in New user? Sign up for free Remember me Forgot your password? Sign In or…" at bounding box center [379, 225] width 758 height 450
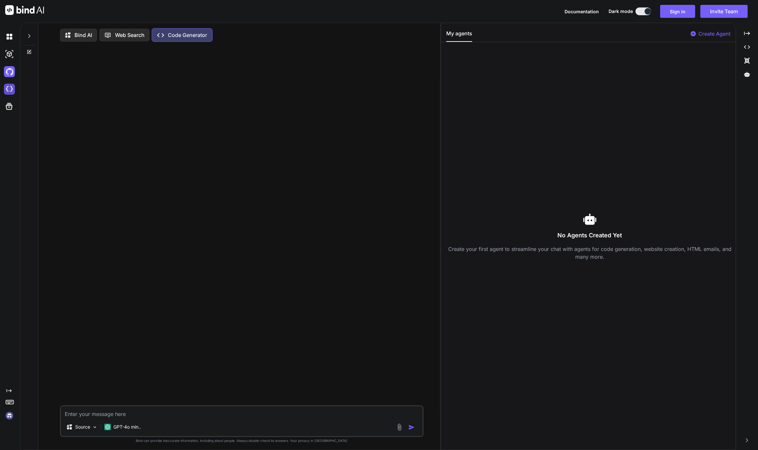
click at [8, 88] on img at bounding box center [9, 89] width 11 height 11
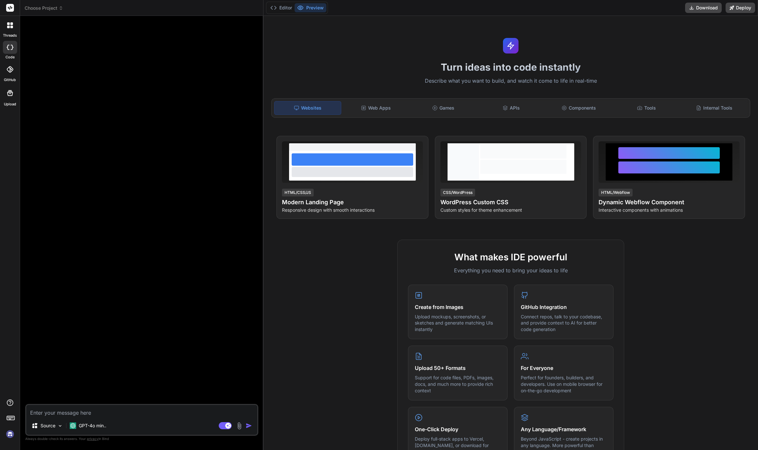
type textarea "x"
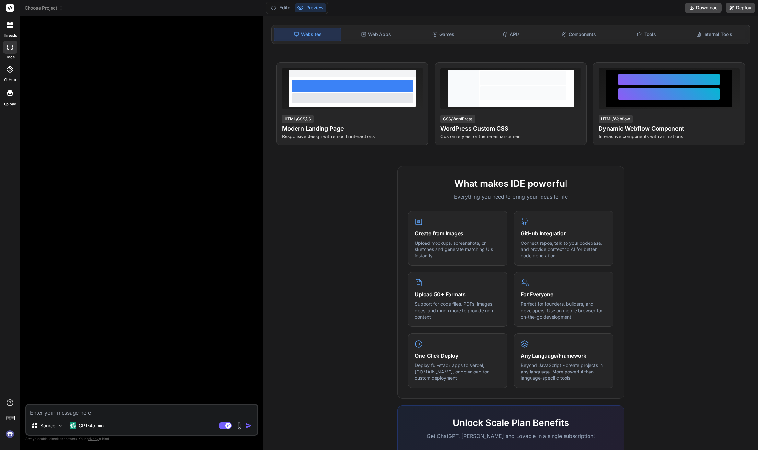
scroll to position [35, 0]
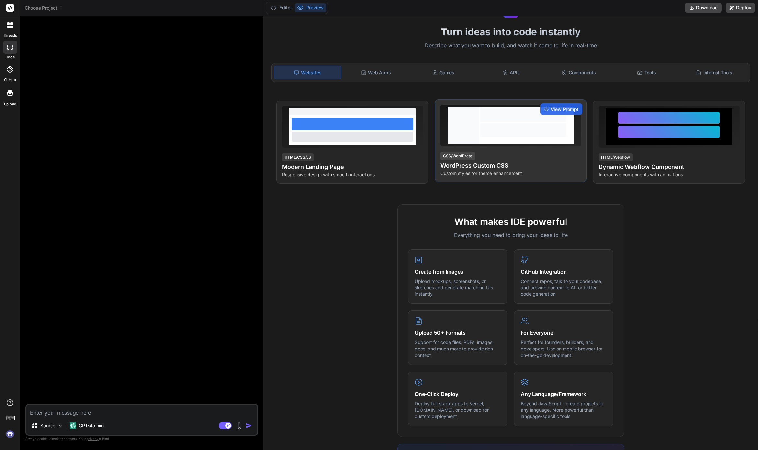
click at [540, 166] on h4 "WordPress Custom CSS" at bounding box center [511, 165] width 141 height 9
click at [558, 111] on span "View Prompt" at bounding box center [565, 109] width 28 height 6
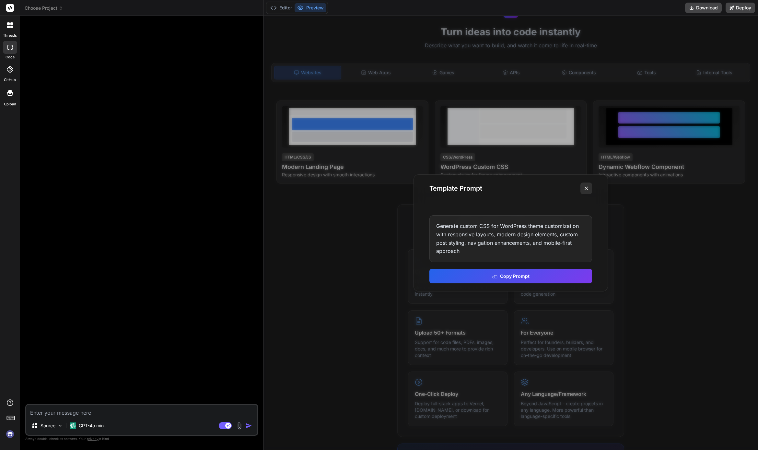
click at [587, 190] on icon at bounding box center [586, 188] width 6 height 6
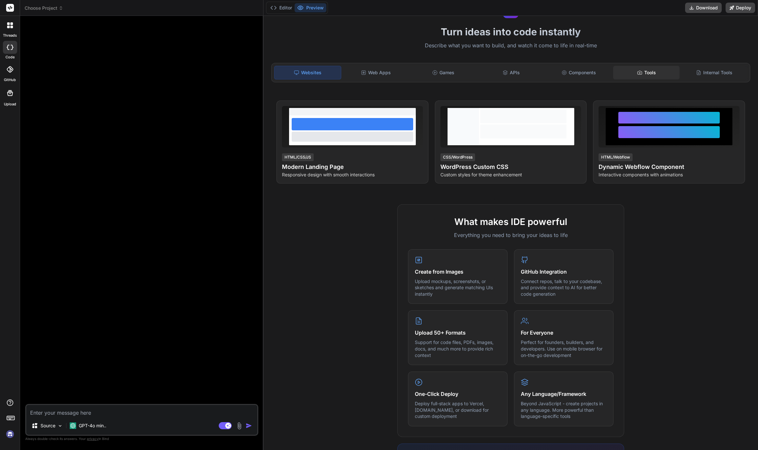
click at [638, 72] on icon at bounding box center [639, 72] width 5 height 5
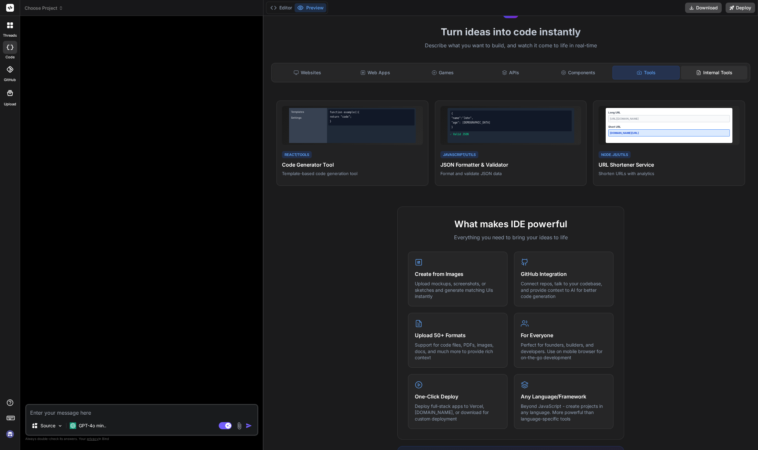
click at [704, 73] on div "Internal Tools" at bounding box center [714, 73] width 66 height 14
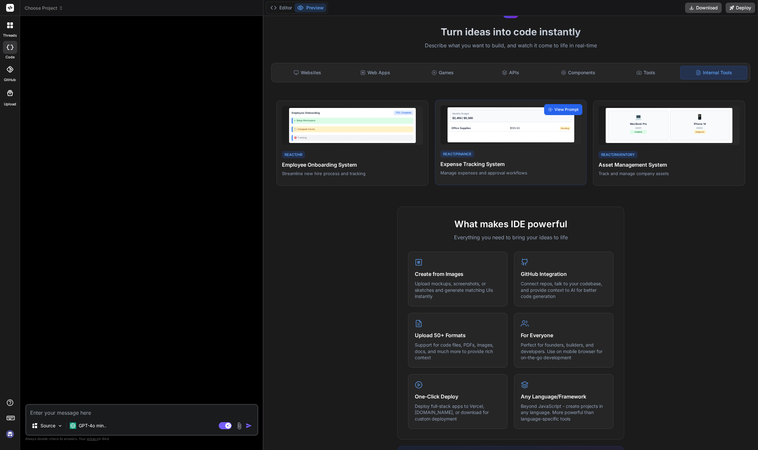
click at [569, 104] on div "View Prompt" at bounding box center [563, 109] width 38 height 11
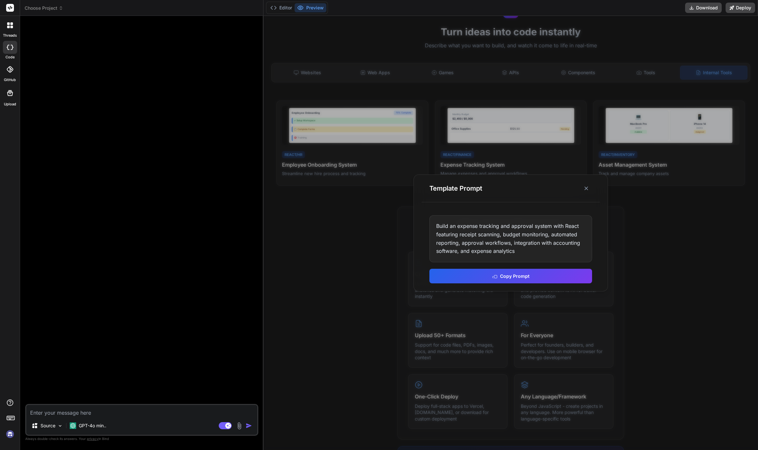
click at [703, 228] on div at bounding box center [511, 233] width 495 height 434
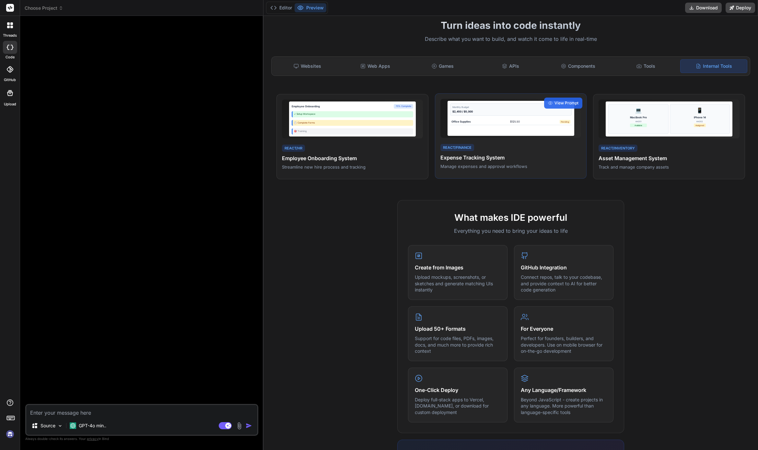
scroll to position [0, 0]
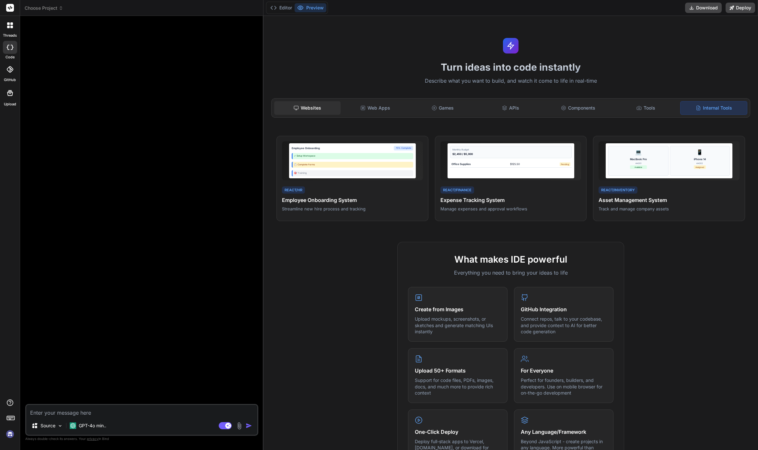
click at [320, 109] on div "Websites" at bounding box center [307, 108] width 66 height 14
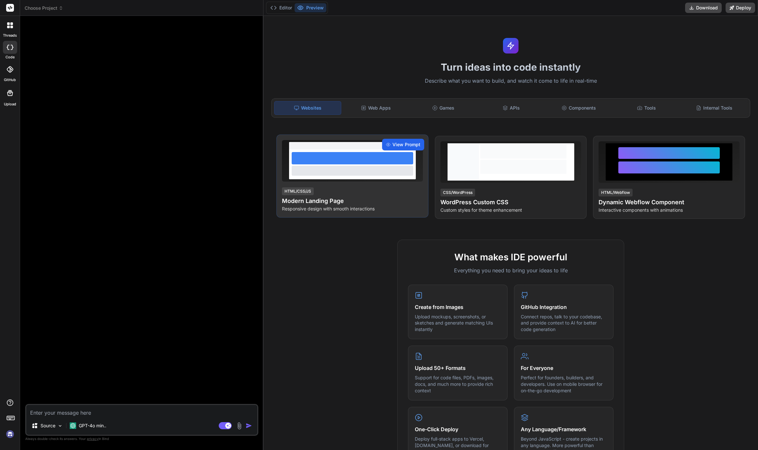
click at [406, 144] on span "View Prompt" at bounding box center [407, 144] width 28 height 6
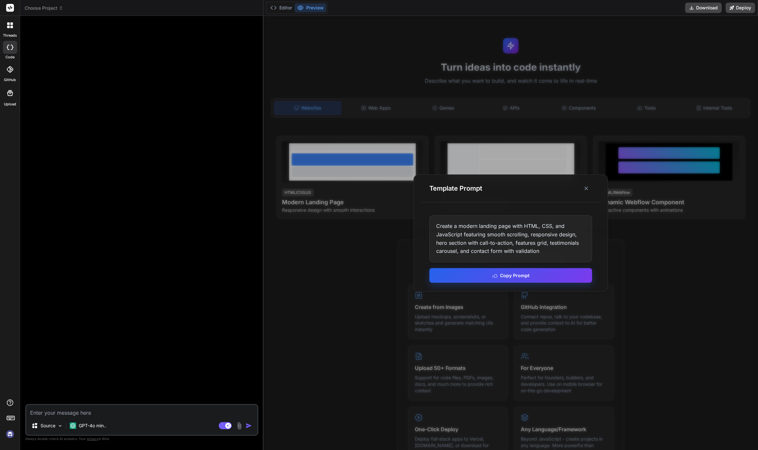
click at [525, 275] on button "Copy Prompt" at bounding box center [511, 275] width 163 height 15
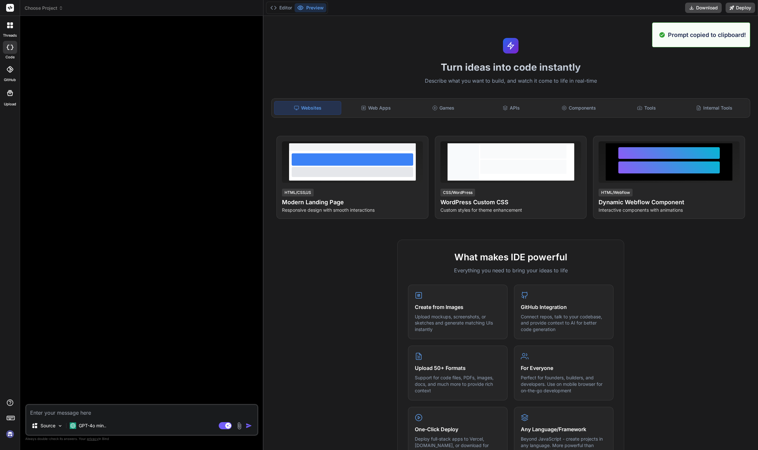
click at [141, 409] on textarea at bounding box center [141, 411] width 231 height 12
paste textarea "Create a modern landing page with HTML, CSS, and JavaScript featuring smooth sc…"
type textarea "Create a modern landing page with HTML, CSS, and JavaScript featuring smooth sc…"
type textarea "x"
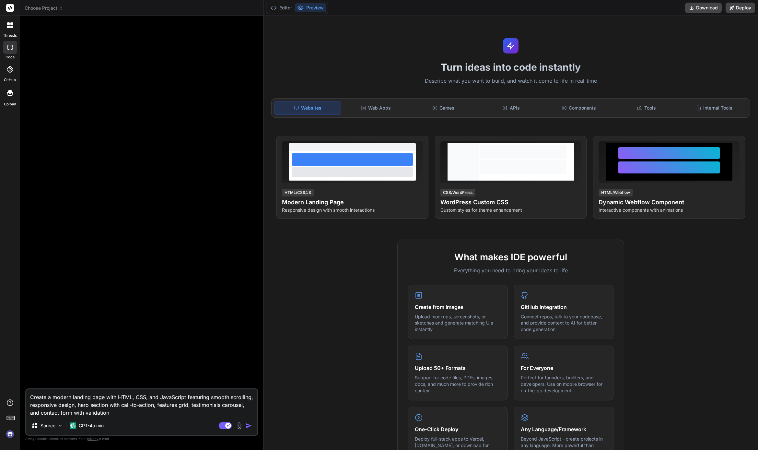
type textarea "Create a modern landing page with HTML, CSS, and JavaScript featuring smooth sc…"
click at [247, 426] on img "button" at bounding box center [249, 425] width 6 height 6
type textarea "x"
